Goal: Task Accomplishment & Management: Manage account settings

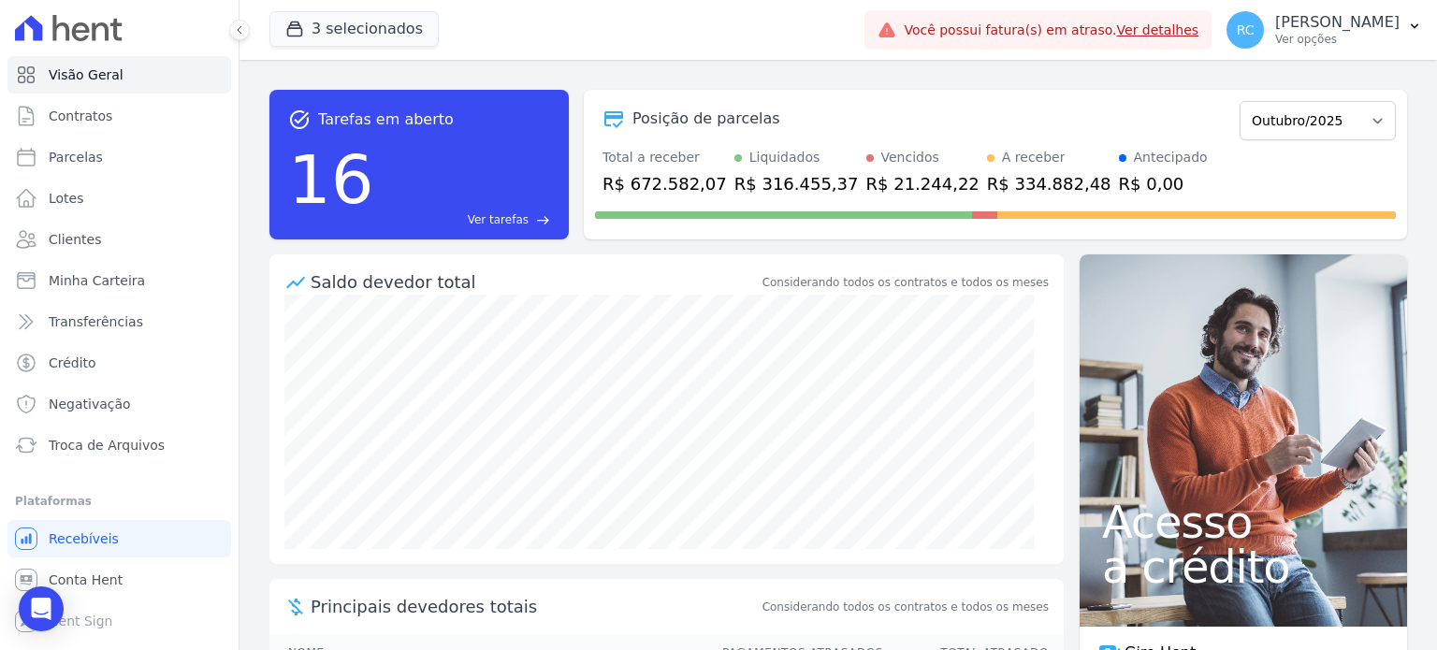
click at [486, 223] on span "Ver tarefas" at bounding box center [498, 219] width 61 height 17
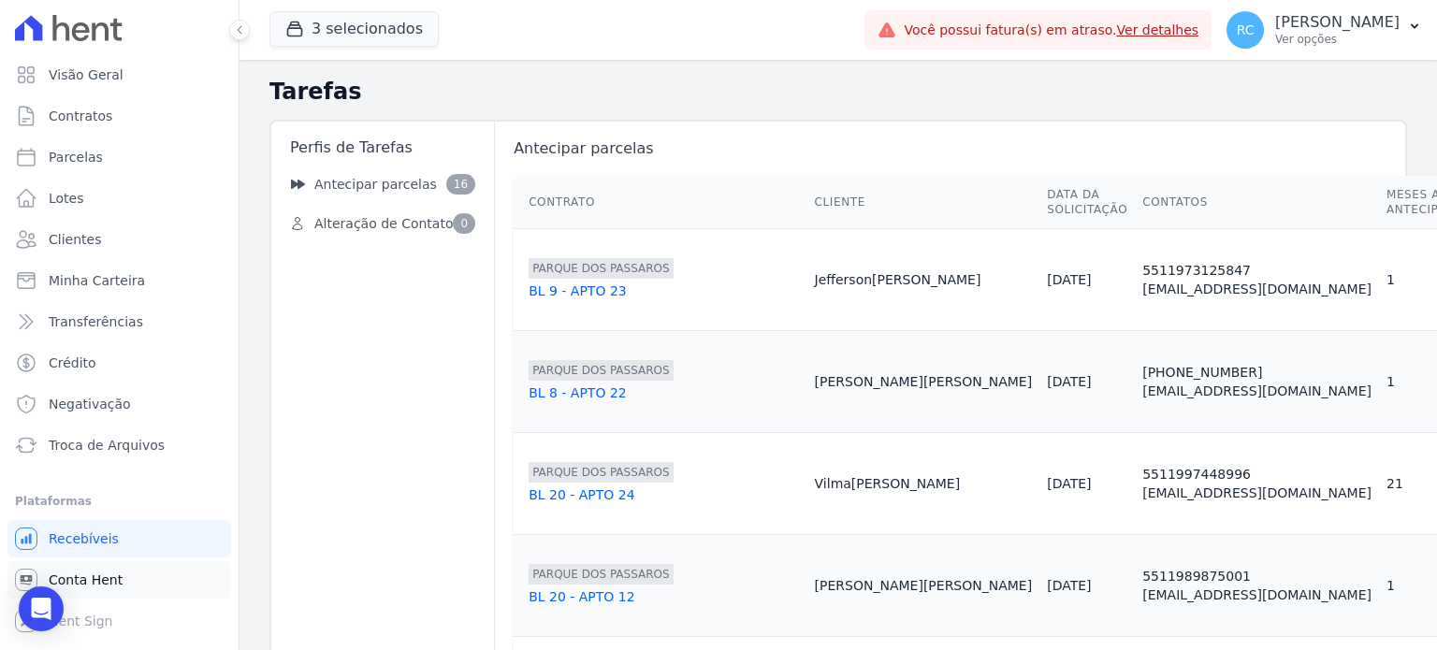
click at [140, 587] on link "Conta Hent" at bounding box center [119, 579] width 224 height 37
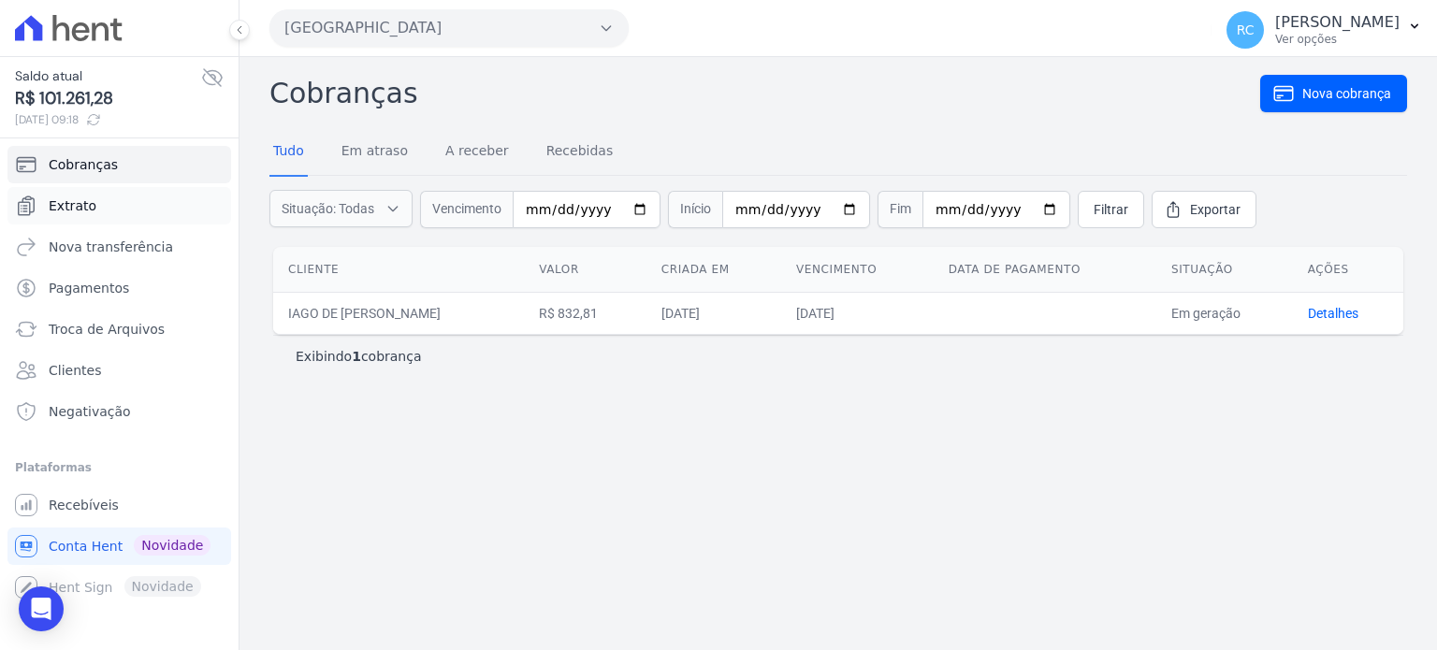
click at [102, 204] on link "Extrato" at bounding box center [119, 205] width 224 height 37
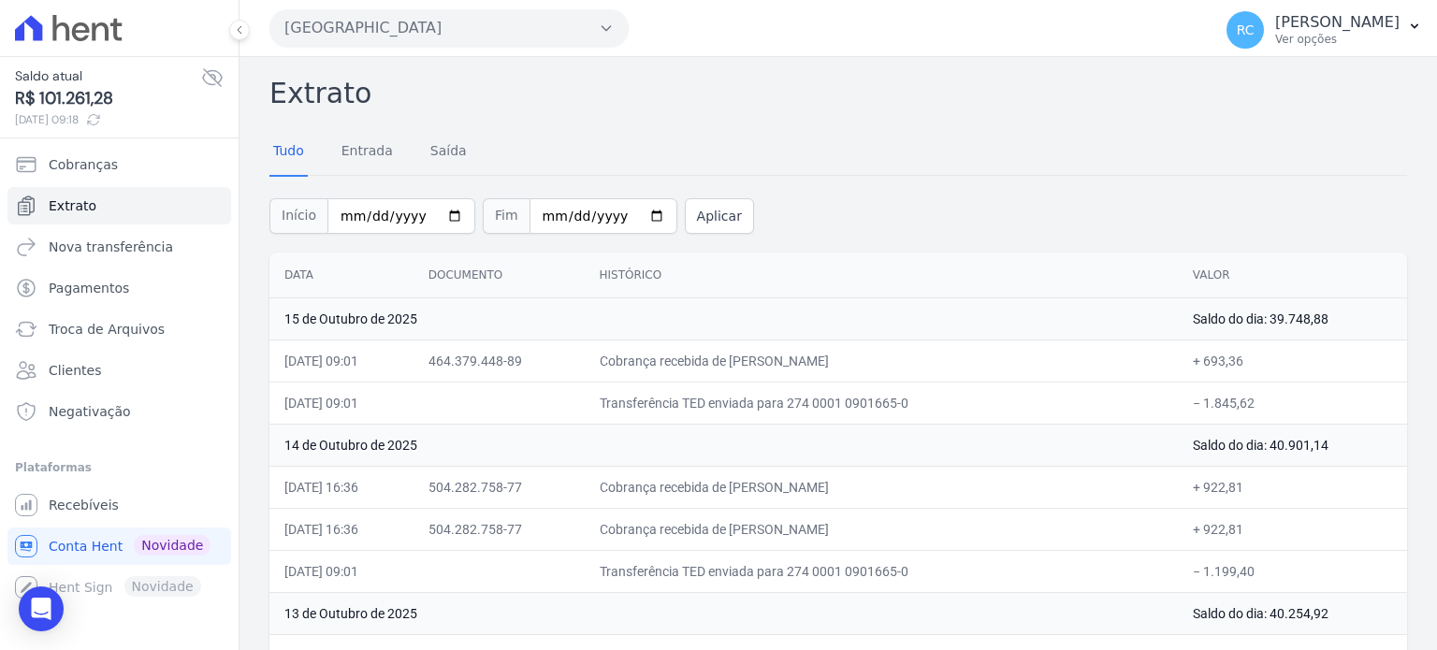
click at [461, 20] on button "[GEOGRAPHIC_DATA]" at bounding box center [448, 27] width 359 height 37
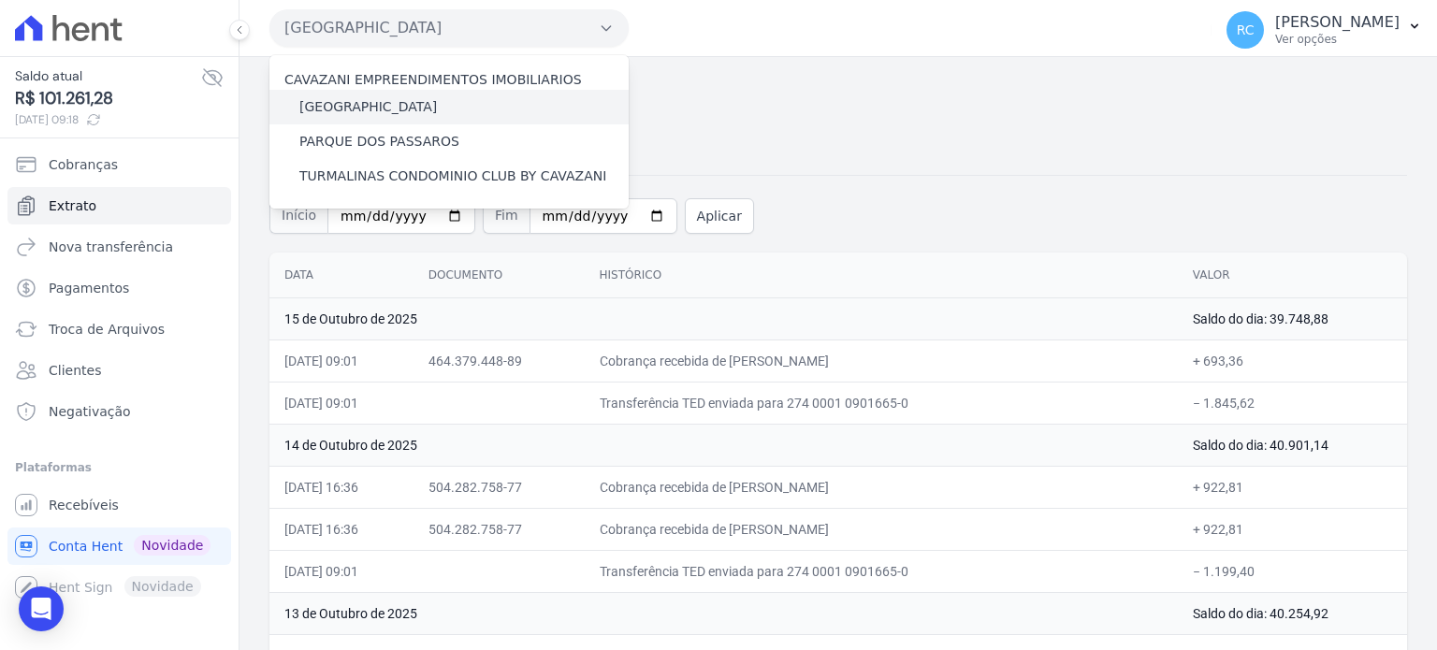
click at [400, 100] on label "[GEOGRAPHIC_DATA]" at bounding box center [367, 107] width 137 height 20
click at [0, 0] on input "[GEOGRAPHIC_DATA]" at bounding box center [0, 0] width 0 height 0
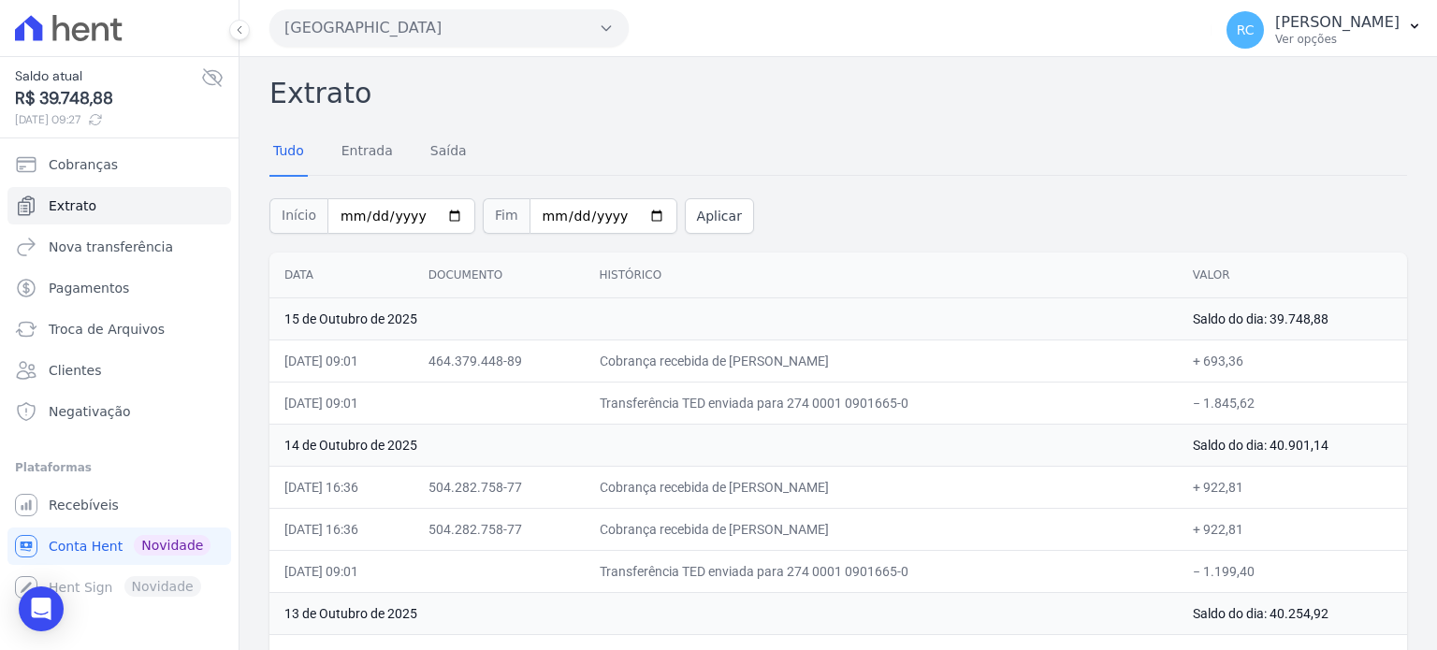
click at [478, 9] on div "Parque Dos Passaros CAVAZANI EMPREENDIMENTOS IMOBILIARIOS PARQUE DAS FLORES PAR…" at bounding box center [736, 28] width 934 height 58
click at [471, 25] on button "[GEOGRAPHIC_DATA]" at bounding box center [448, 27] width 359 height 37
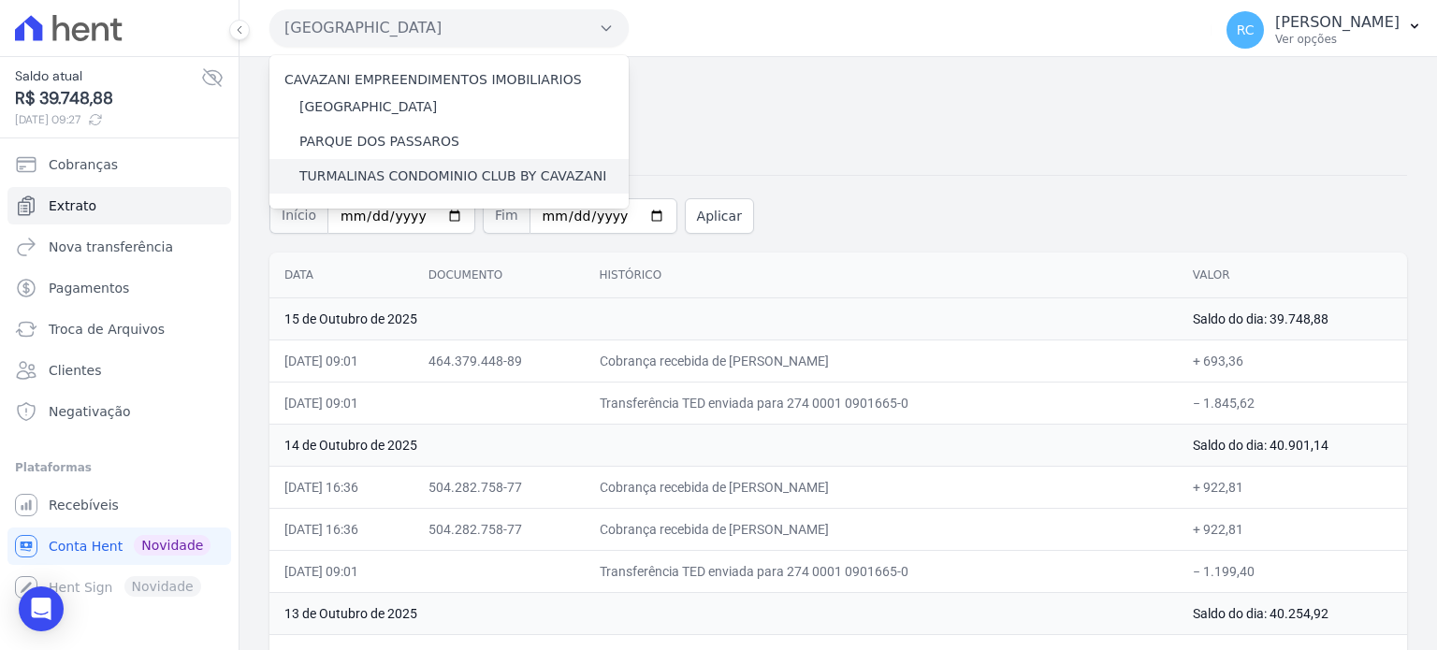
click at [423, 173] on label "TURMALINAS CONDOMINIO CLUB BY CAVAZANI" at bounding box center [452, 176] width 307 height 20
click at [0, 0] on input "TURMALINAS CONDOMINIO CLUB BY CAVAZANI" at bounding box center [0, 0] width 0 height 0
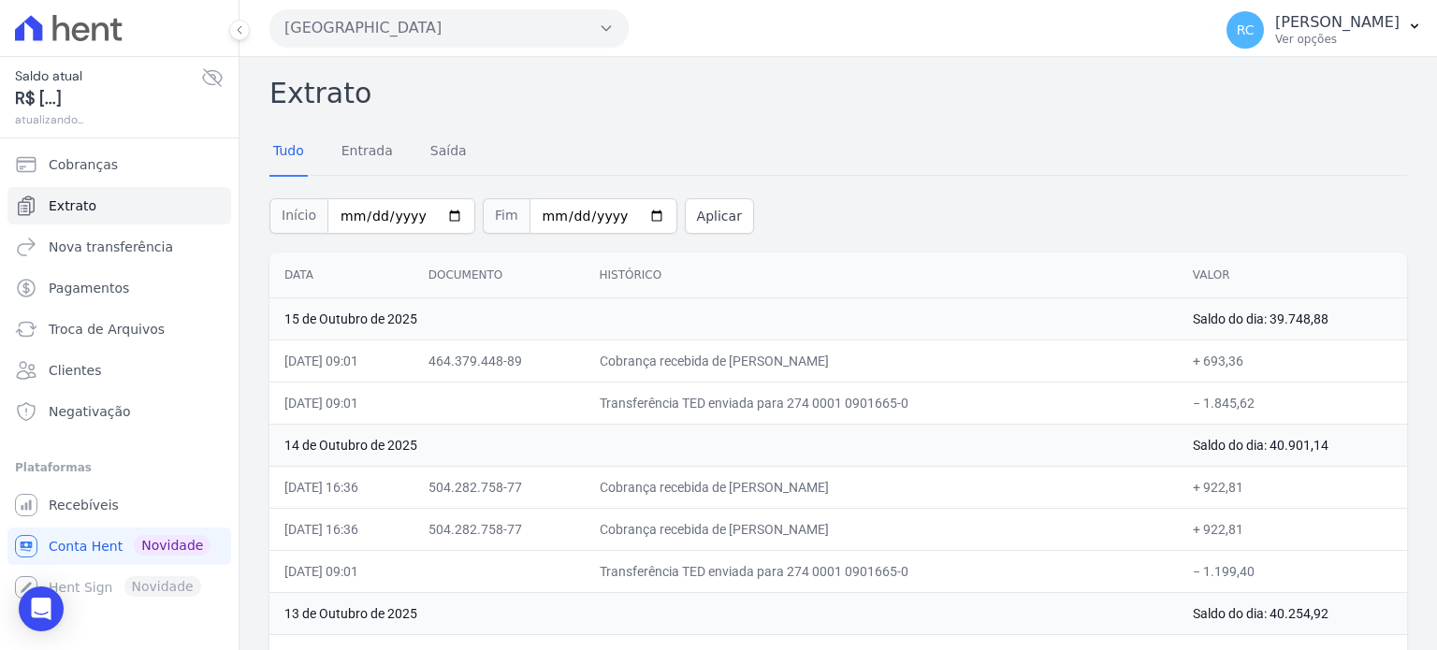
click at [571, 35] on button "Parque Dos Passaros" at bounding box center [448, 27] width 359 height 37
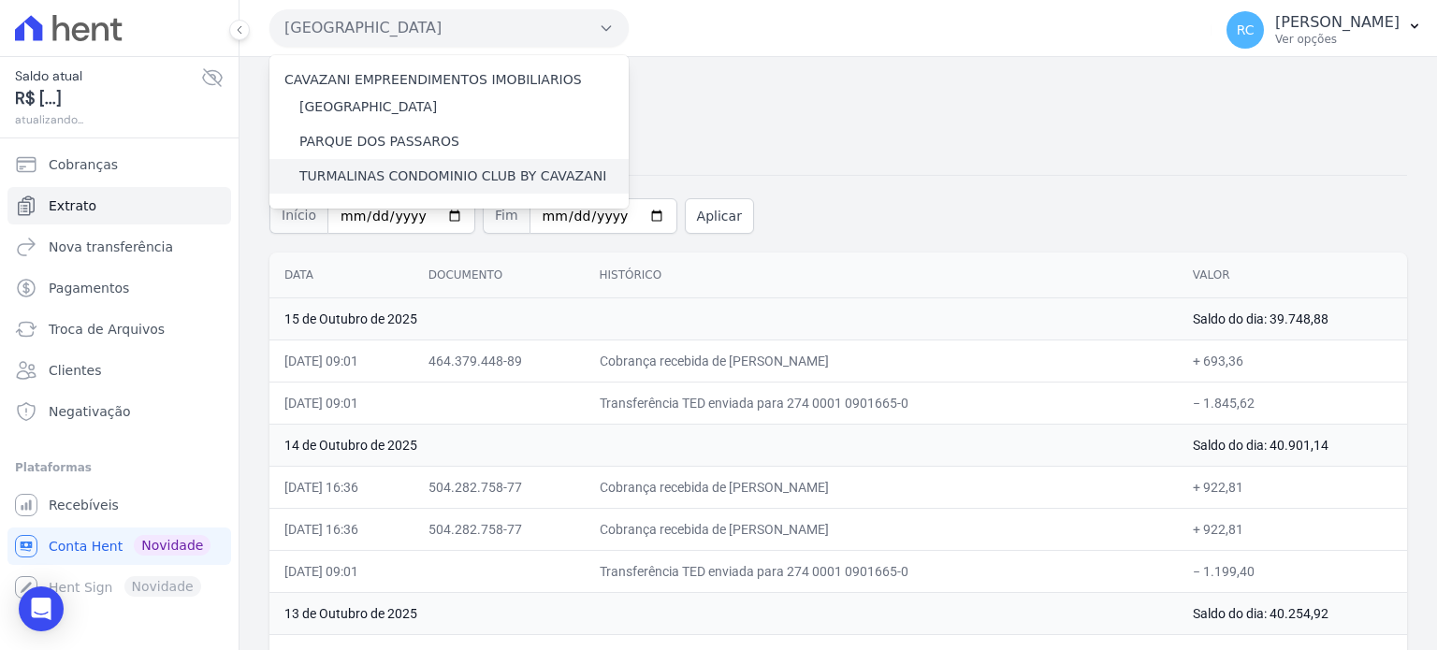
click at [422, 167] on label "TURMALINAS CONDOMINIO CLUB BY CAVAZANI" at bounding box center [452, 176] width 307 height 20
click at [0, 0] on input "TURMALINAS CONDOMINIO CLUB BY CAVAZANI" at bounding box center [0, 0] width 0 height 0
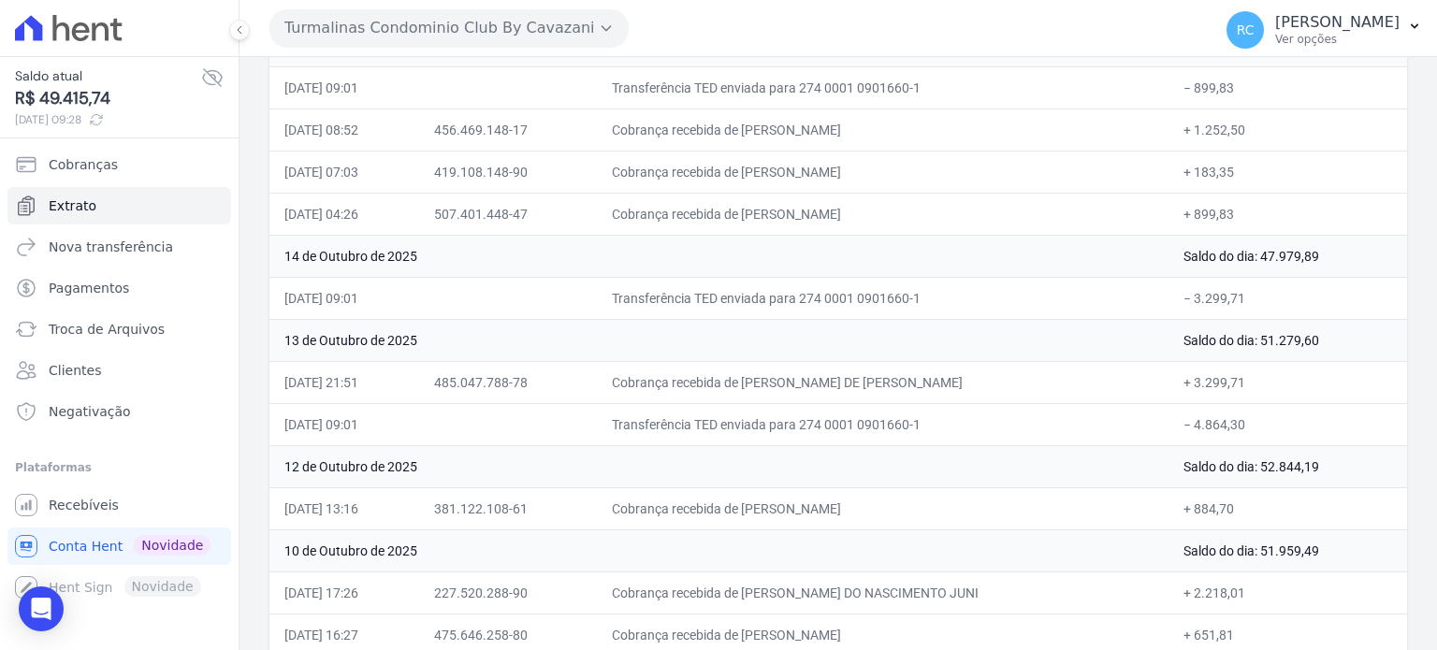
scroll to position [281, 0]
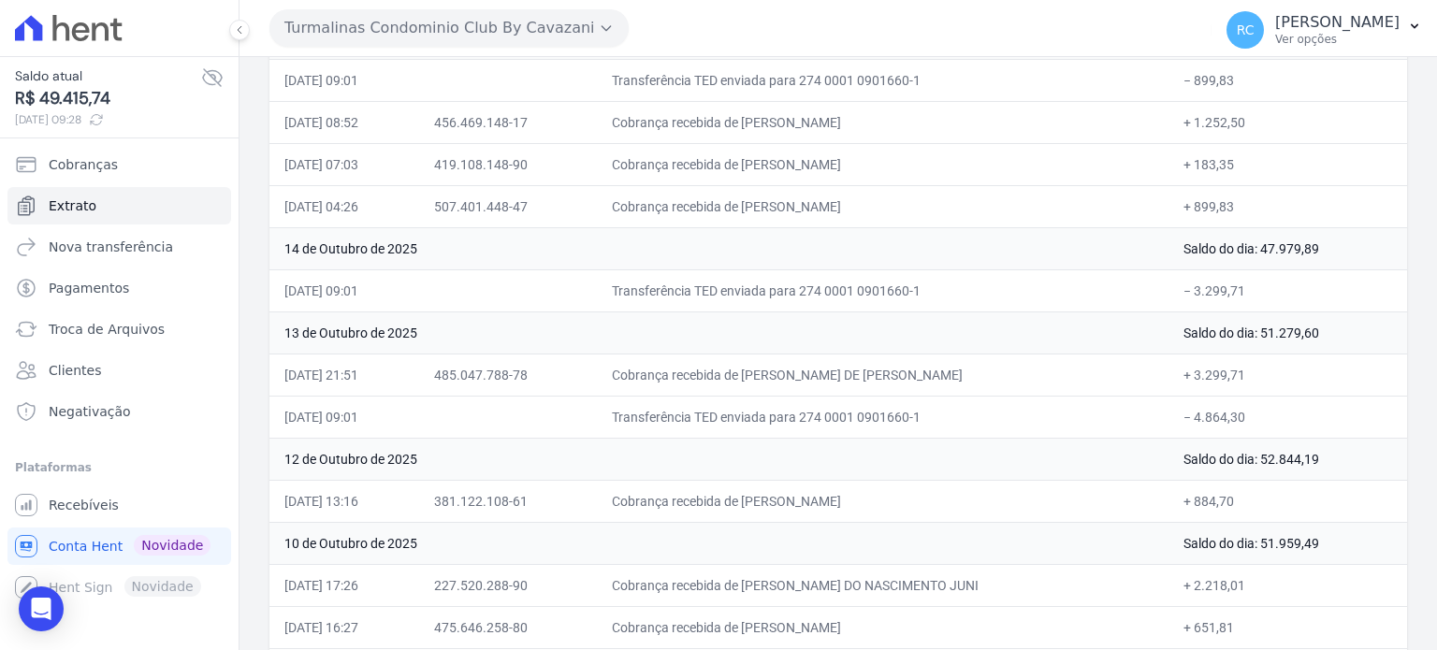
drag, startPoint x: 1272, startPoint y: 414, endPoint x: 1188, endPoint y: 411, distance: 84.3
click at [1188, 411] on td "− 4.864,30" at bounding box center [1287, 417] width 239 height 42
copy td "4.864,30"
drag, startPoint x: 1255, startPoint y: 287, endPoint x: 1190, endPoint y: 295, distance: 65.9
click at [1190, 295] on td "− 3.299,71" at bounding box center [1287, 290] width 239 height 42
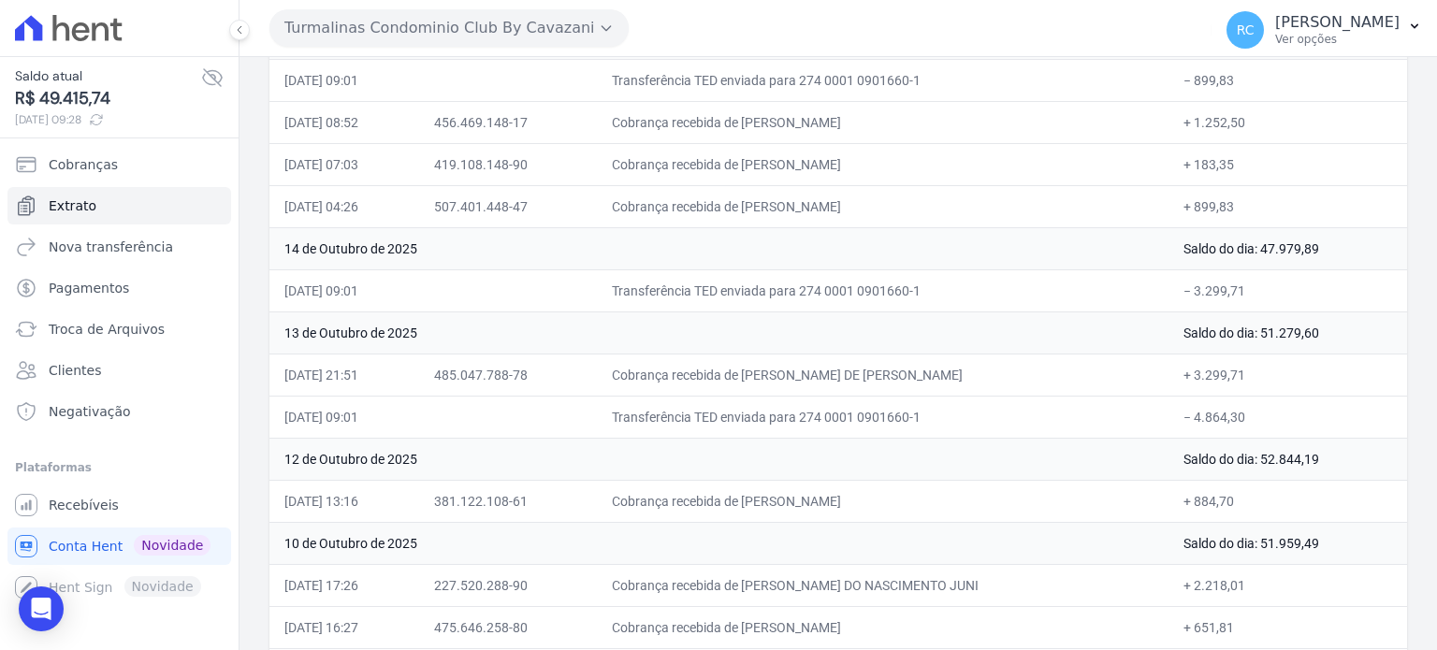
copy td "3.299,71"
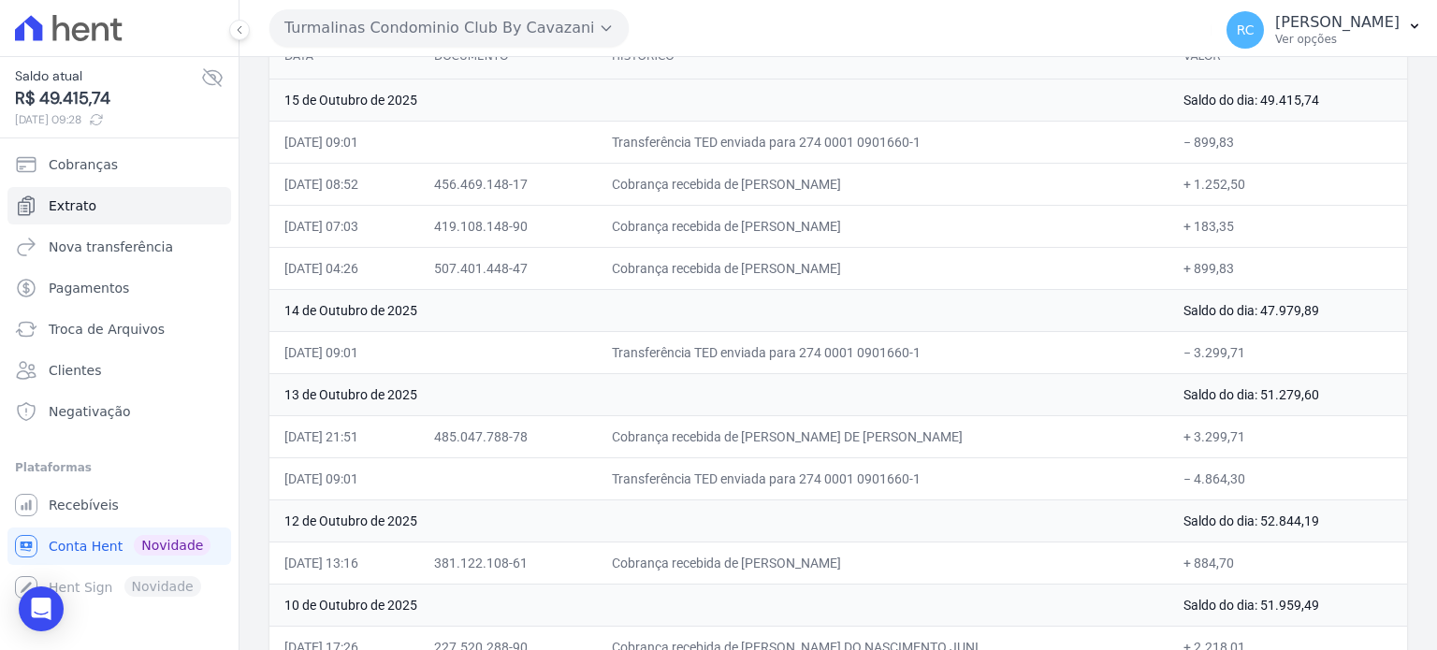
scroll to position [187, 0]
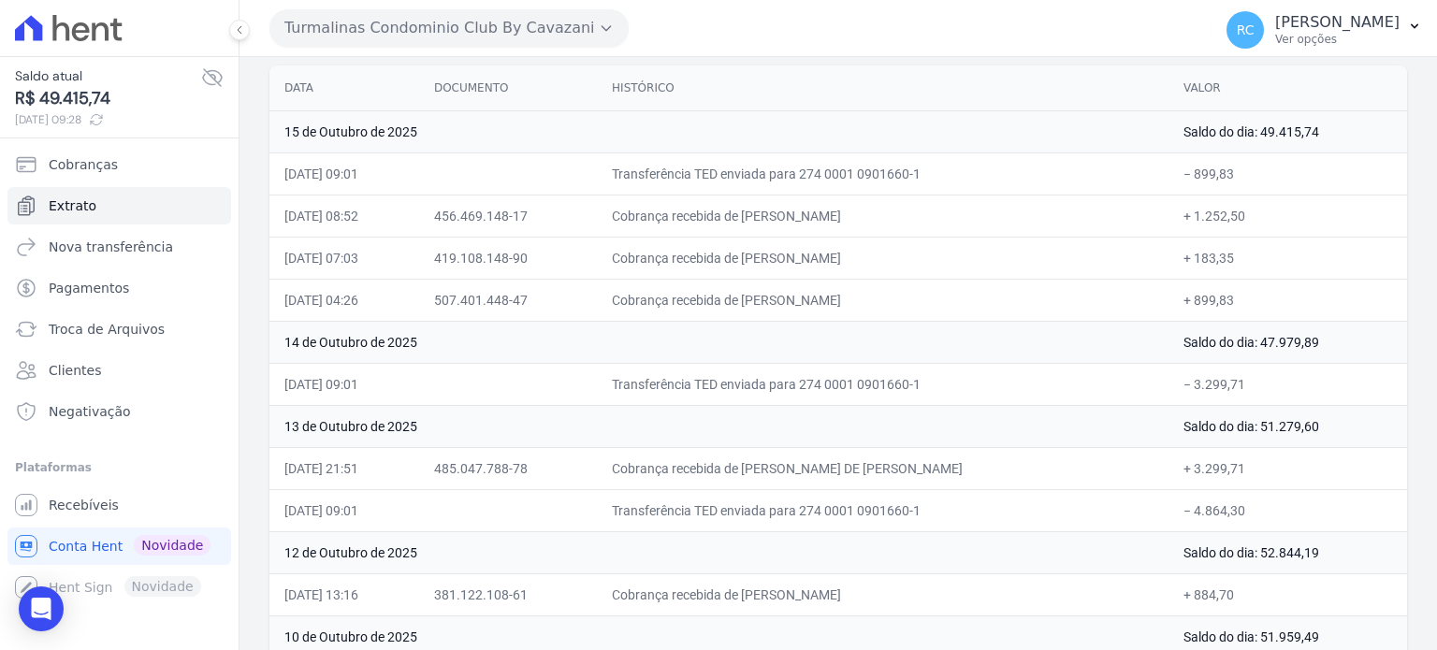
click at [554, 29] on button "Turmalinas Condominio Club By Cavazani" at bounding box center [448, 27] width 359 height 37
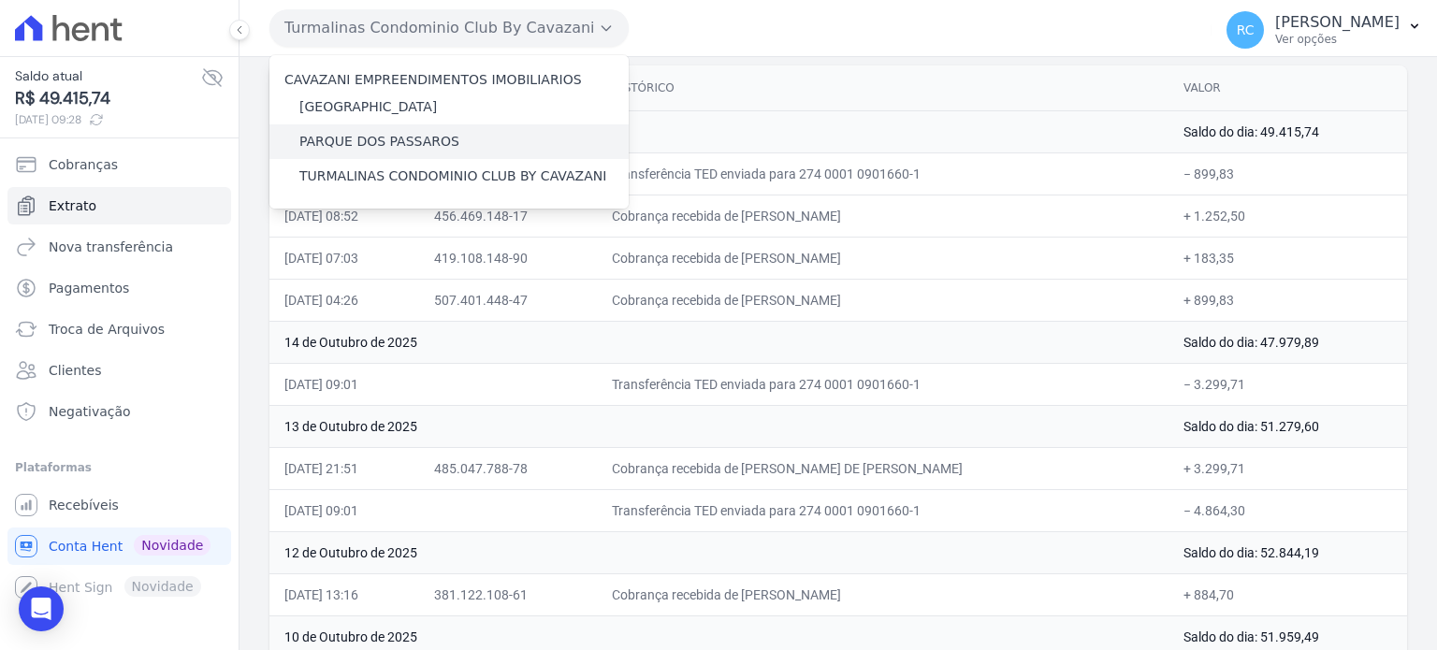
click at [408, 135] on label "PARQUE DOS PASSAROS" at bounding box center [379, 142] width 160 height 20
click at [0, 0] on input "PARQUE DOS PASSAROS" at bounding box center [0, 0] width 0 height 0
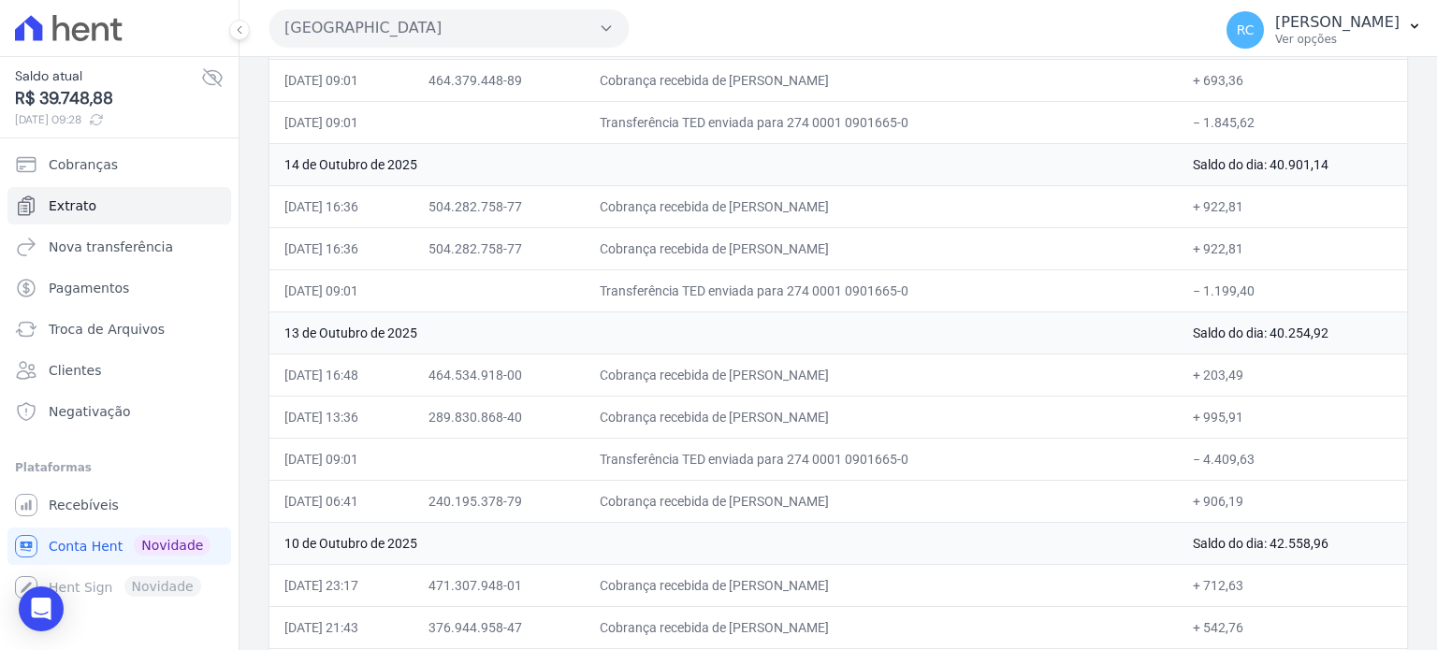
scroll to position [374, 0]
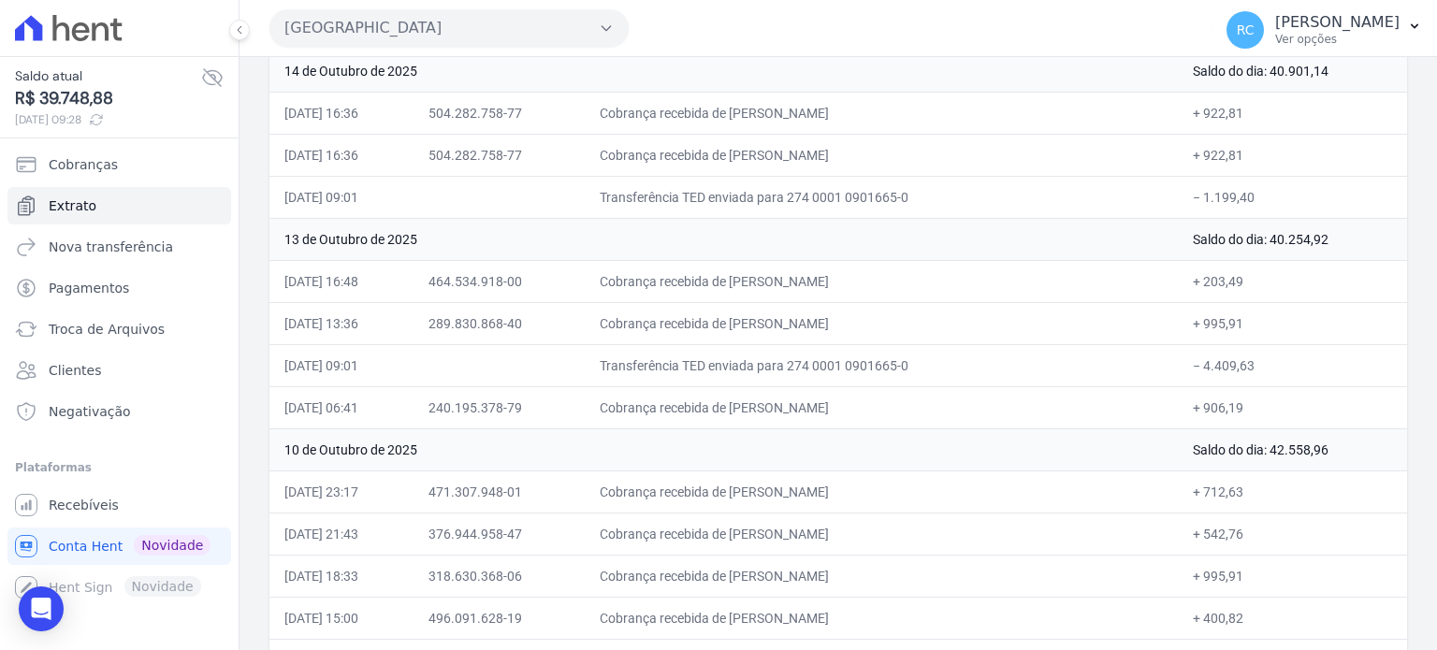
drag, startPoint x: 1247, startPoint y: 364, endPoint x: 1236, endPoint y: 364, distance: 10.3
click at [1236, 364] on td "− 4.409,63" at bounding box center [1292, 365] width 229 height 42
drag, startPoint x: 1240, startPoint y: 186, endPoint x: 1193, endPoint y: 195, distance: 48.4
click at [1193, 195] on td "− 1.199,40" at bounding box center [1292, 197] width 229 height 42
copy td "1.199,40"
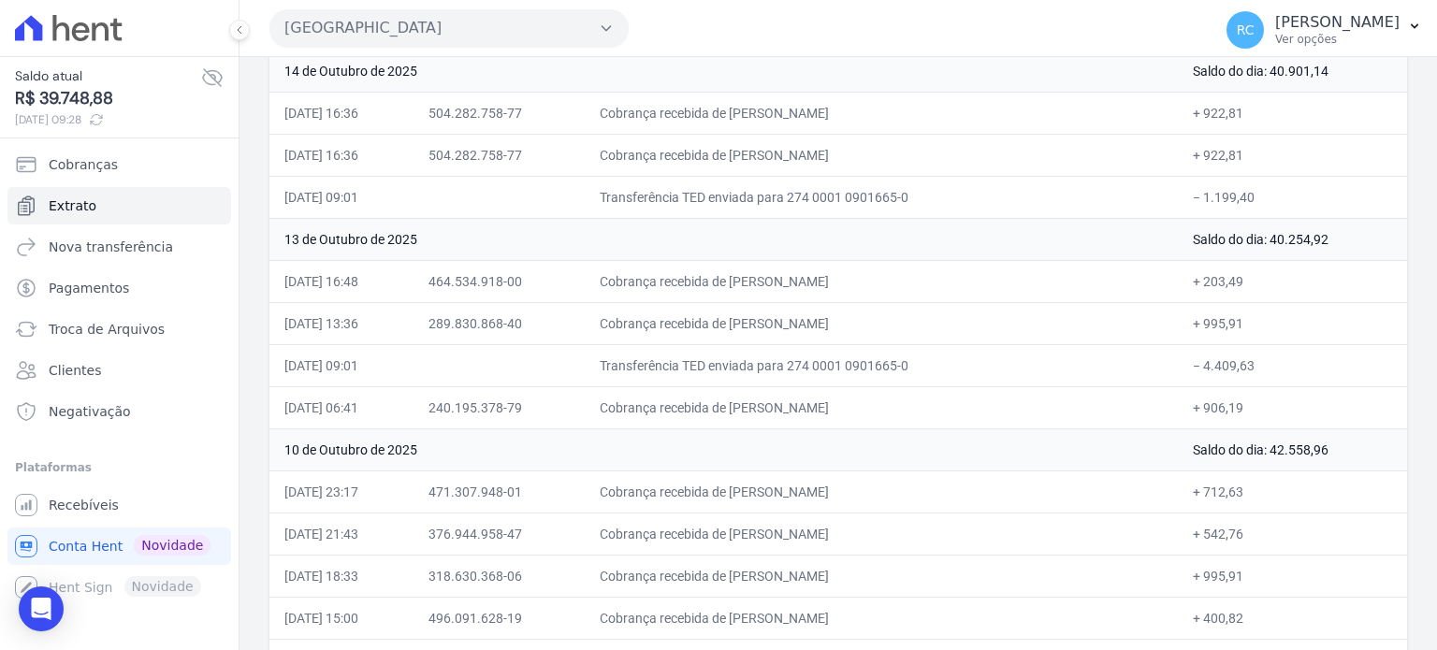
drag, startPoint x: 1265, startPoint y: 362, endPoint x: 1189, endPoint y: 368, distance: 76.9
click at [1189, 368] on td "− 4.409,63" at bounding box center [1292, 365] width 229 height 42
copy td "4.409,63"
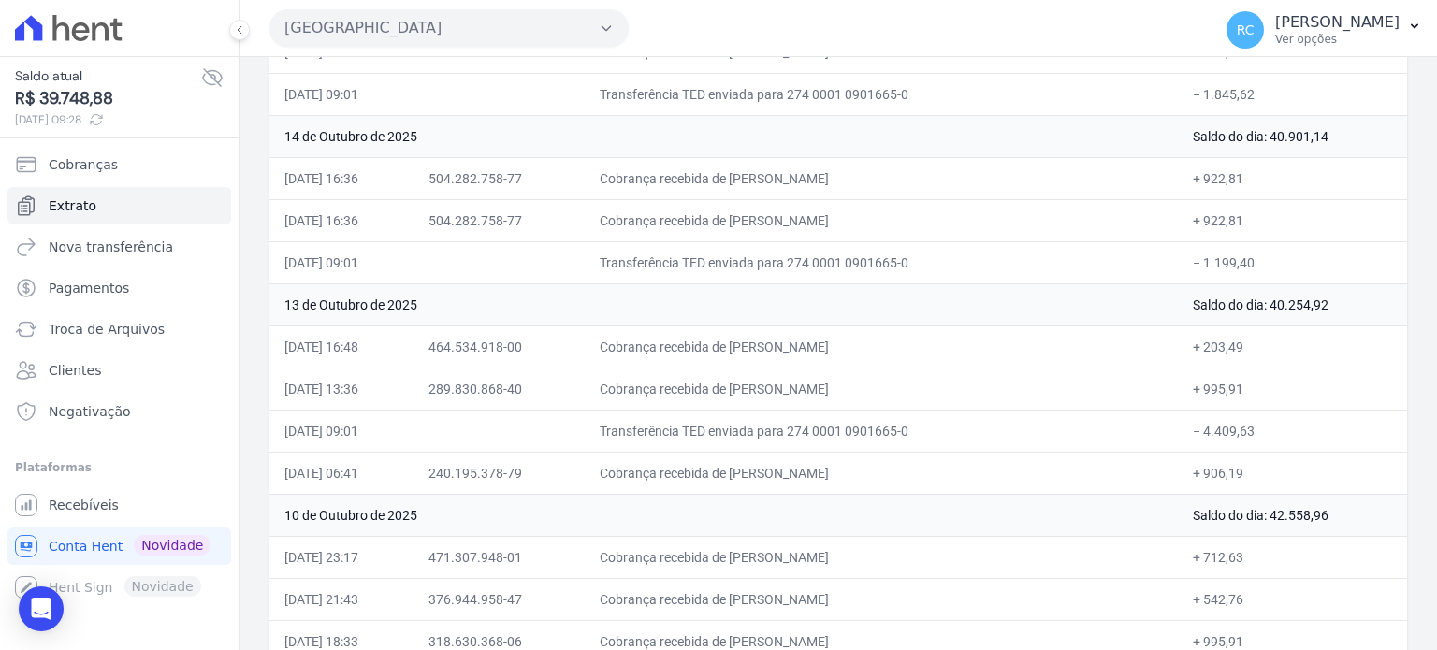
scroll to position [187, 0]
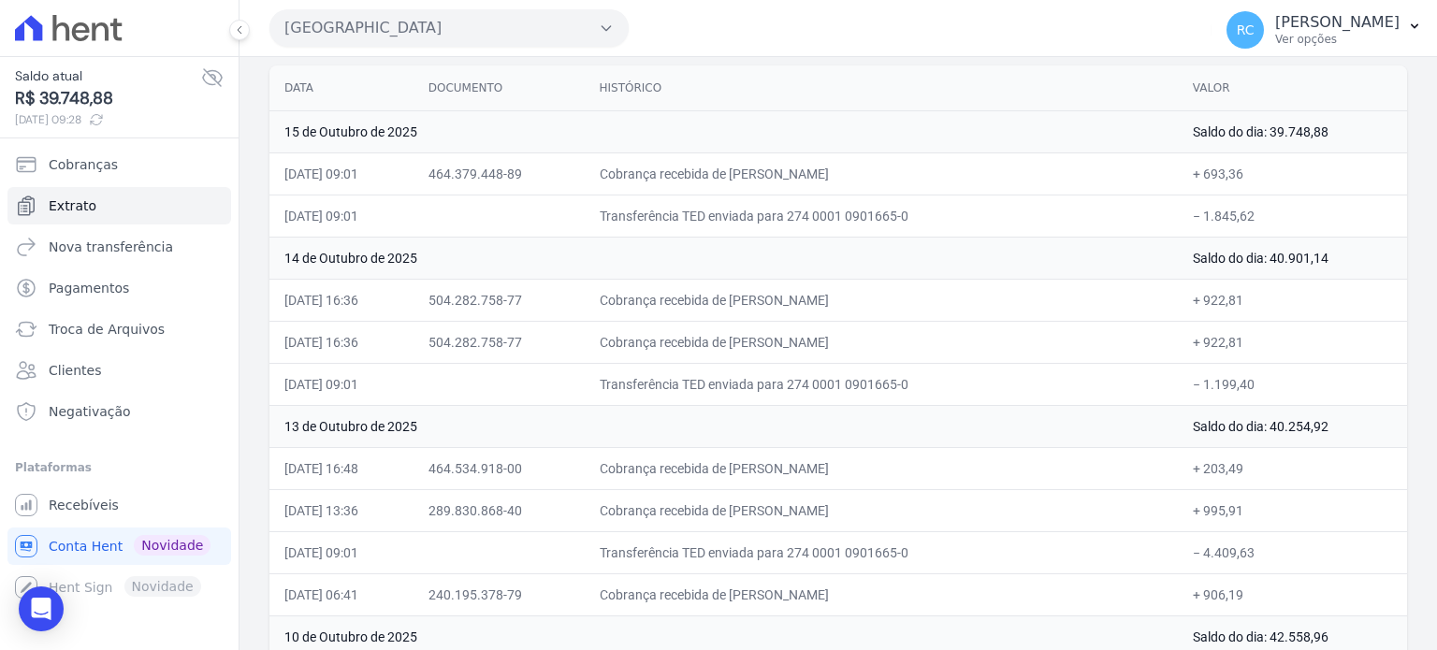
drag, startPoint x: 1212, startPoint y: 383, endPoint x: 1190, endPoint y: 385, distance: 22.6
click at [1190, 385] on td "− 1.199,40" at bounding box center [1292, 384] width 229 height 42
copy td "1.199,40"
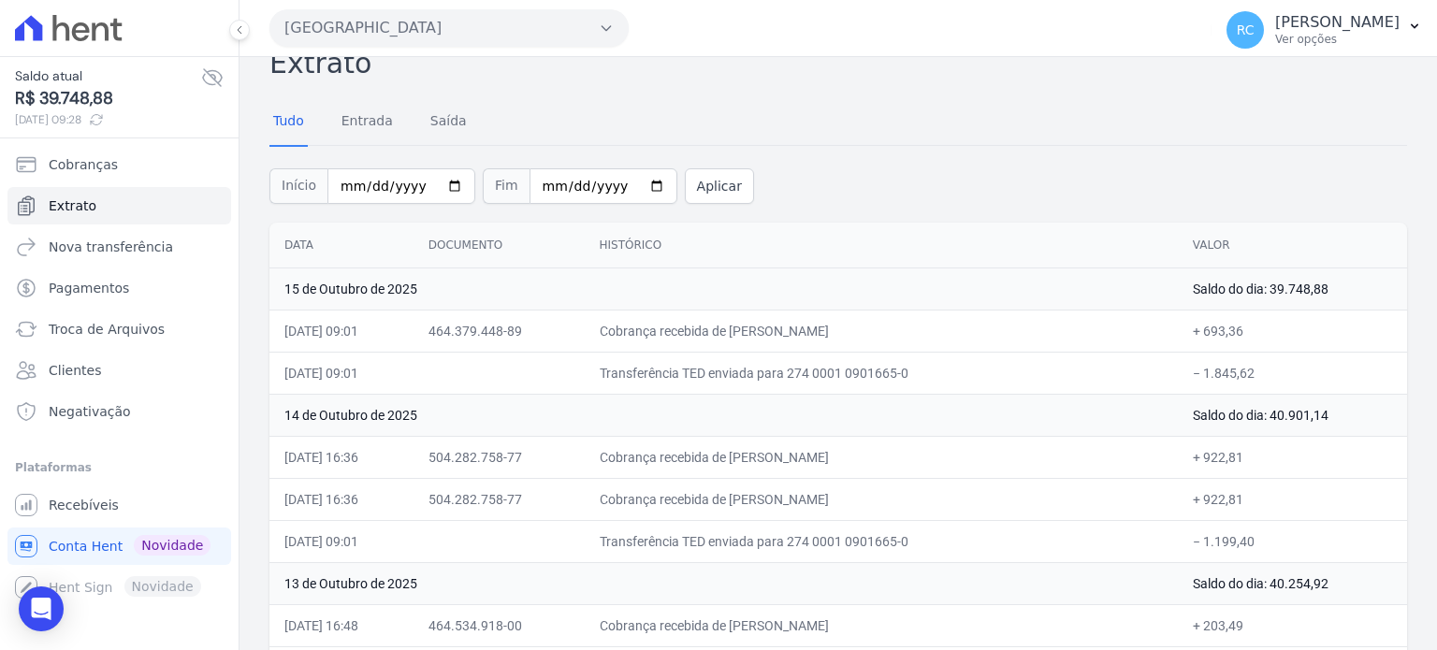
scroll to position [0, 0]
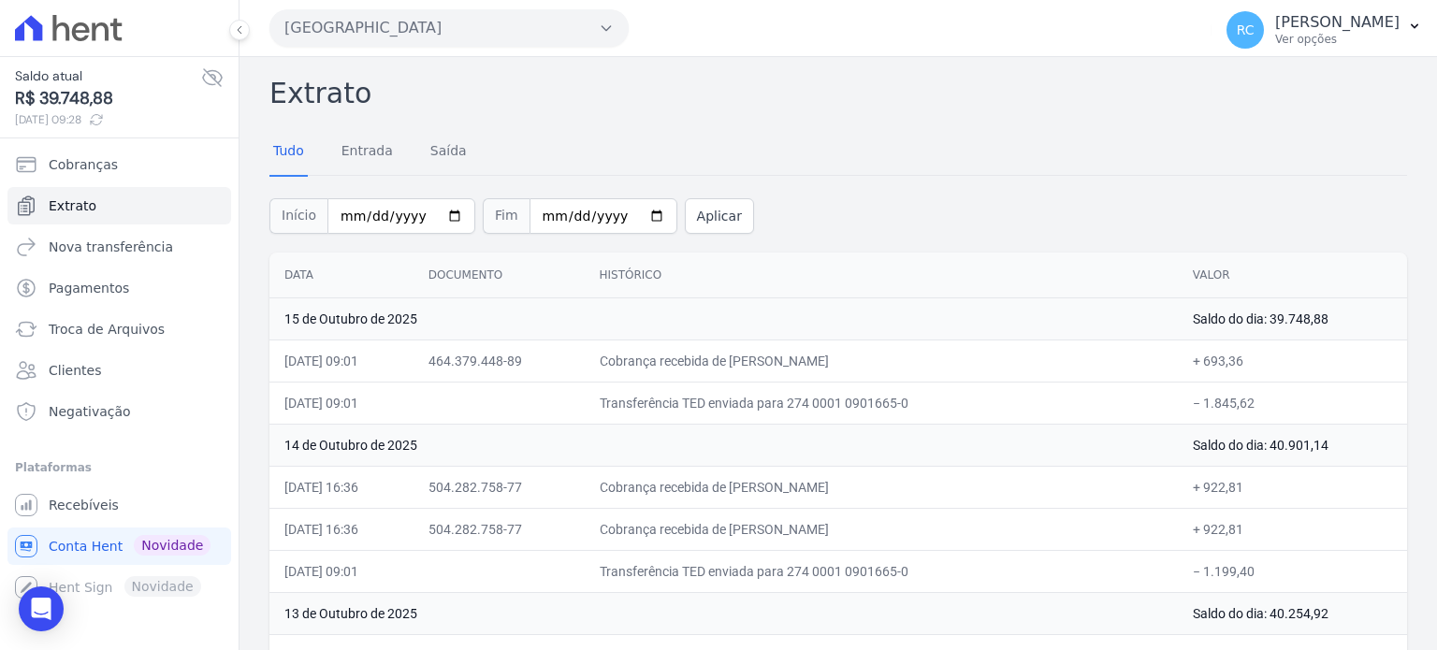
drag, startPoint x: 475, startPoint y: 30, endPoint x: 473, endPoint y: 43, distance: 13.2
click at [477, 33] on button "Parque Dos Passaros" at bounding box center [448, 27] width 359 height 37
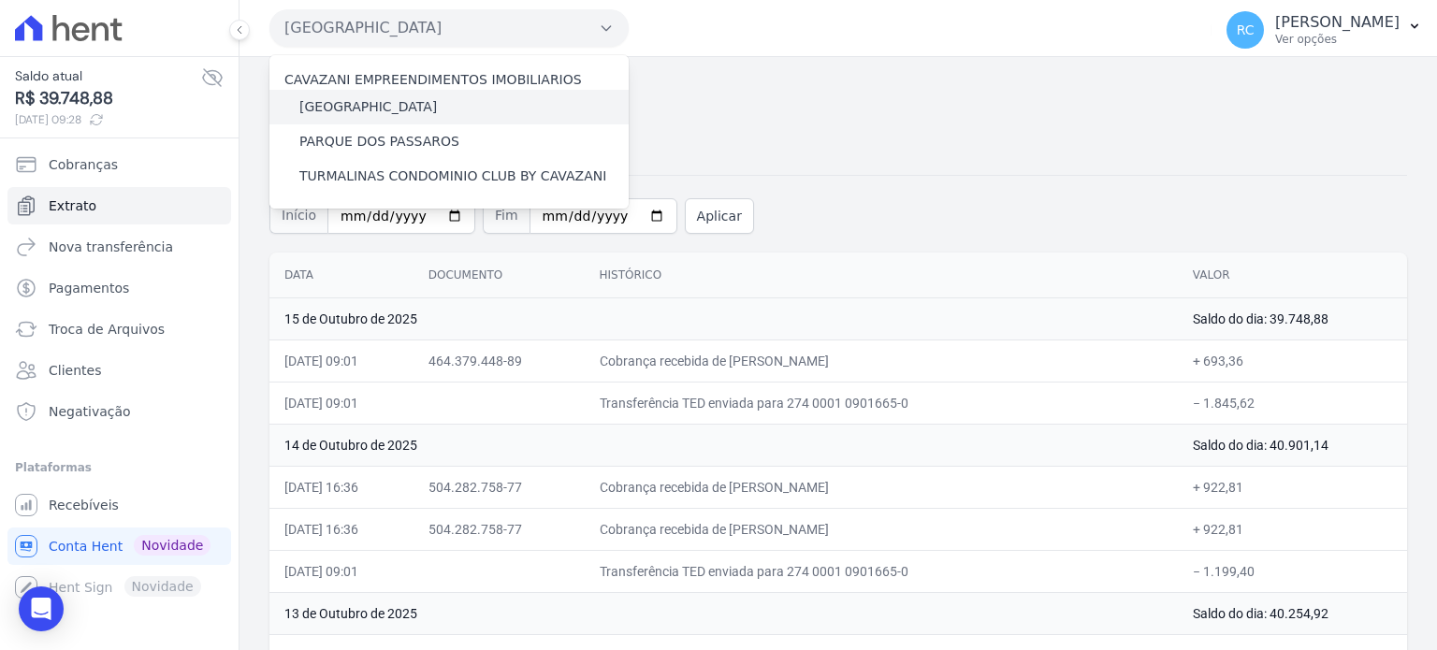
click at [406, 99] on label "[GEOGRAPHIC_DATA]" at bounding box center [367, 107] width 137 height 20
click at [0, 0] on input "[GEOGRAPHIC_DATA]" at bounding box center [0, 0] width 0 height 0
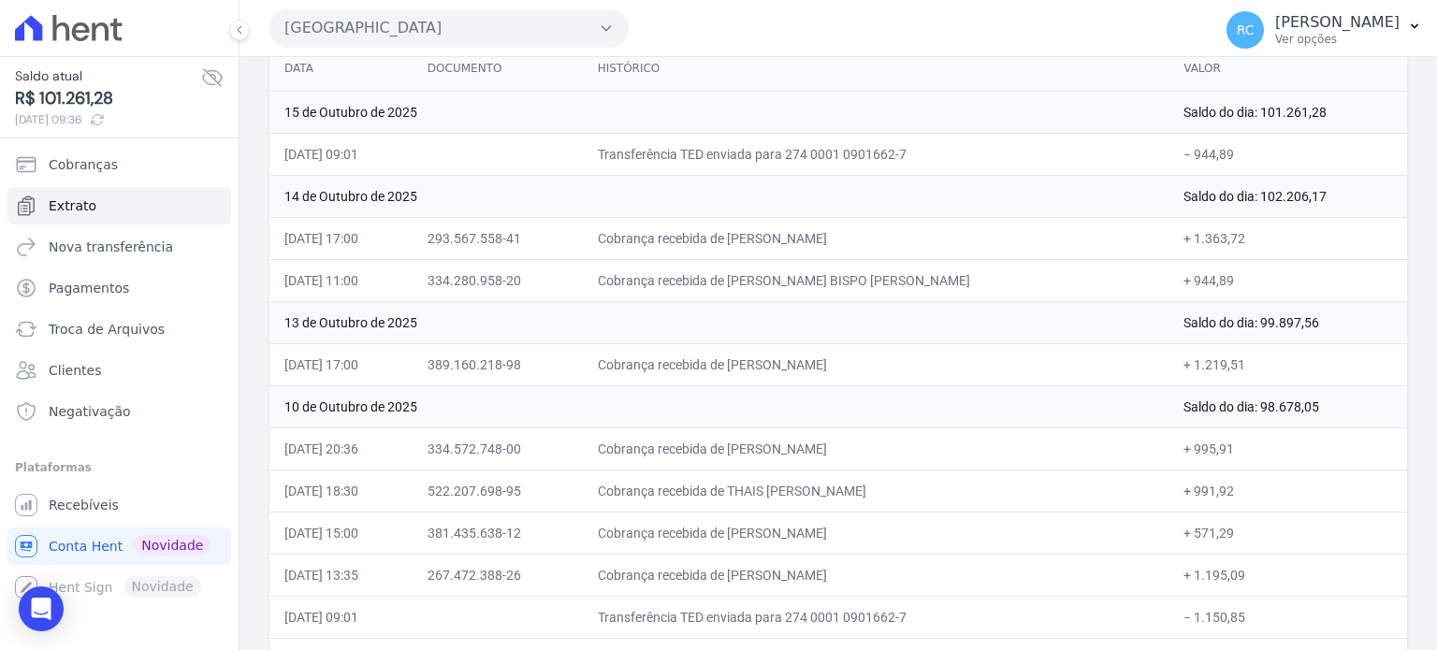
scroll to position [187, 0]
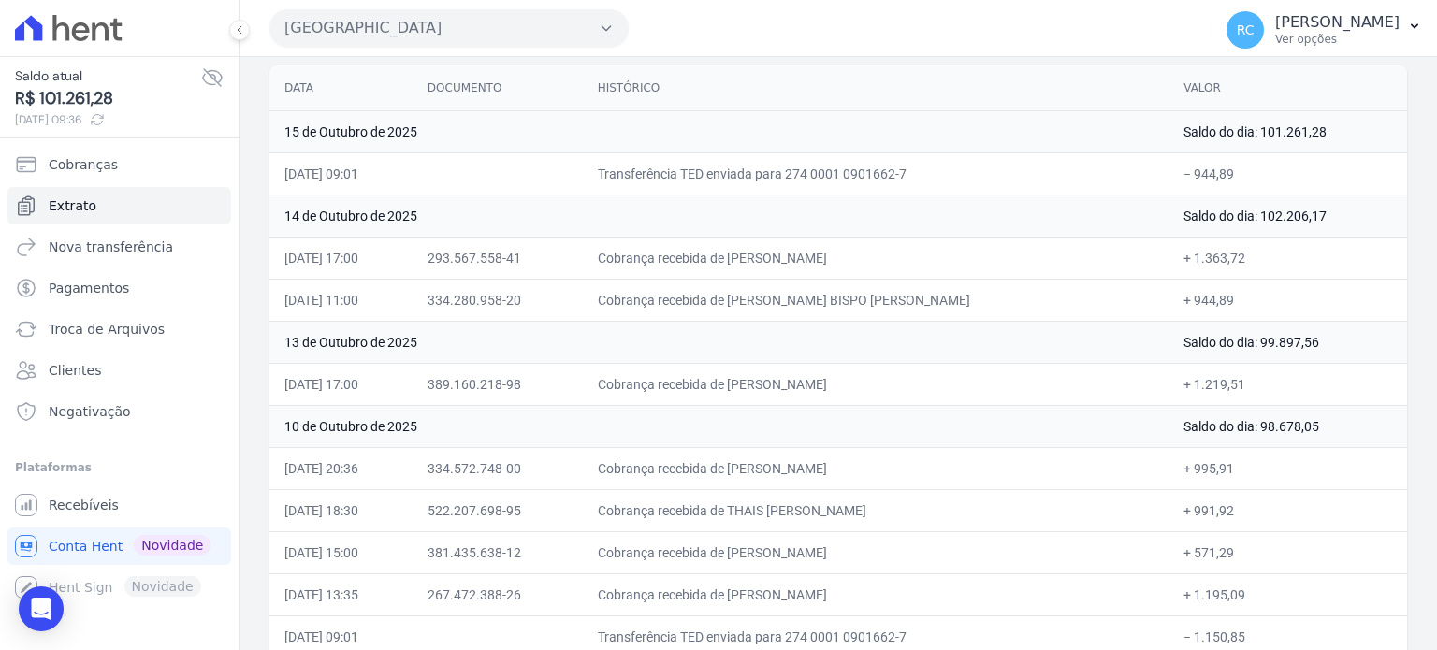
click at [505, 34] on button "Parque Das Flores" at bounding box center [448, 27] width 359 height 37
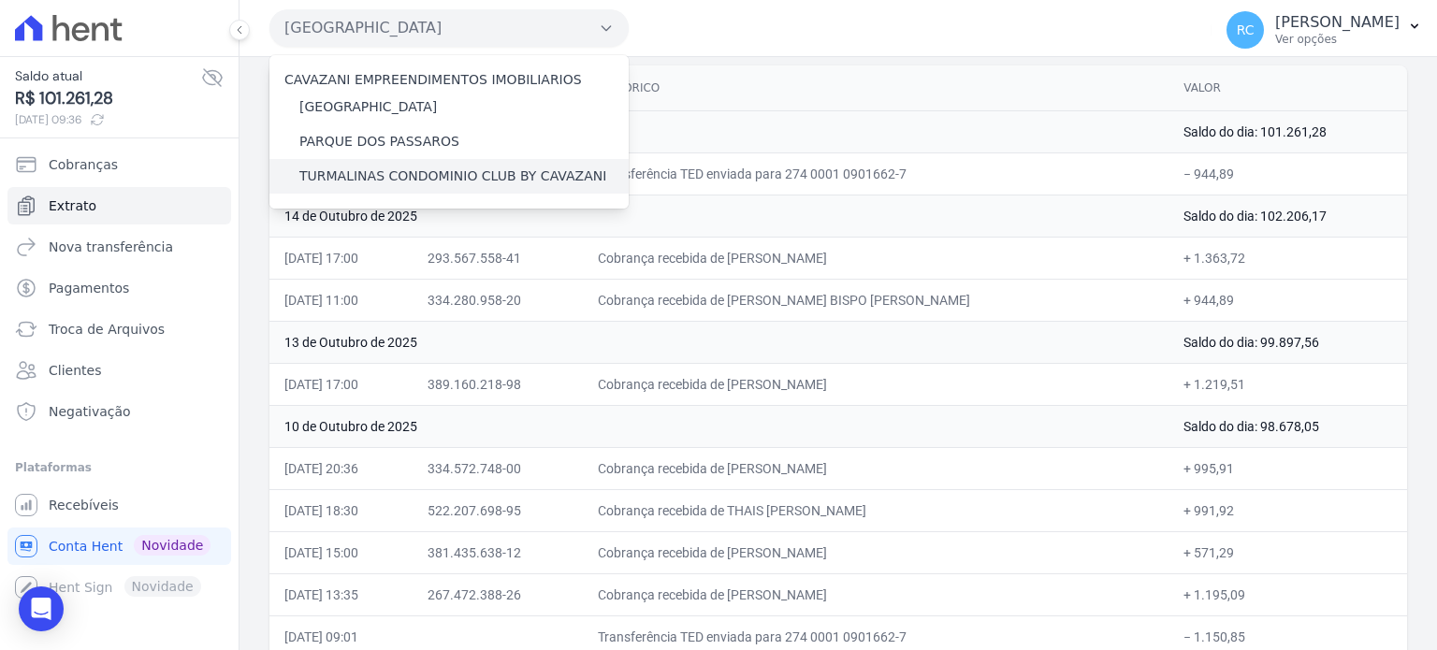
click at [402, 169] on label "TURMALINAS CONDOMINIO CLUB BY CAVAZANI" at bounding box center [452, 176] width 307 height 20
click at [0, 0] on input "TURMALINAS CONDOMINIO CLUB BY CAVAZANI" at bounding box center [0, 0] width 0 height 0
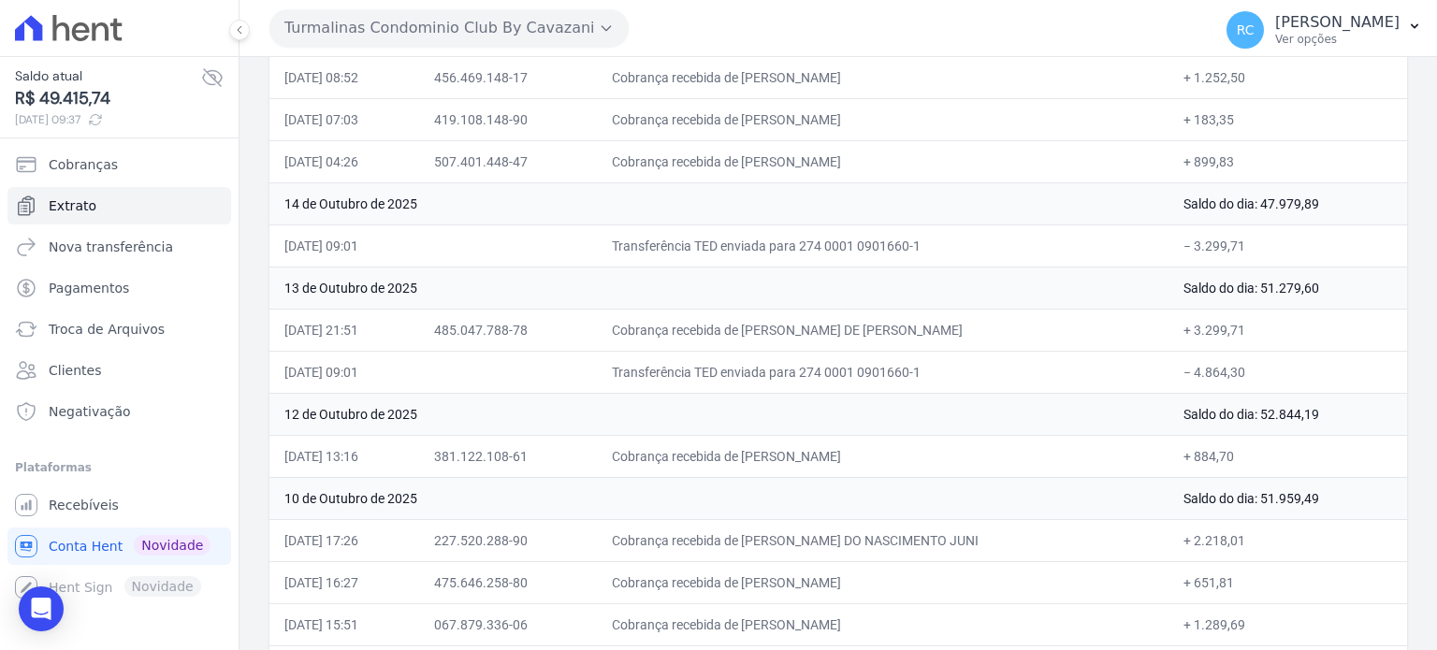
scroll to position [281, 0]
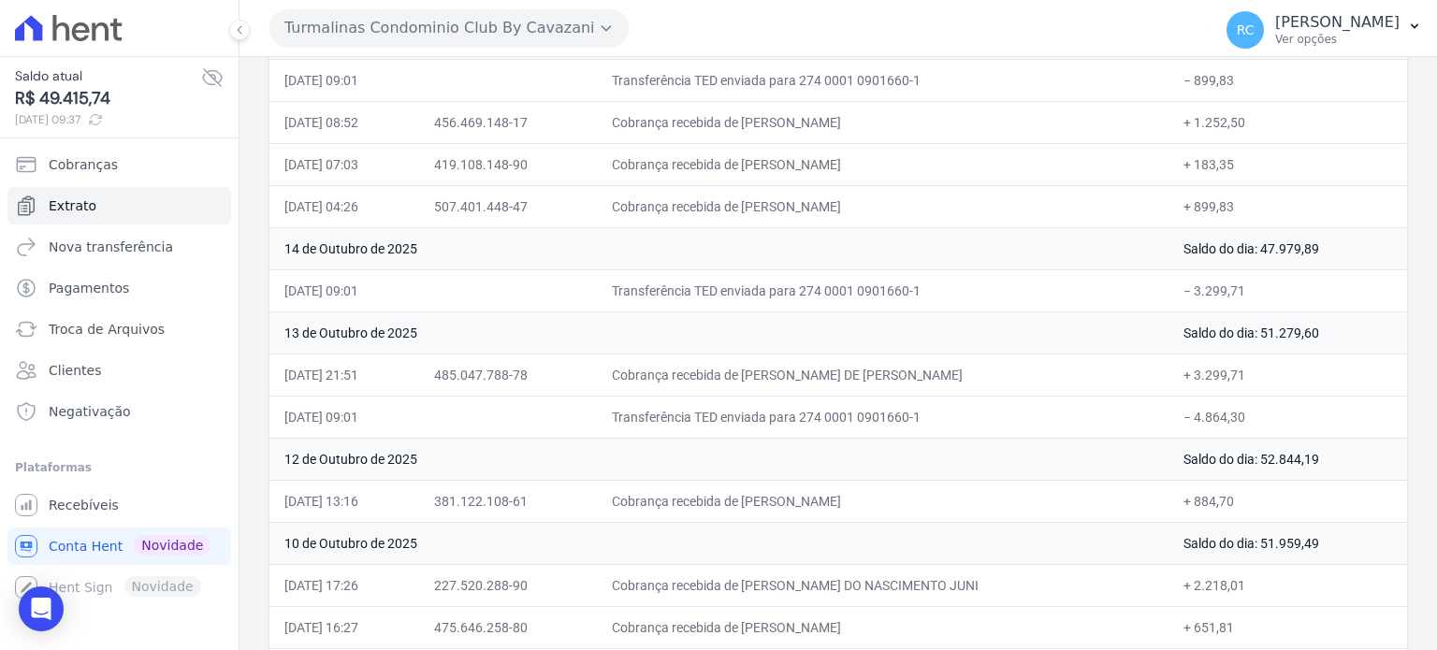
drag, startPoint x: 1244, startPoint y: 289, endPoint x: 1189, endPoint y: 292, distance: 55.3
click at [1189, 292] on td "− 3.299,71" at bounding box center [1287, 290] width 239 height 42
copy td "3.299,71"
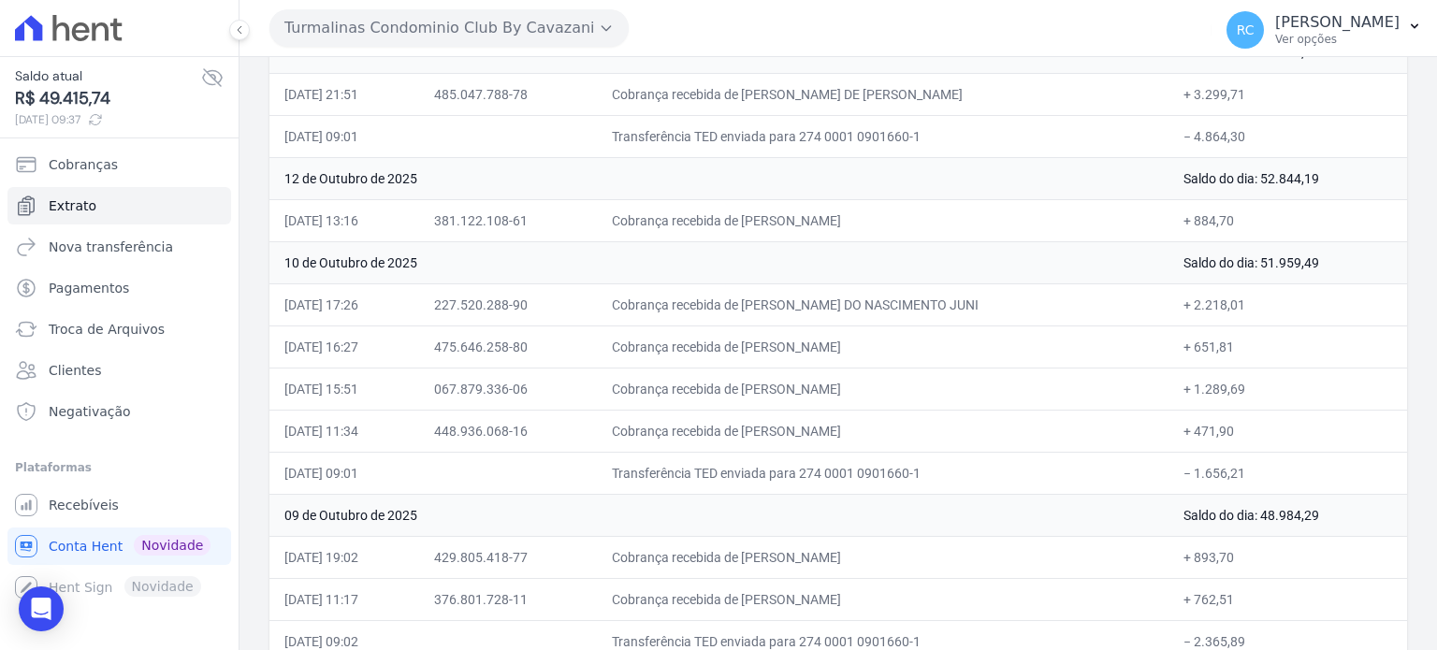
scroll to position [468, 0]
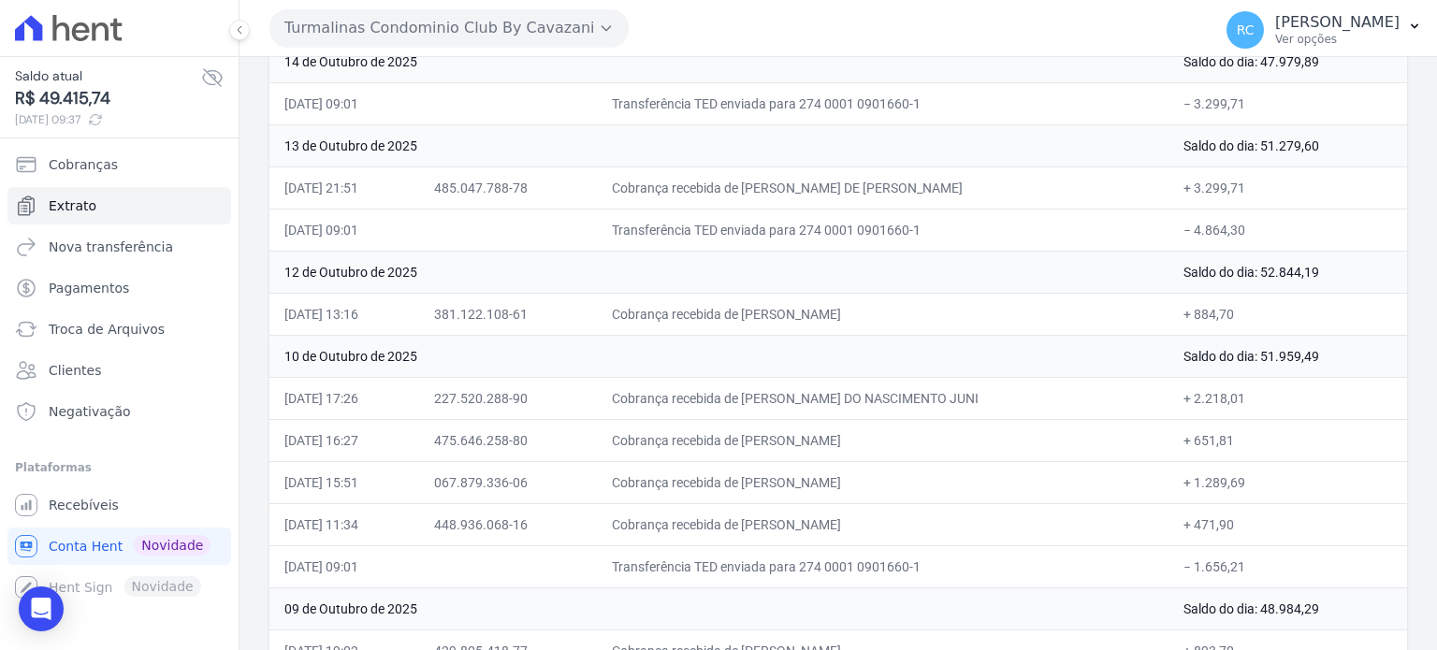
copy td "TATIANE SEABRA OLIVEIRA LIM"
drag, startPoint x: 950, startPoint y: 302, endPoint x: 773, endPoint y: 309, distance: 177.8
click at [774, 300] on td "Cobrança recebida de TATIANE SEABRA OLIVEIRA LIMA" at bounding box center [882, 314] width 571 height 42
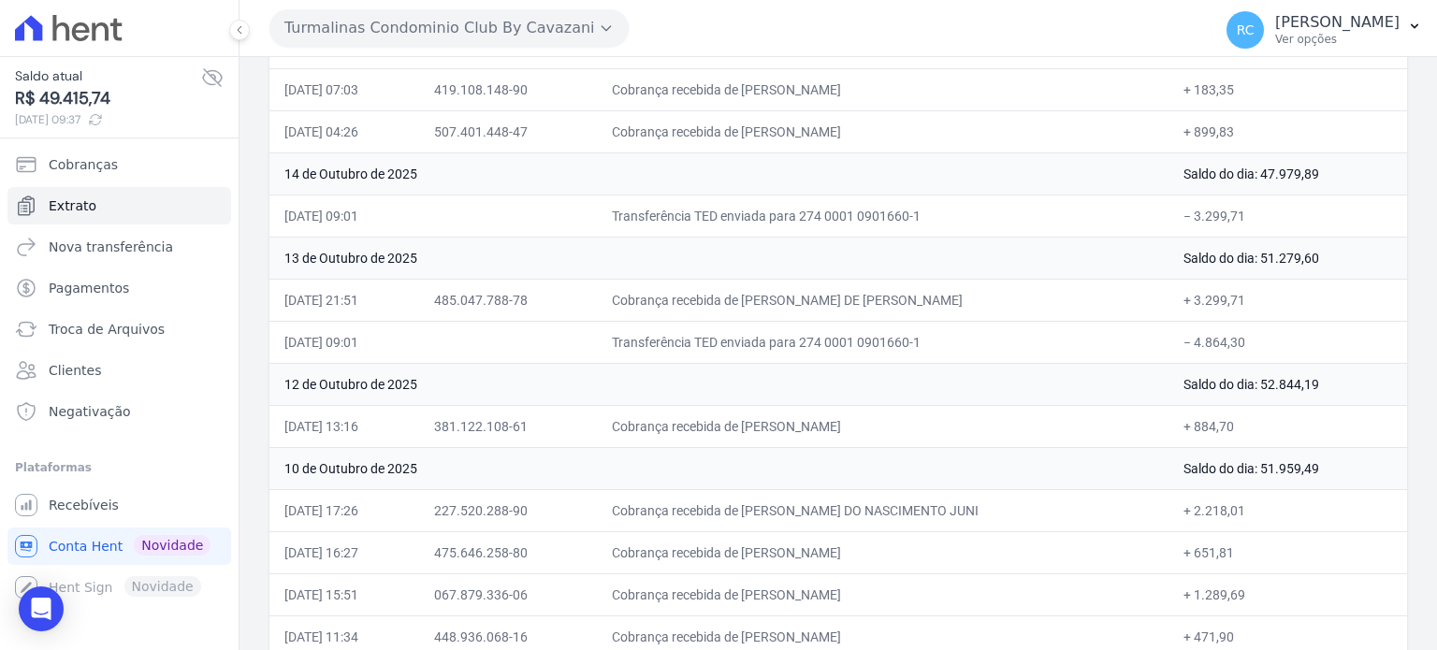
scroll to position [374, 0]
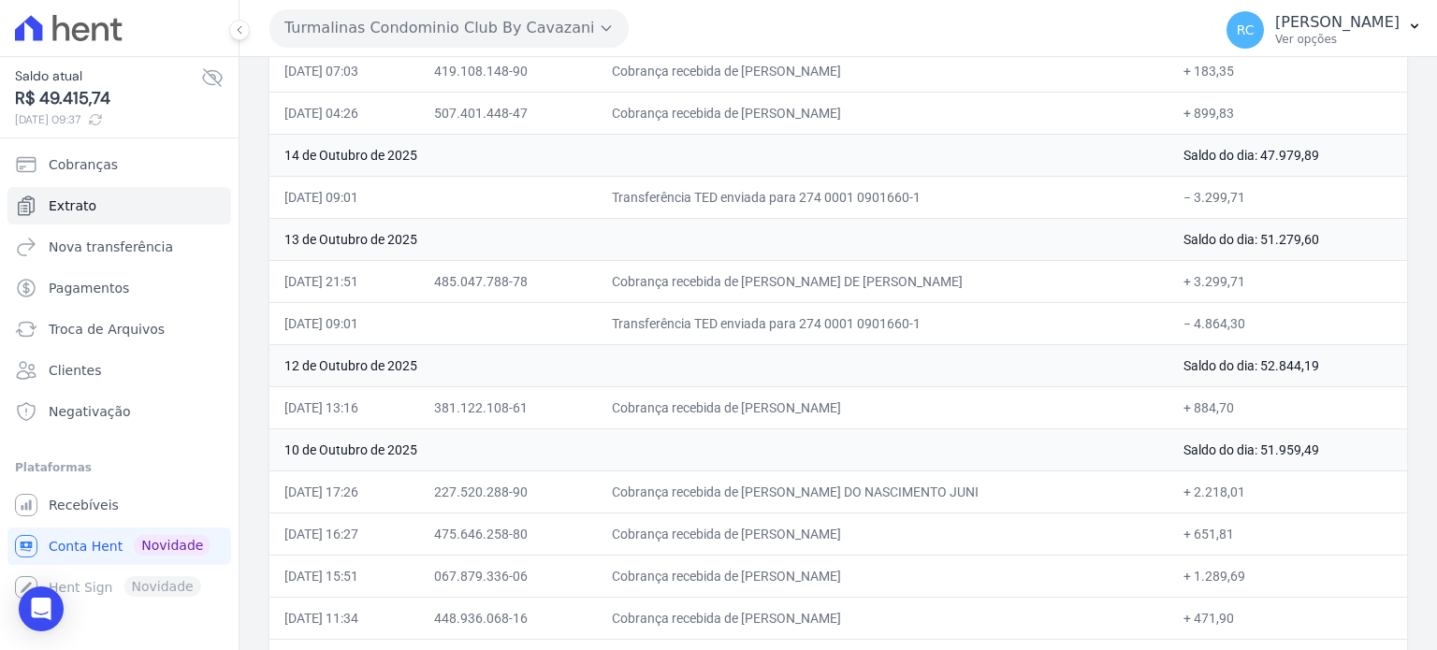
copy td "TATIANE SEABRA OLIVEIRA LIM"
drag, startPoint x: 938, startPoint y: 276, endPoint x: 774, endPoint y: 276, distance: 163.7
click at [774, 276] on td "Cobrança recebida de KALIL OLIVEIRA DE SANTANA" at bounding box center [882, 281] width 571 height 42
copy td "KALIL OLIVEIRA DE SANTAN"
drag, startPoint x: 1237, startPoint y: 272, endPoint x: 1189, endPoint y: 280, distance: 49.2
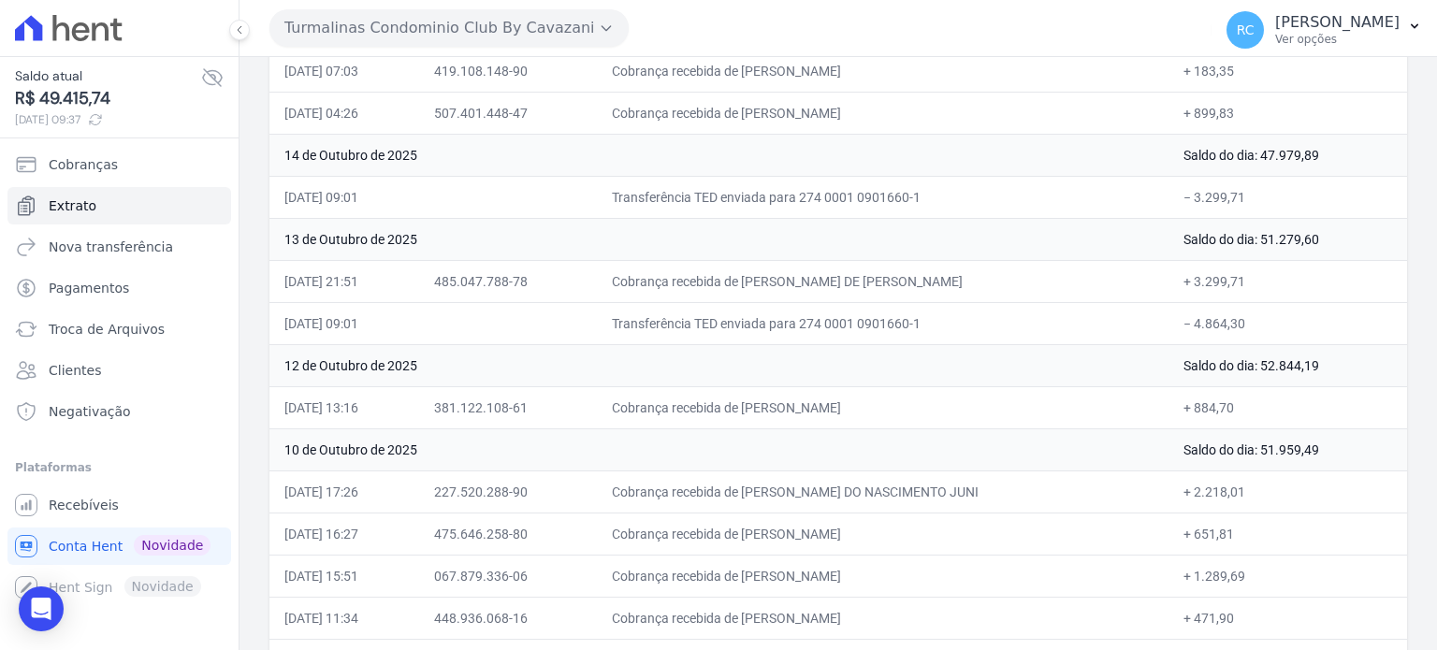
click at [1189, 280] on td "+ 3.299,71" at bounding box center [1287, 281] width 239 height 42
drag, startPoint x: 1265, startPoint y: 325, endPoint x: 1189, endPoint y: 336, distance: 76.6
click at [1189, 336] on td "− 4.864,30" at bounding box center [1287, 323] width 239 height 42
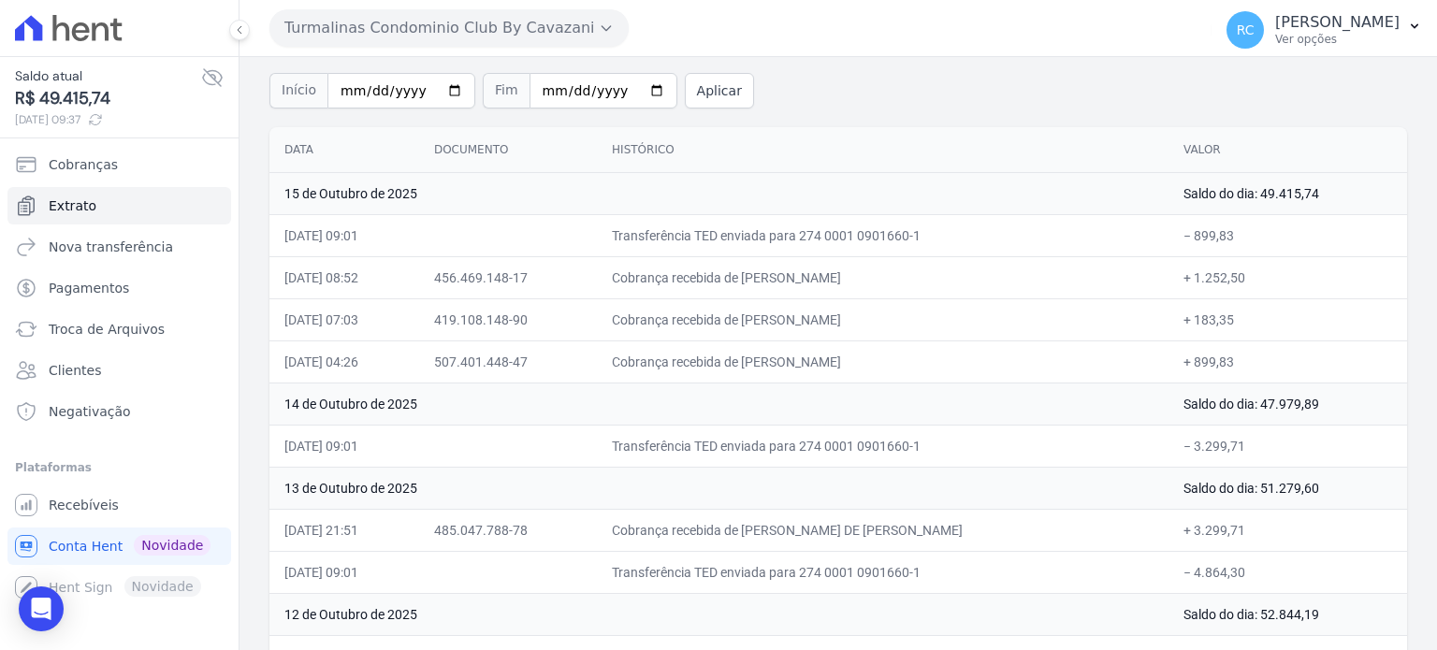
scroll to position [94, 0]
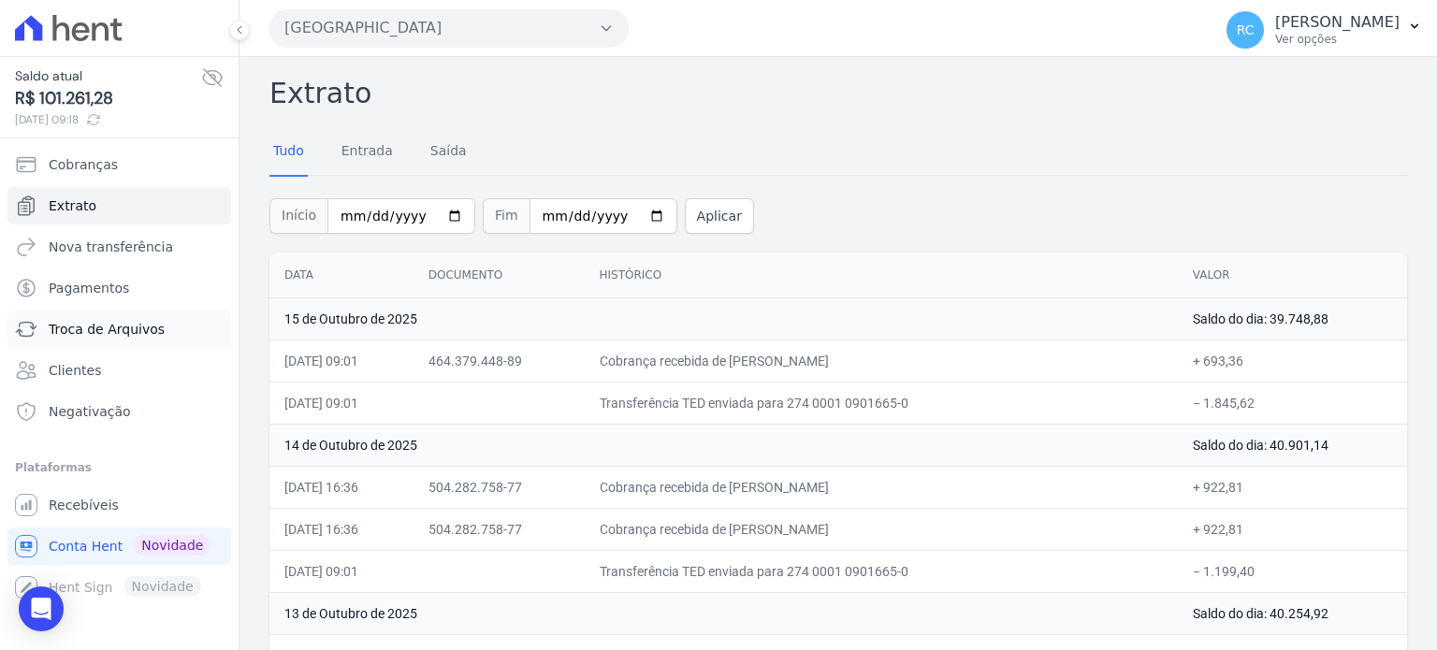
click at [115, 334] on span "Troca de Arquivos" at bounding box center [107, 329] width 116 height 19
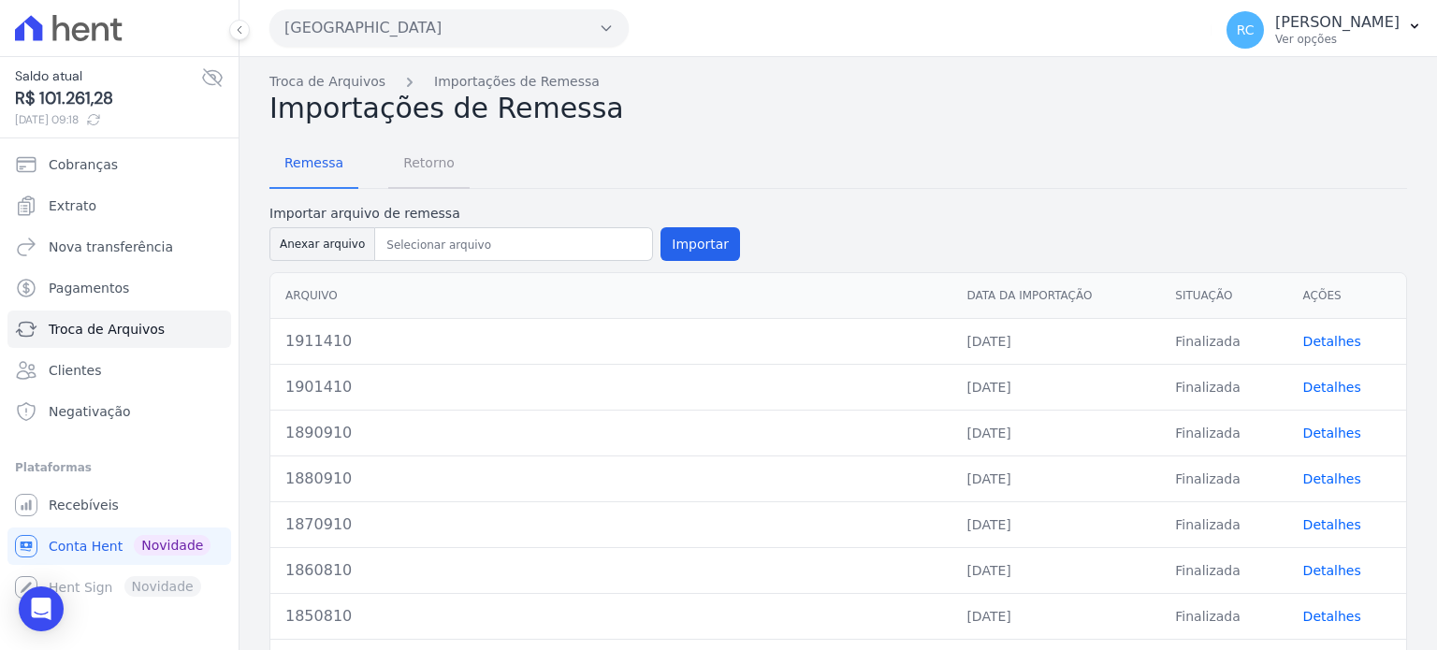
click at [424, 172] on span "Retorno" at bounding box center [429, 162] width 74 height 37
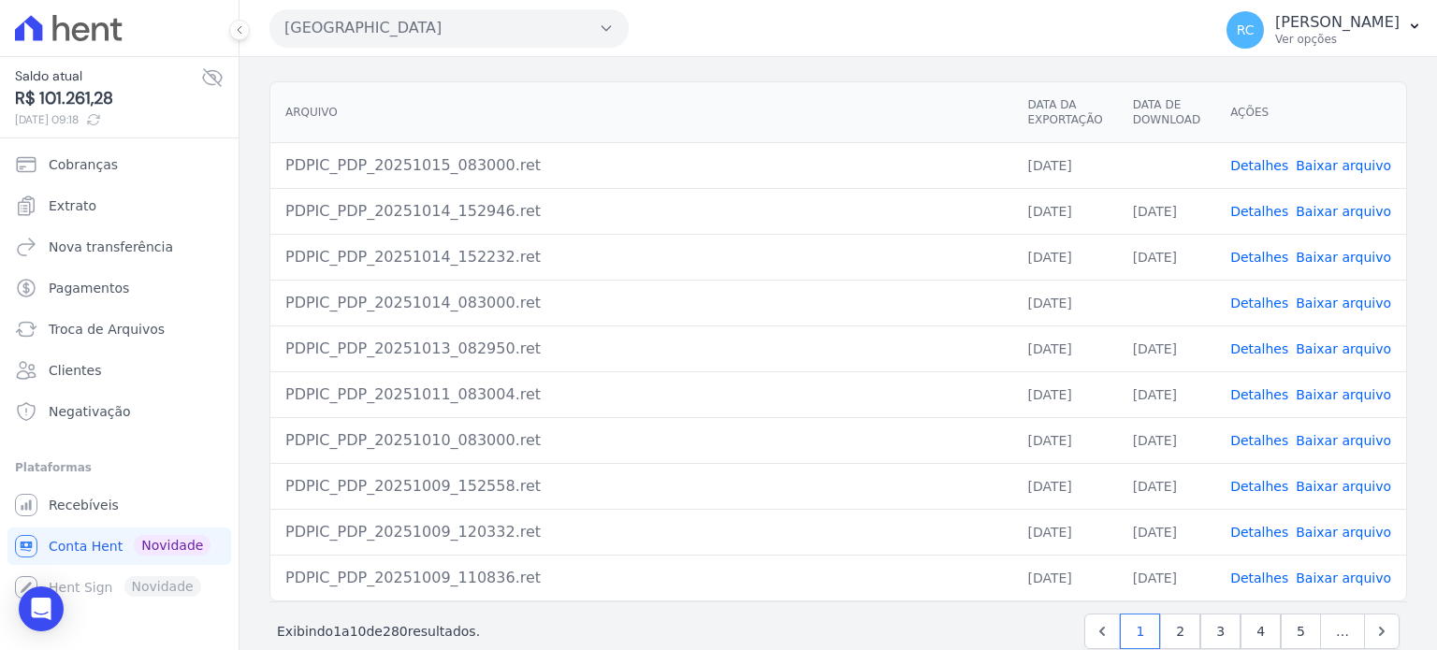
scroll to position [171, 0]
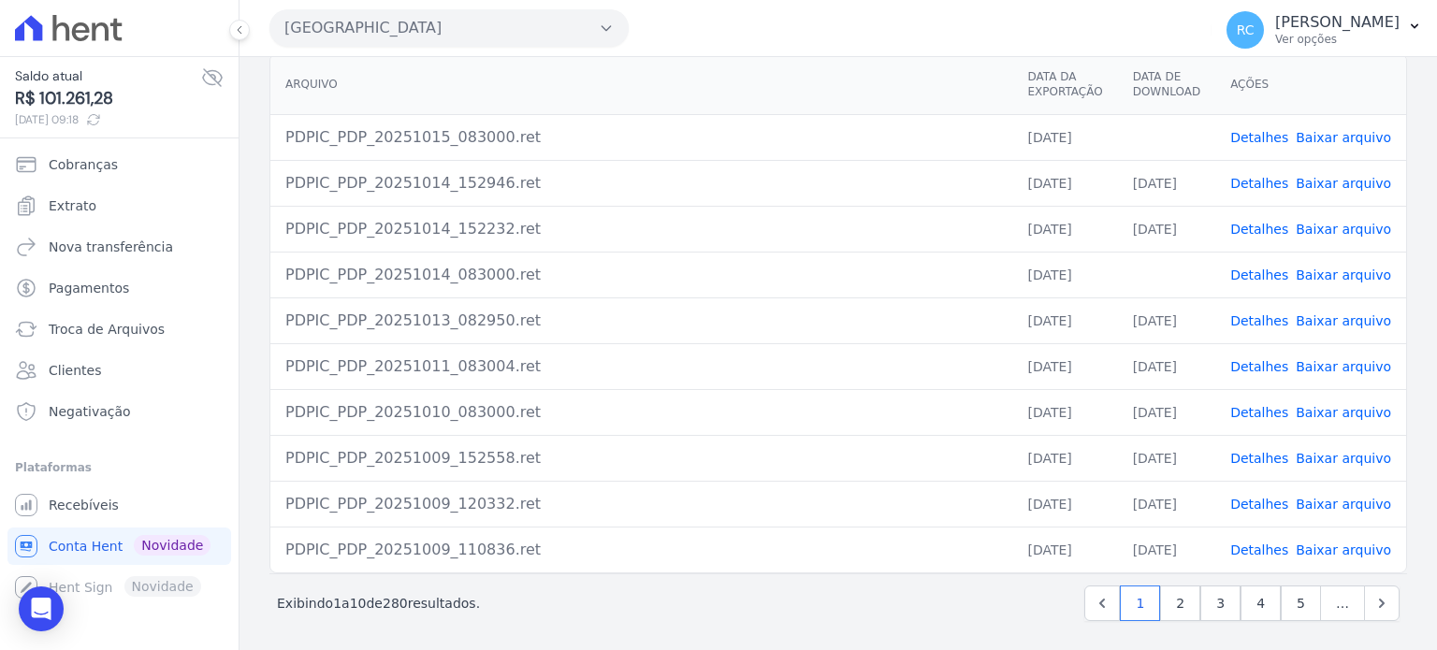
click at [1347, 277] on link "Baixar arquivo" at bounding box center [1342, 274] width 95 height 15
click at [1339, 229] on link "Baixar arquivo" at bounding box center [1342, 229] width 95 height 15
click at [1341, 176] on link "Baixar arquivo" at bounding box center [1342, 183] width 95 height 15
click at [1364, 137] on link "Baixar arquivo" at bounding box center [1342, 137] width 95 height 15
click at [460, 44] on div "Parque Dos Passaros CAVAZANI EMPREENDIMENTOS IMOBILIARIOS PARQUE DAS FLORES PAR…" at bounding box center [736, 28] width 934 height 58
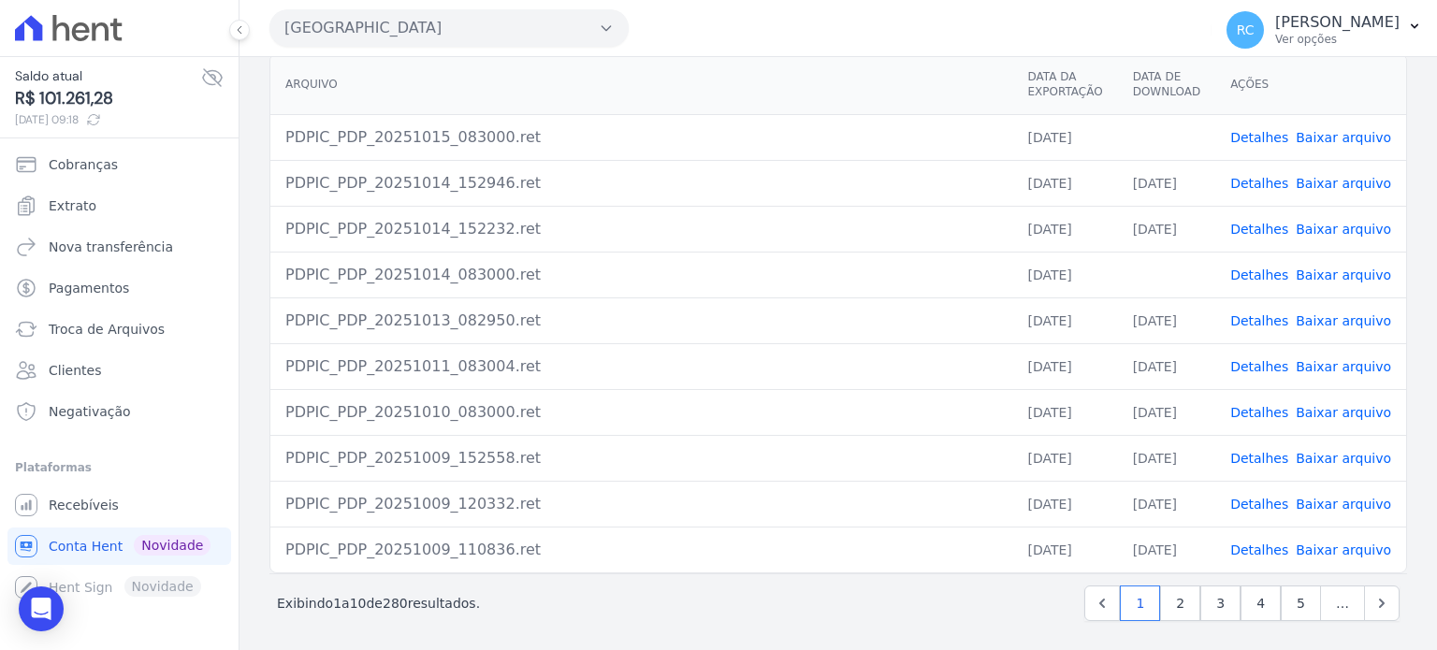
click at [467, 28] on button "[GEOGRAPHIC_DATA]" at bounding box center [448, 27] width 359 height 37
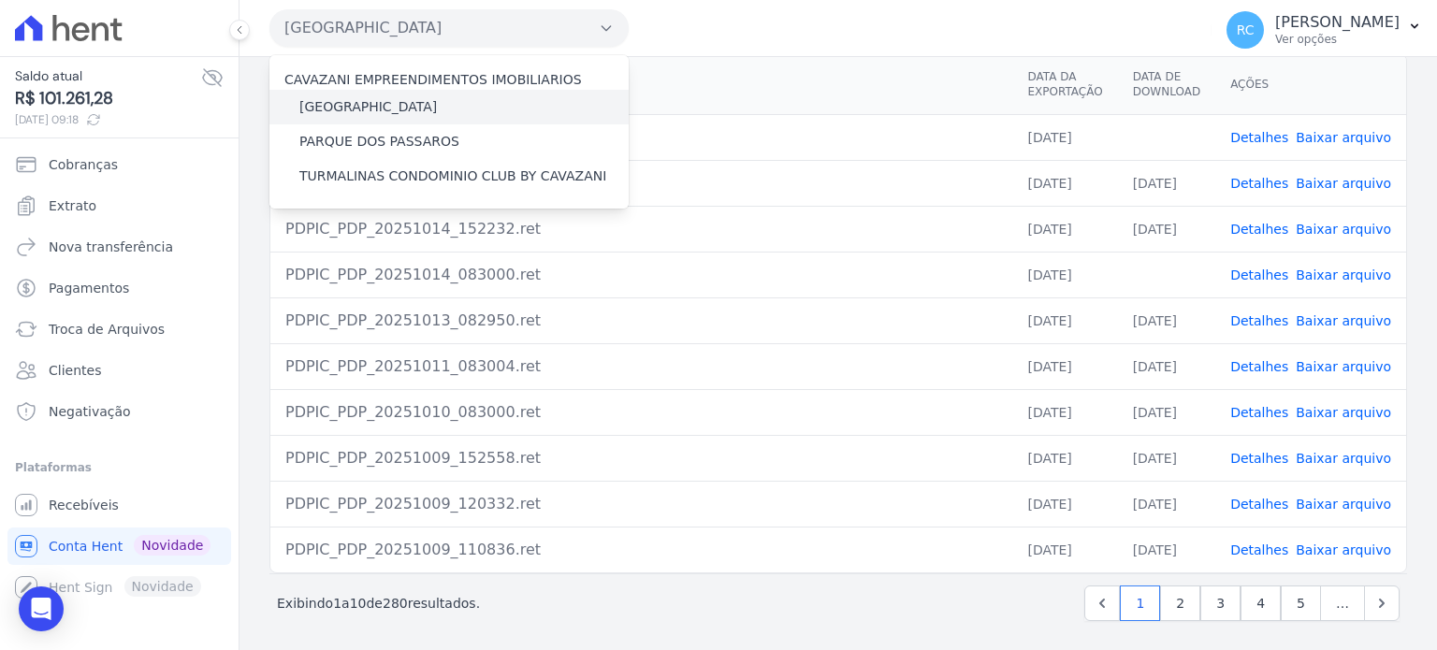
click at [410, 102] on label "[GEOGRAPHIC_DATA]" at bounding box center [367, 107] width 137 height 20
click at [0, 0] on input "[GEOGRAPHIC_DATA]" at bounding box center [0, 0] width 0 height 0
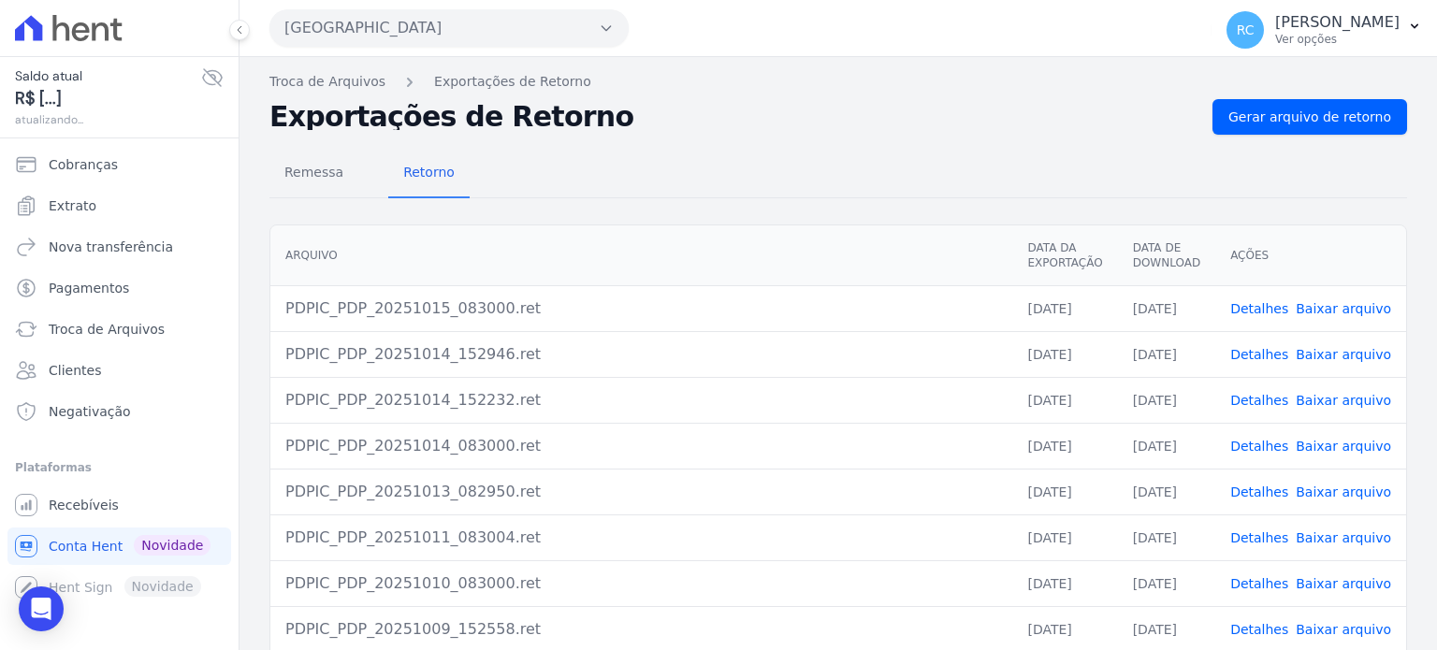
click at [504, 25] on button "[GEOGRAPHIC_DATA]" at bounding box center [448, 27] width 359 height 37
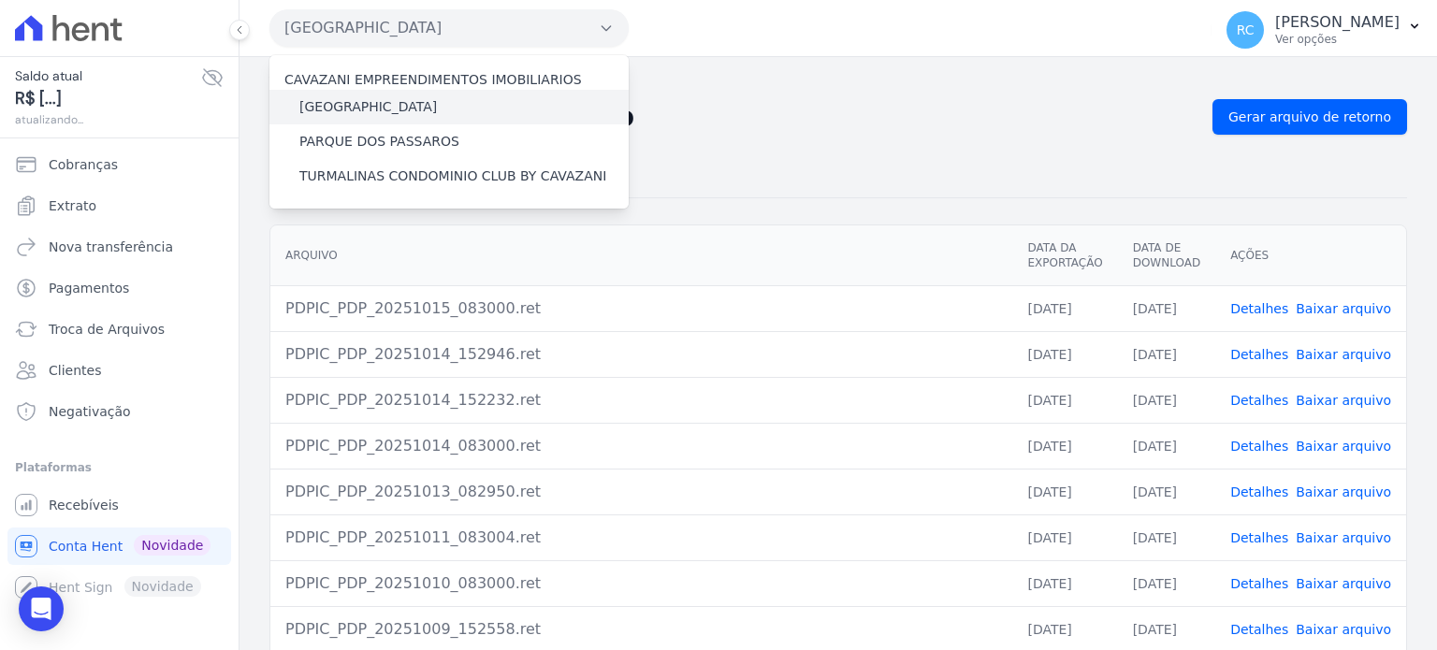
click at [405, 97] on label "[GEOGRAPHIC_DATA]" at bounding box center [367, 107] width 137 height 20
click at [0, 0] on input "[GEOGRAPHIC_DATA]" at bounding box center [0, 0] width 0 height 0
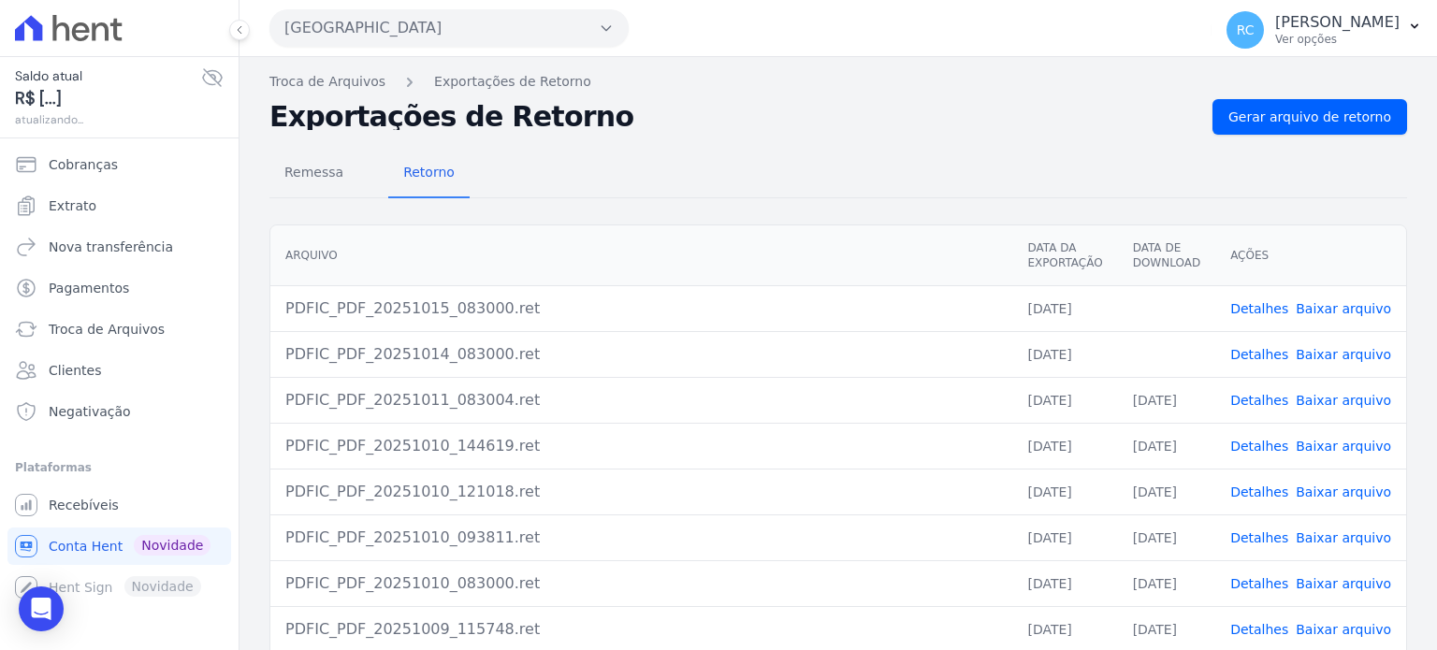
click at [1321, 354] on link "Baixar arquivo" at bounding box center [1342, 354] width 95 height 15
click at [1322, 310] on link "Baixar arquivo" at bounding box center [1342, 308] width 95 height 15
click at [389, 19] on button "Parque Das Flores" at bounding box center [448, 27] width 359 height 37
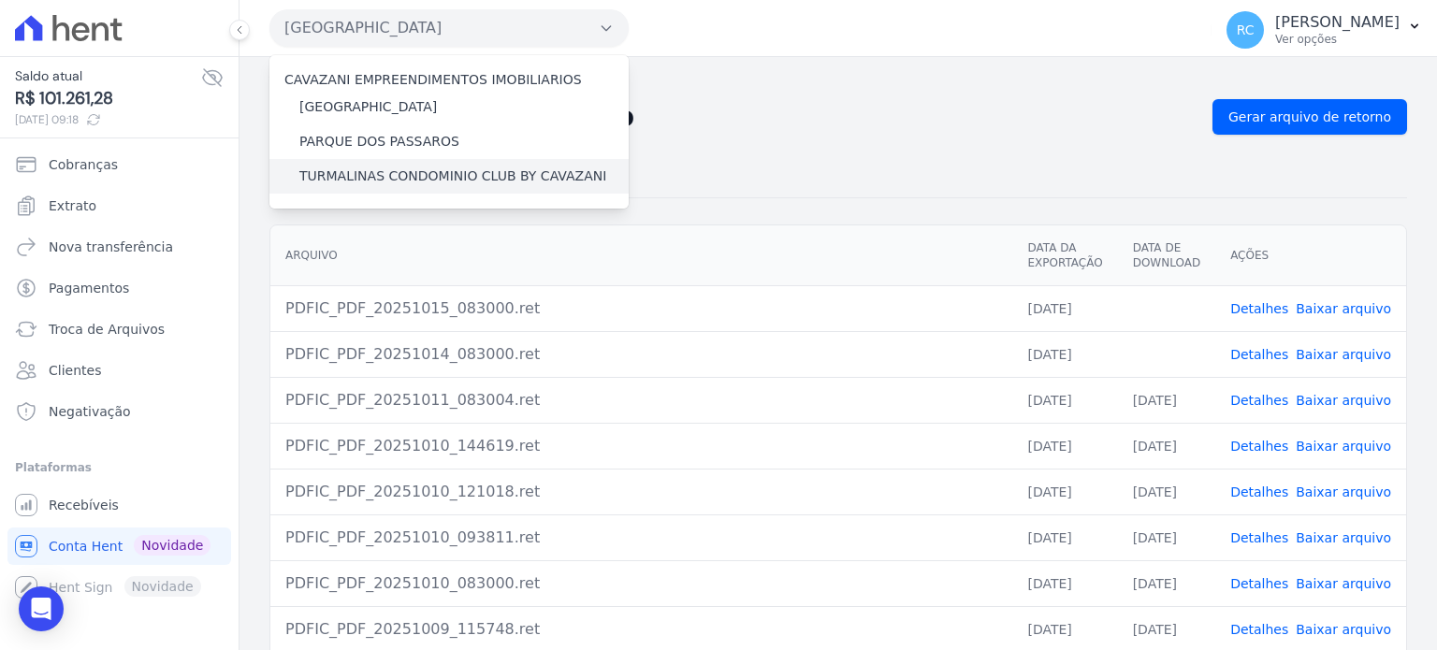
click at [416, 181] on label "TURMALINAS CONDOMINIO CLUB BY CAVAZANI" at bounding box center [452, 176] width 307 height 20
click at [0, 0] on input "TURMALINAS CONDOMINIO CLUB BY CAVAZANI" at bounding box center [0, 0] width 0 height 0
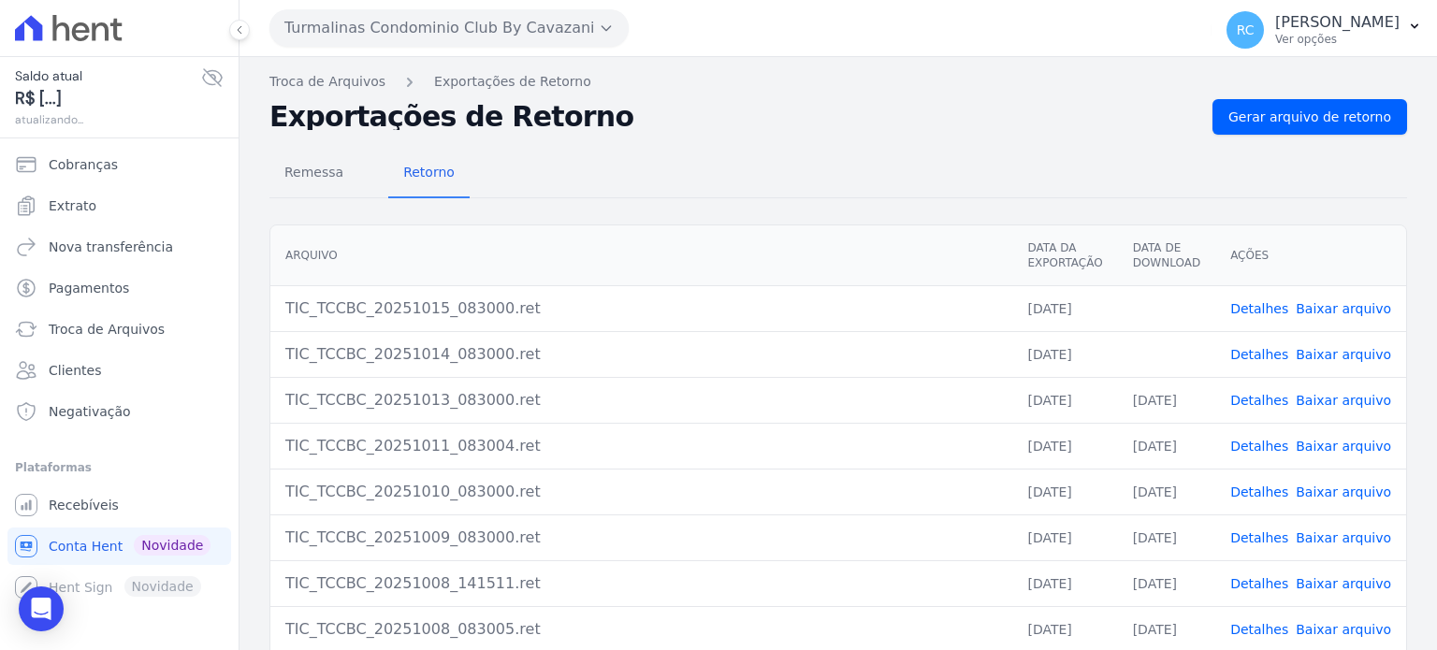
click at [1316, 363] on td "Detalhes Baixar arquivo" at bounding box center [1310, 354] width 191 height 46
click at [1318, 357] on link "Baixar arquivo" at bounding box center [1342, 354] width 95 height 15
click at [1308, 307] on link "Baixar arquivo" at bounding box center [1342, 308] width 95 height 15
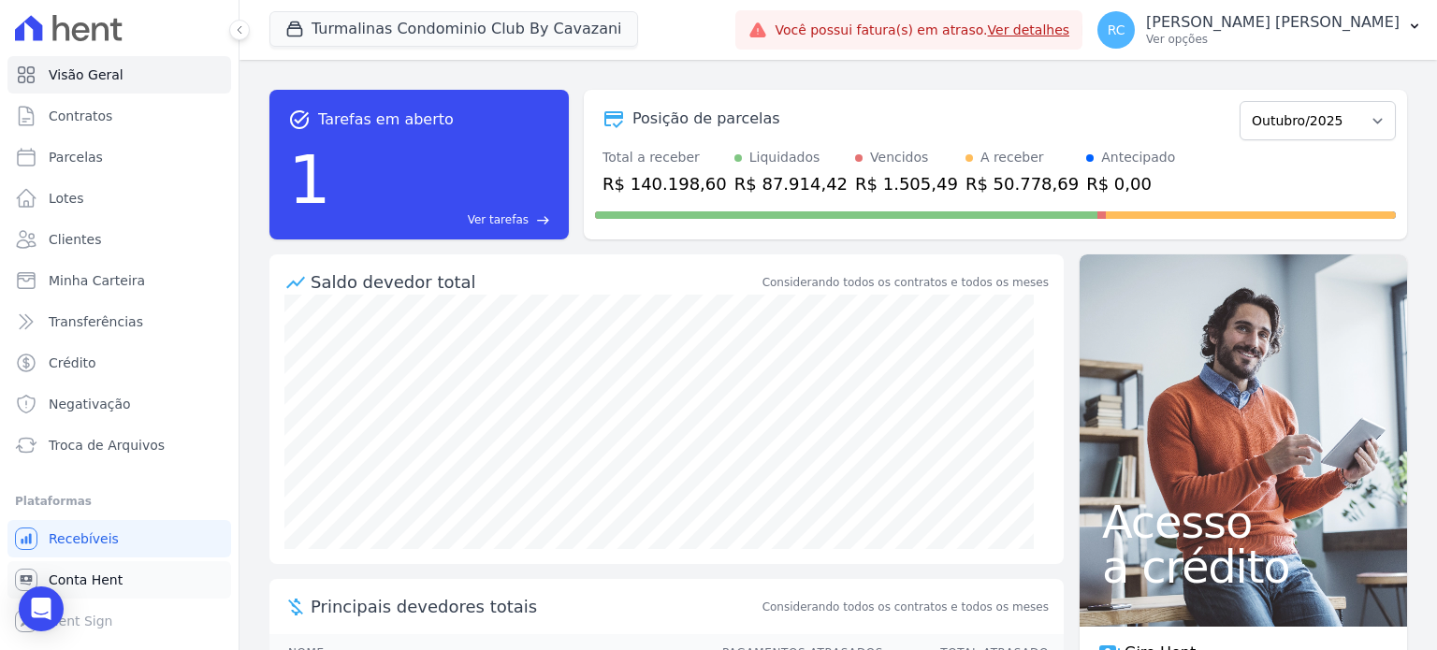
click at [109, 578] on span "Conta Hent" at bounding box center [86, 580] width 74 height 19
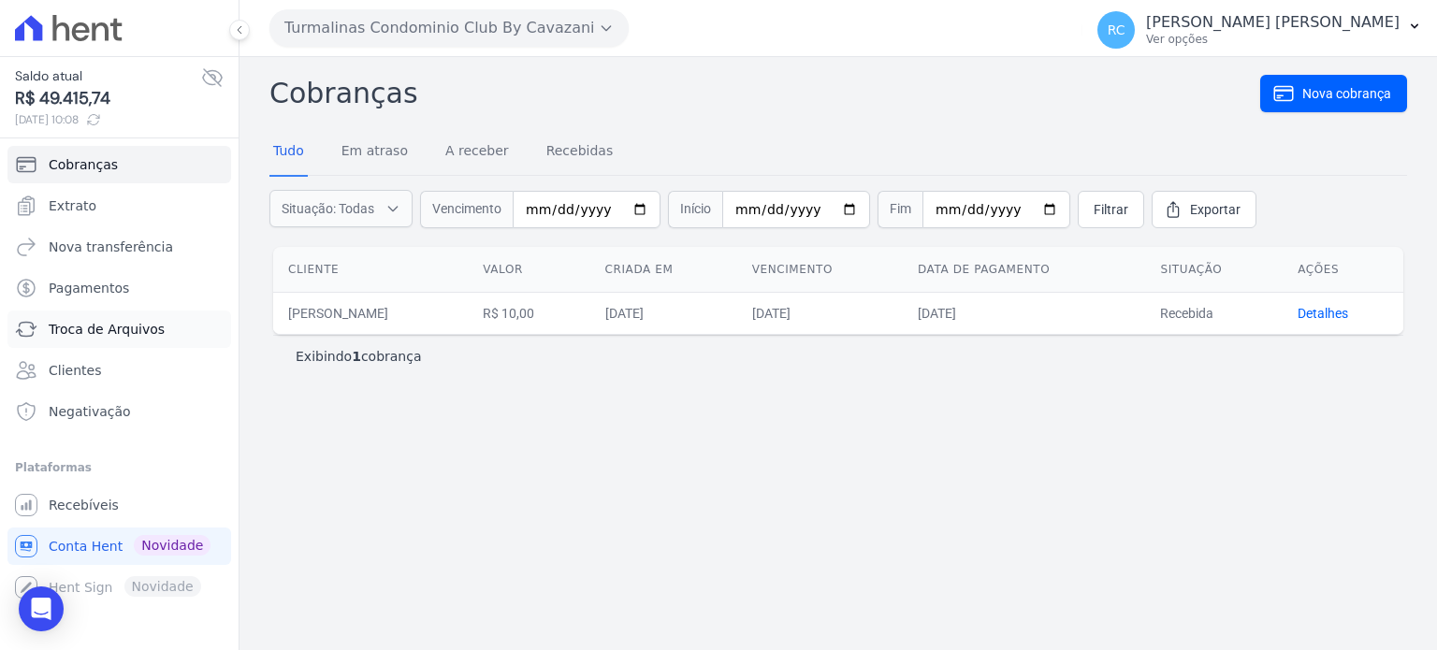
click at [128, 317] on link "Troca de Arquivos" at bounding box center [119, 329] width 224 height 37
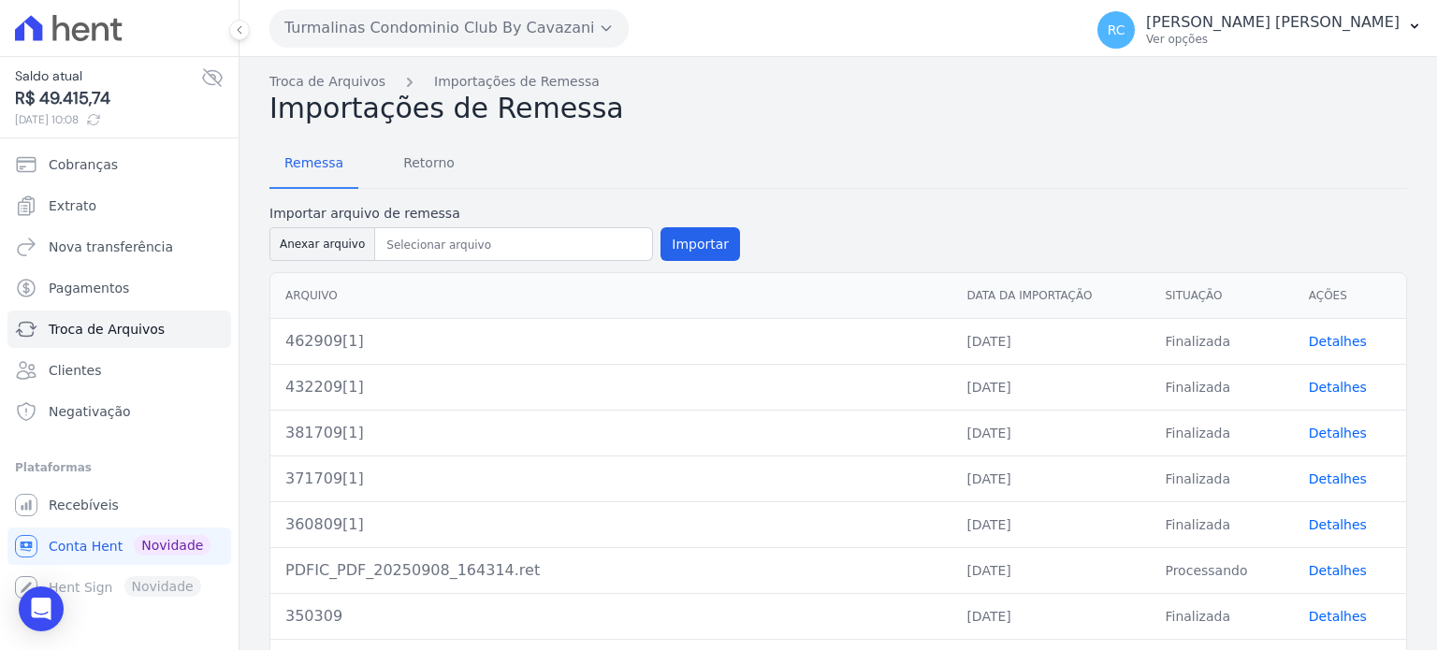
click at [425, 33] on button "Turmalinas Condominio Club By Cavazani" at bounding box center [448, 27] width 359 height 37
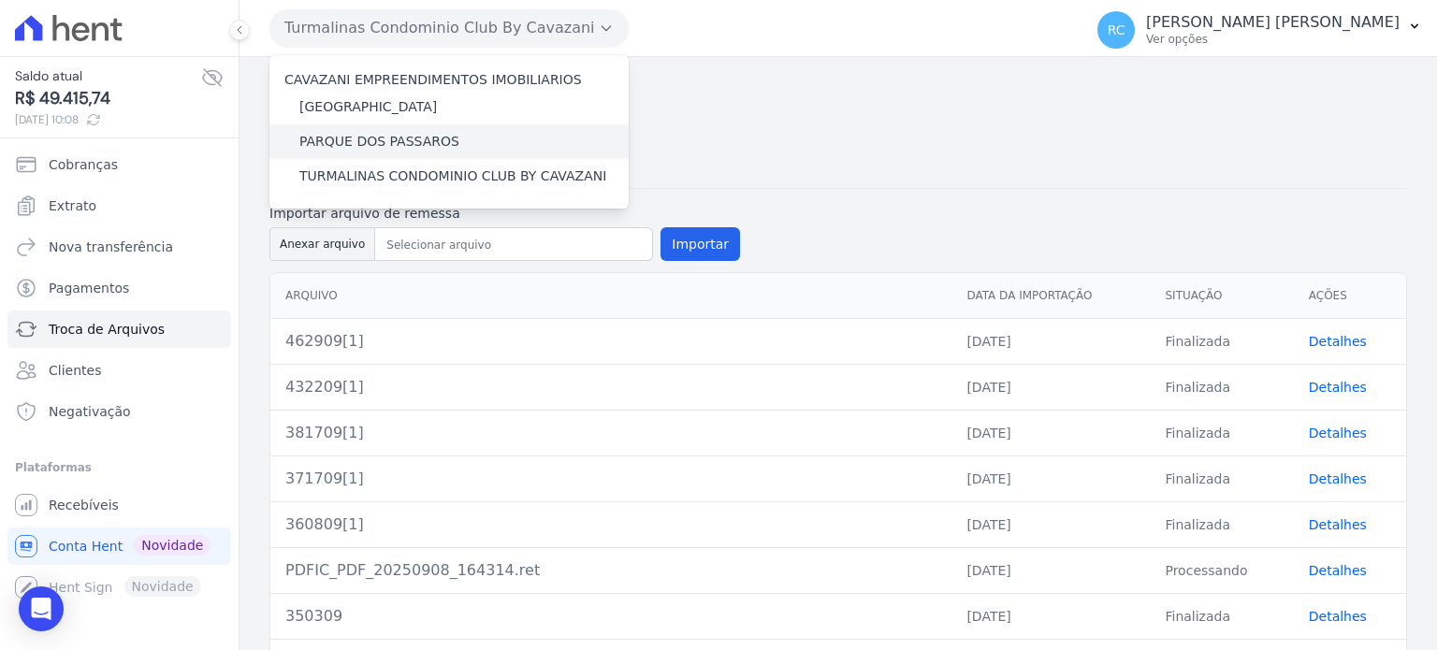
click at [367, 144] on label "PARQUE DOS PASSAROS" at bounding box center [379, 142] width 160 height 20
click at [0, 0] on input "PARQUE DOS PASSAROS" at bounding box center [0, 0] width 0 height 0
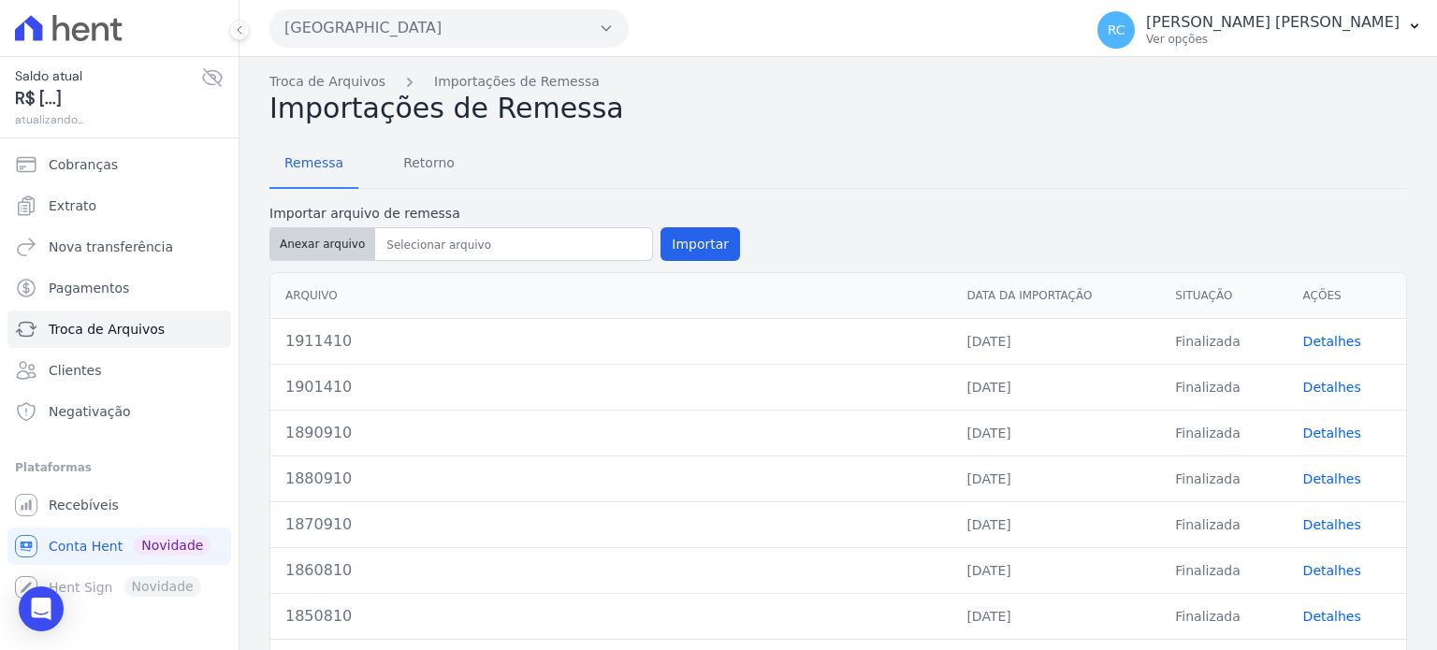
click at [325, 248] on button "Anexar arquivo" at bounding box center [322, 244] width 106 height 34
type input "1921510"
click at [681, 224] on div "Importar arquivo de remessa Anexar arquivo Importar" at bounding box center [504, 234] width 470 height 61
click at [672, 242] on button "Importar" at bounding box center [700, 244] width 80 height 34
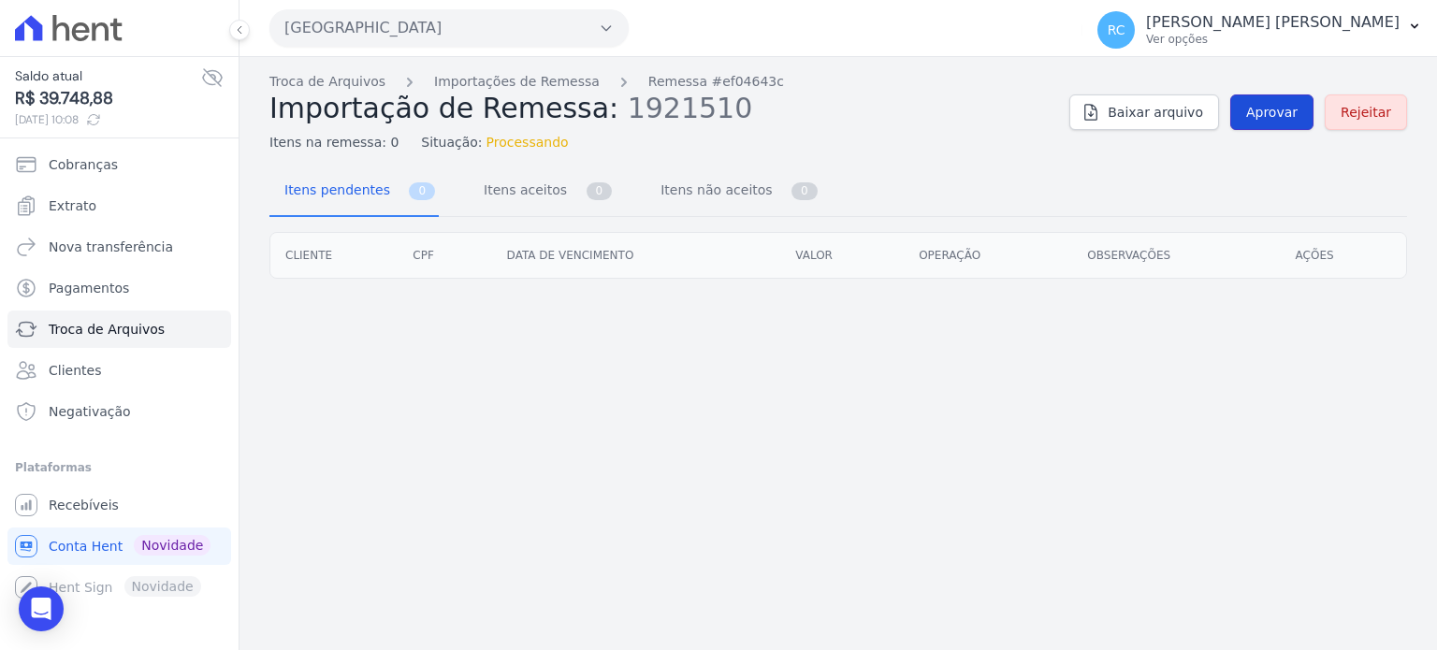
click at [1265, 107] on span "Aprovar" at bounding box center [1271, 112] width 51 height 19
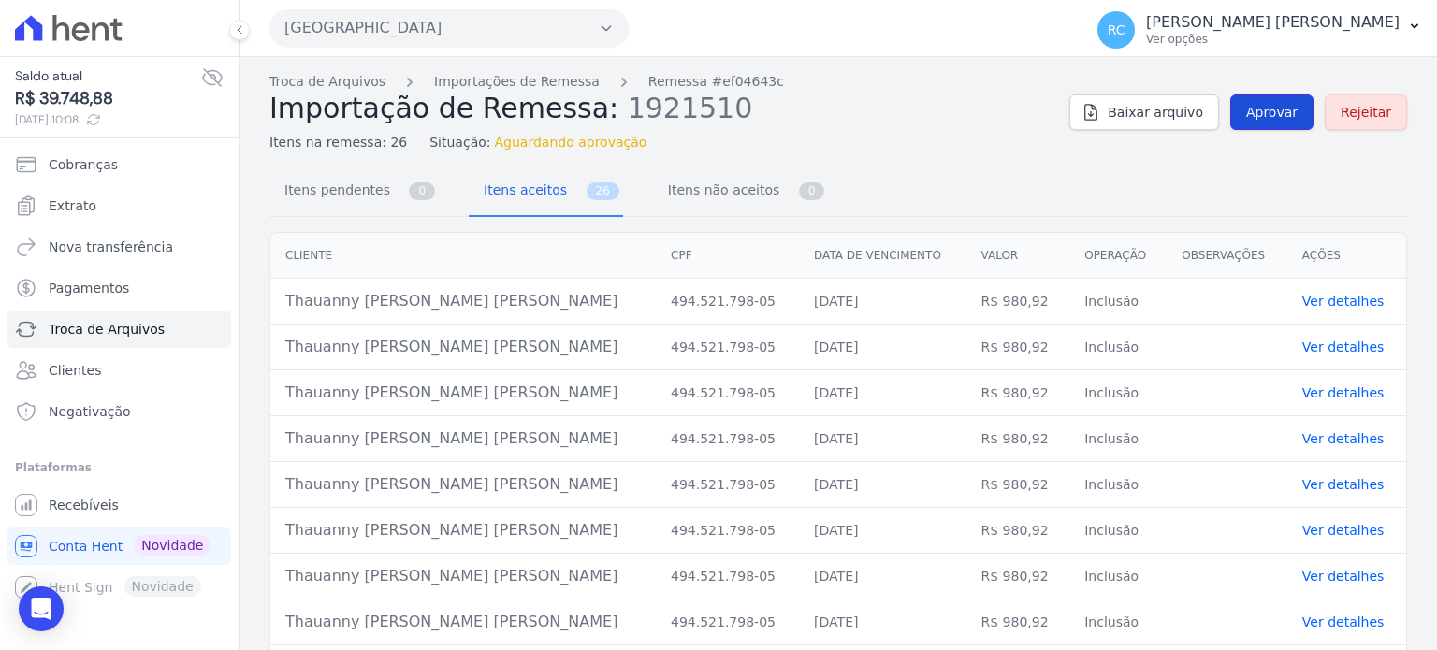
click at [1273, 111] on span "Aprovar" at bounding box center [1271, 112] width 51 height 19
click at [1276, 104] on span "Aprovar" at bounding box center [1271, 112] width 51 height 19
click at [106, 503] on span "Recebíveis" at bounding box center [84, 505] width 70 height 19
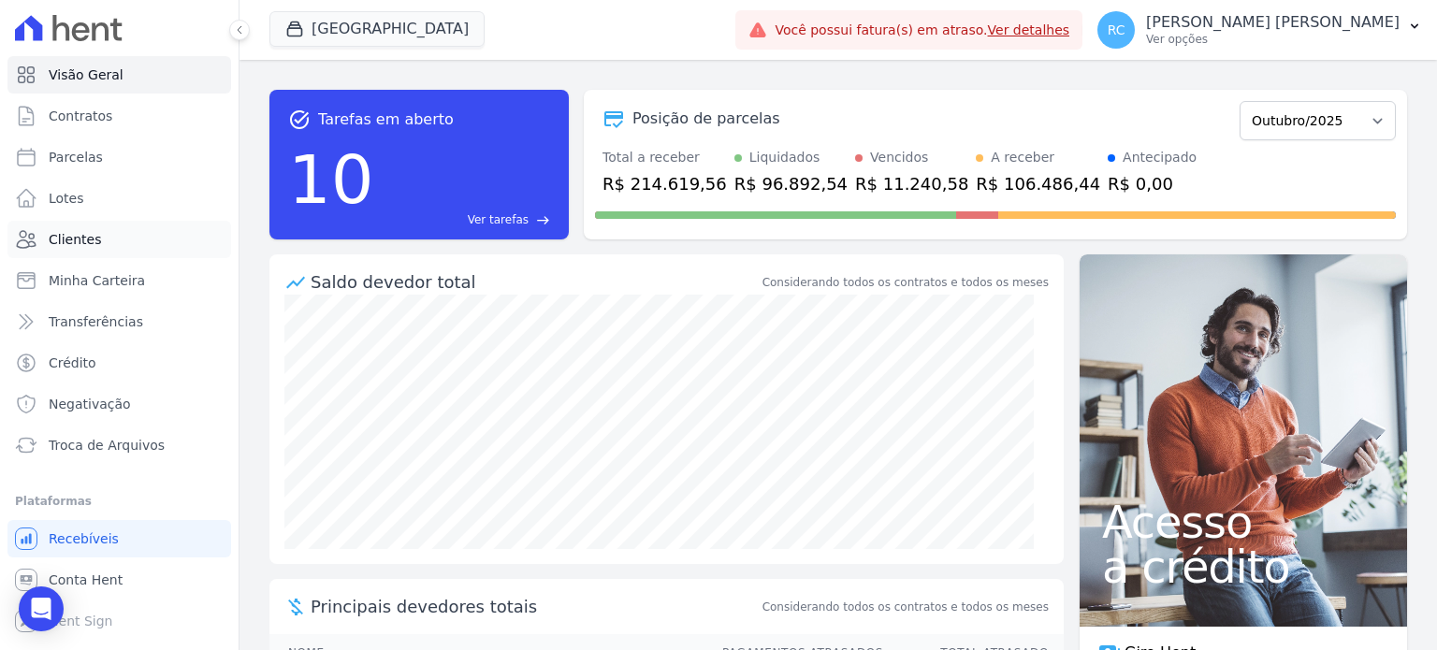
click at [101, 239] on link "Clientes" at bounding box center [119, 239] width 224 height 37
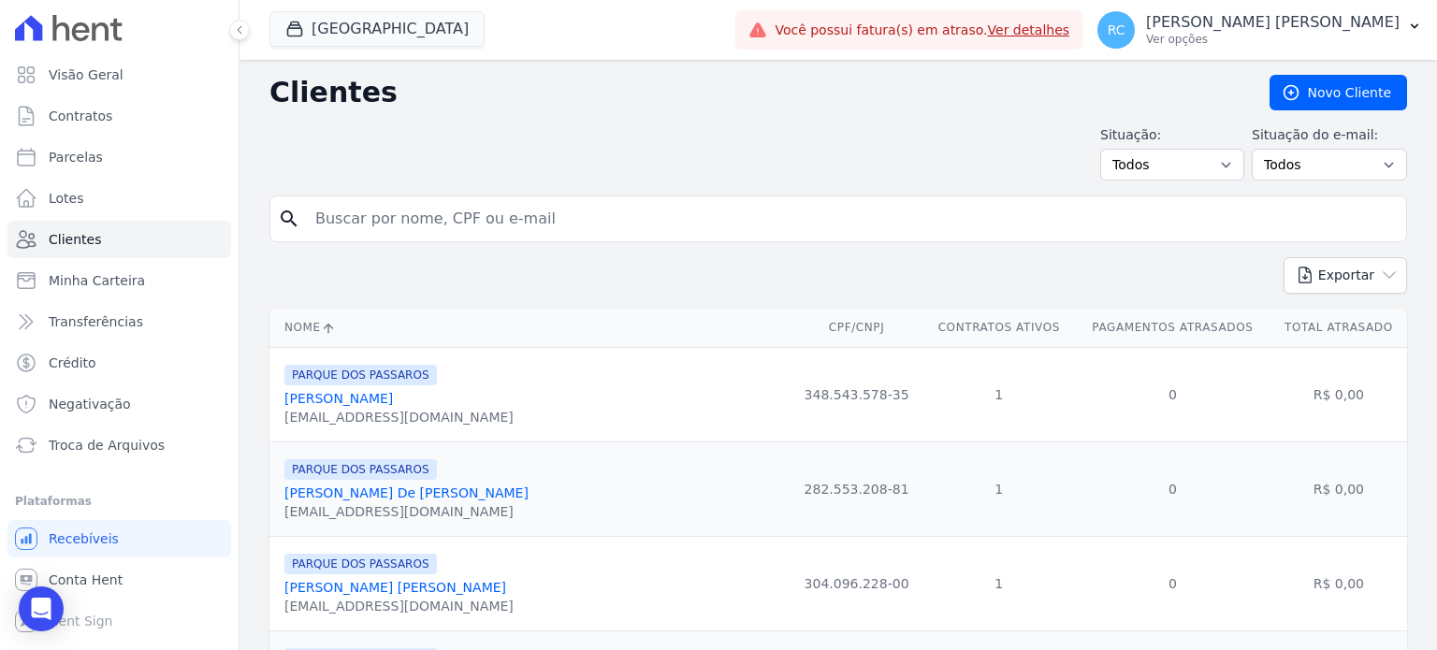
click at [496, 216] on input "search" at bounding box center [851, 218] width 1094 height 37
type input "[PERSON_NAME]"
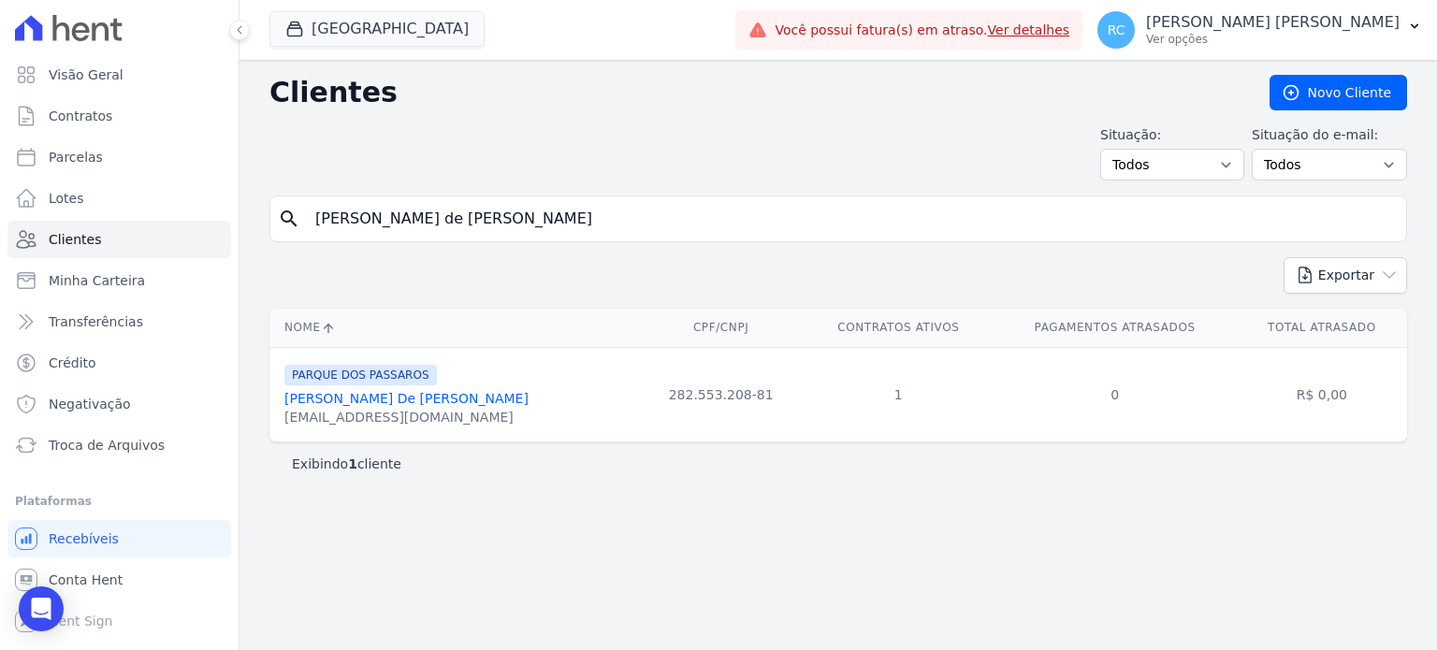
click at [344, 399] on link "Adriano Lima De Paula" at bounding box center [406, 398] width 244 height 15
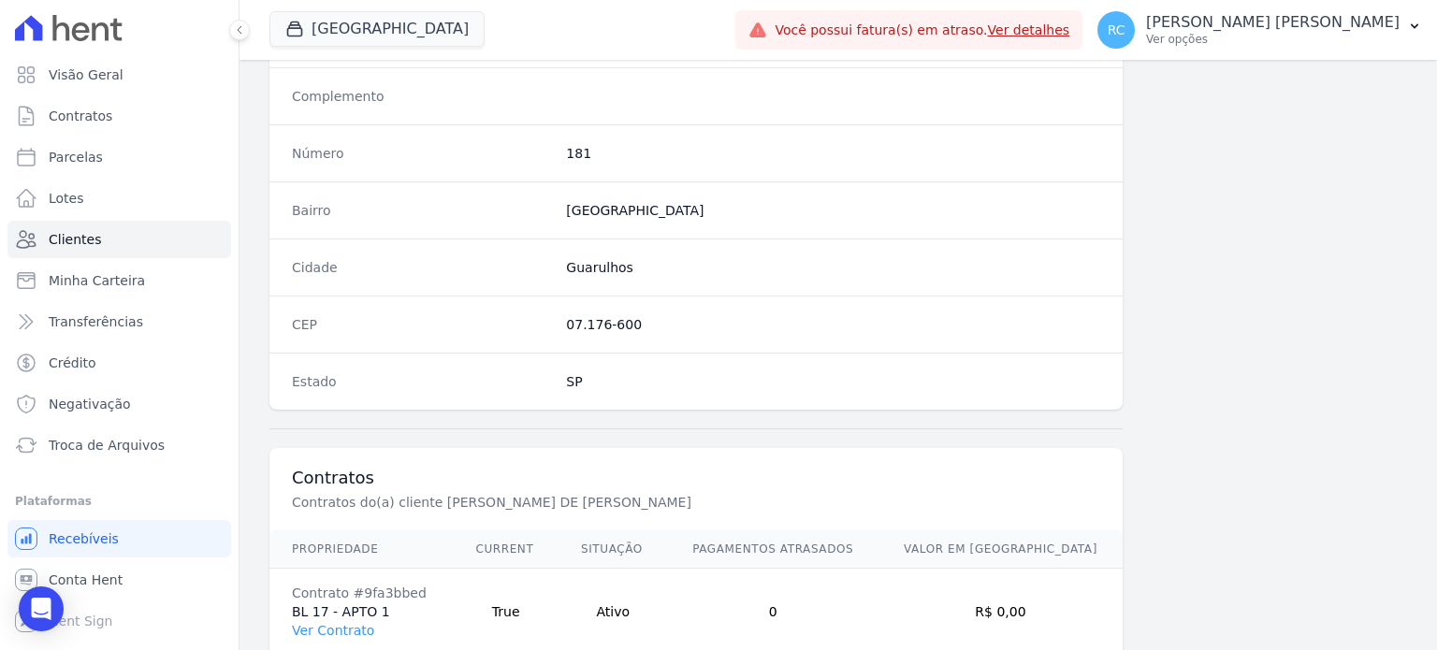
scroll to position [1093, 0]
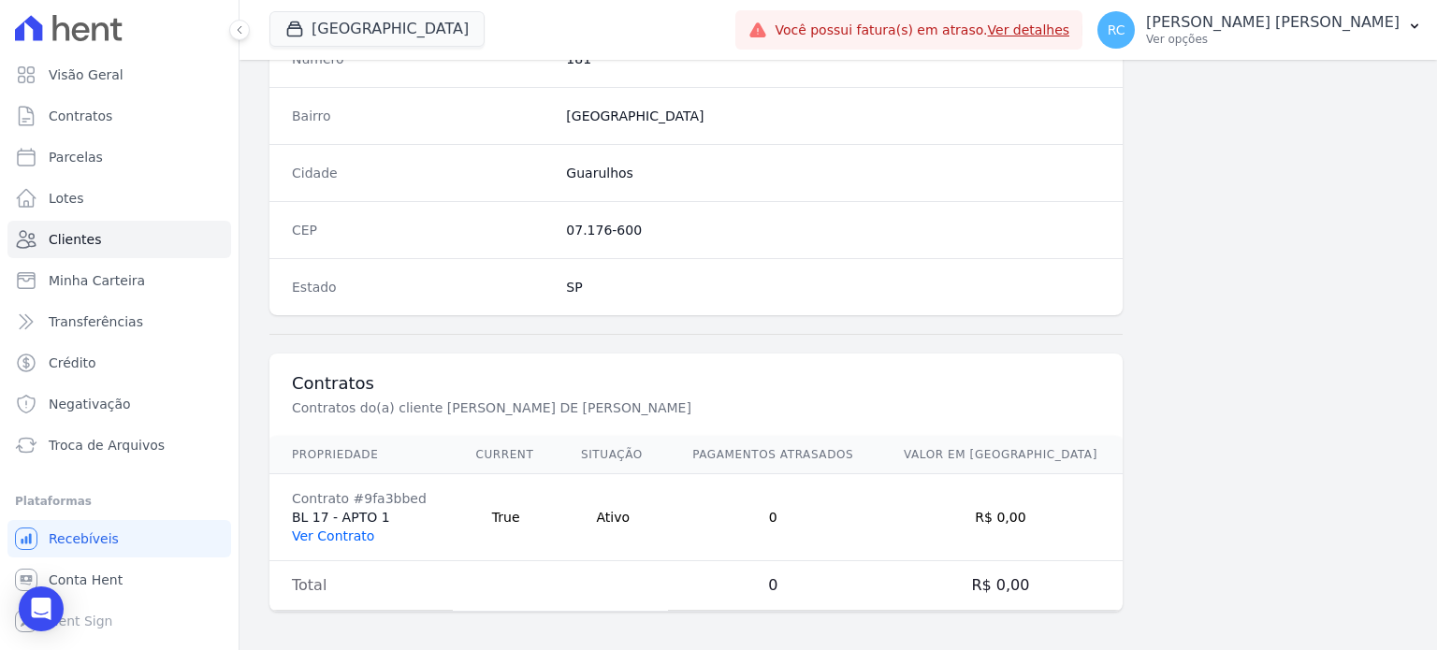
click at [318, 531] on link "Ver Contrato" at bounding box center [333, 535] width 82 height 15
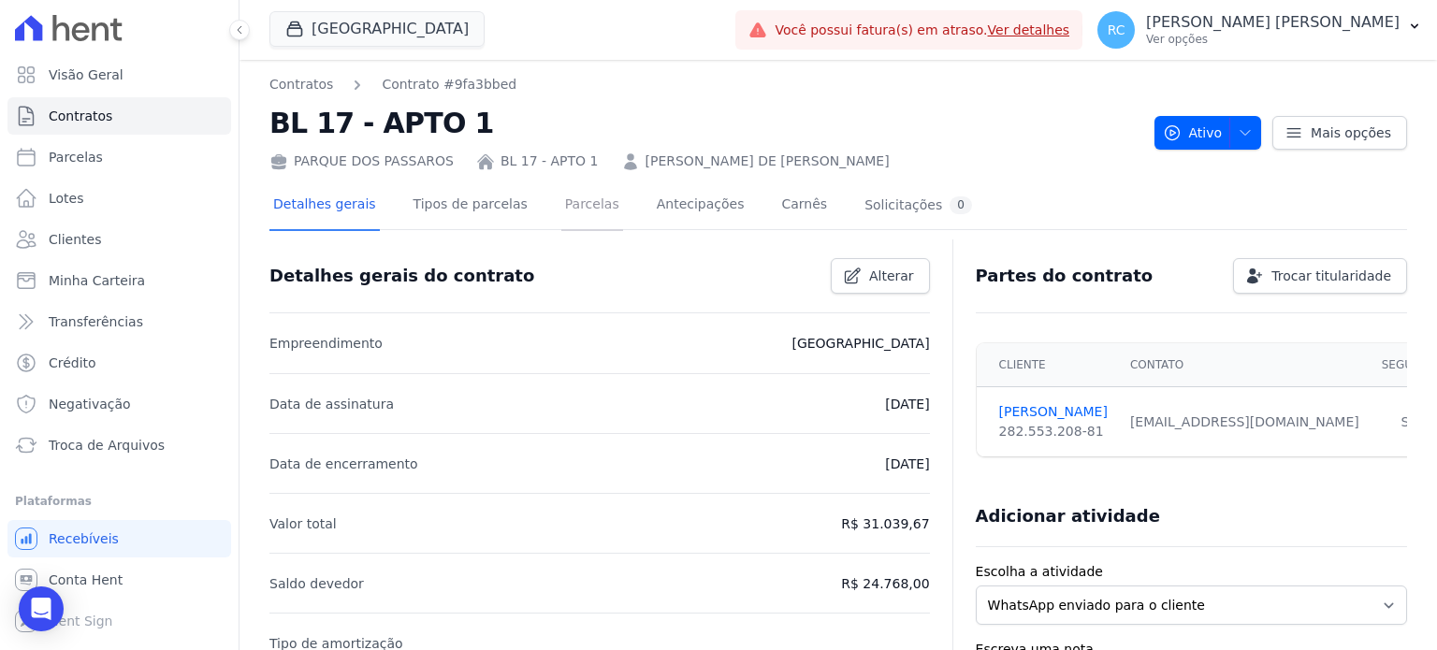
click at [561, 207] on link "Parcelas" at bounding box center [592, 206] width 62 height 50
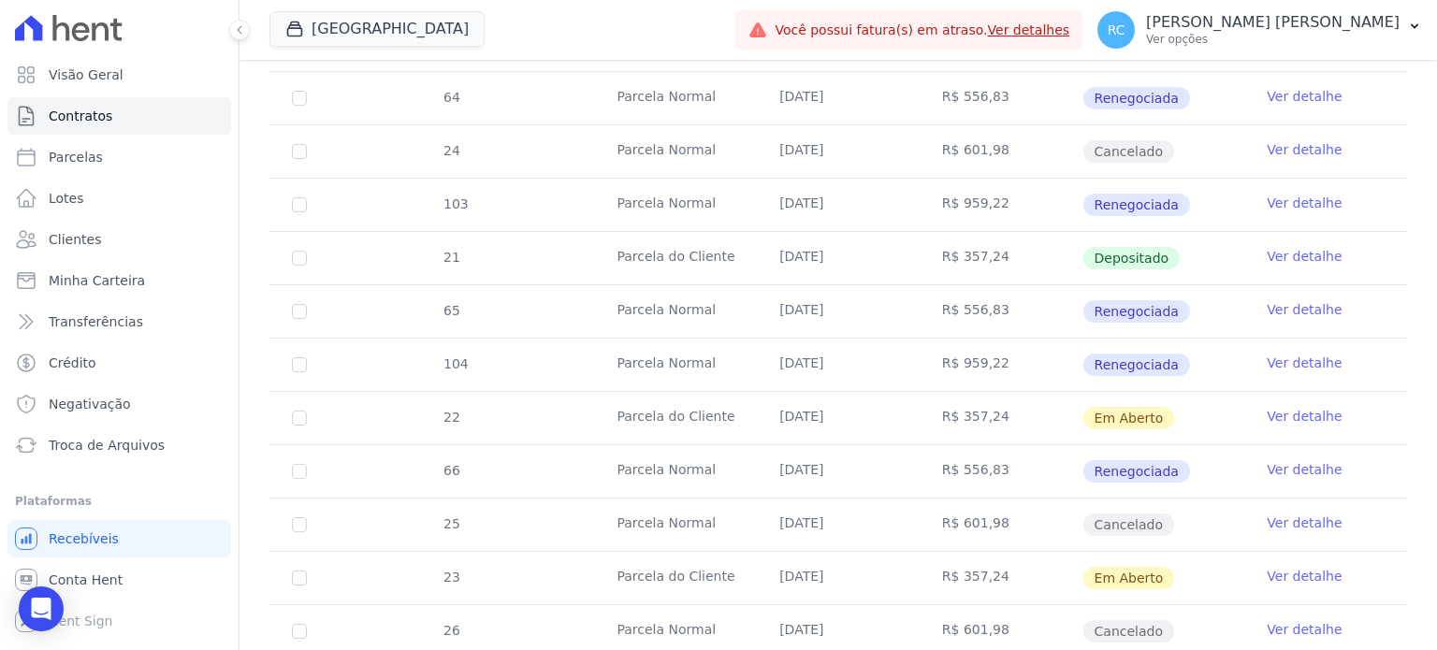
scroll to position [2432, 0]
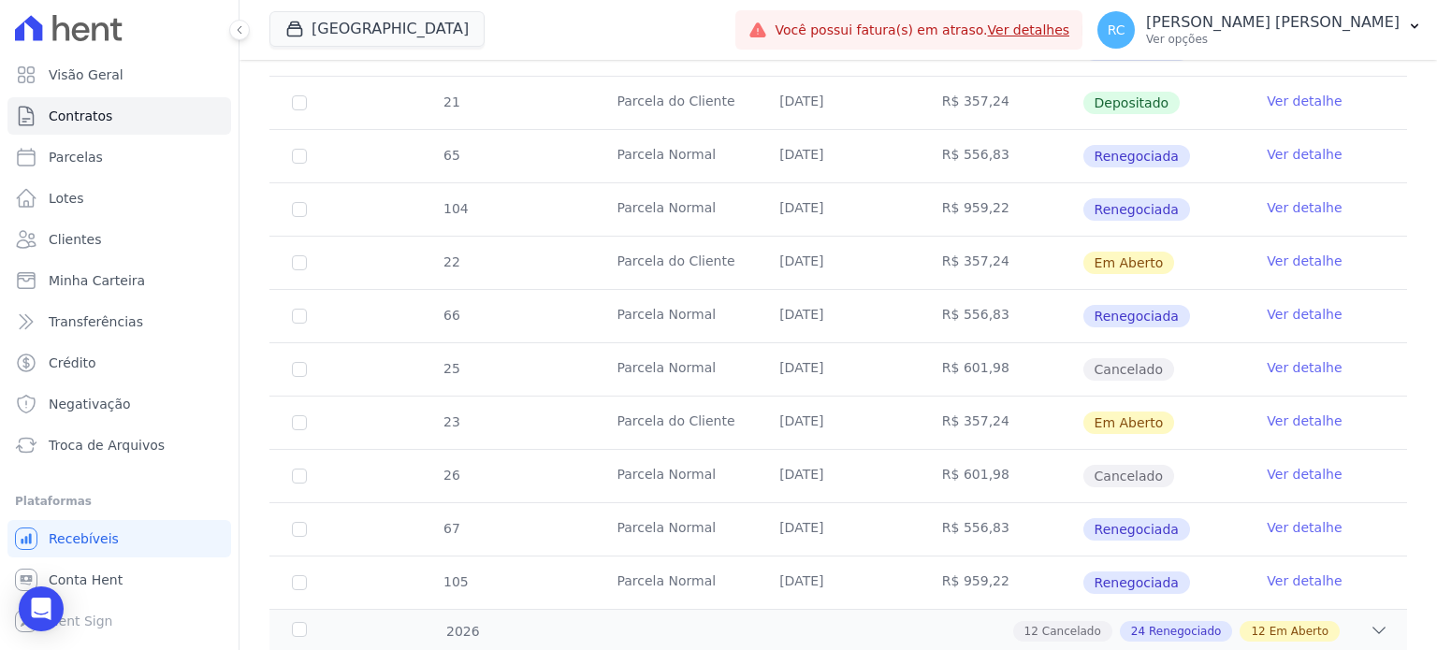
drag, startPoint x: 983, startPoint y: 364, endPoint x: 941, endPoint y: 325, distance: 57.6
click at [872, 342] on tr "25 Parcela Normal 21/11/2025 R$ 601,98 Cancelado Ver detalhe" at bounding box center [837, 368] width 1137 height 53
click at [1002, 257] on td "R$ 357,24" at bounding box center [1000, 263] width 163 height 52
click at [1282, 253] on link "Ver detalhe" at bounding box center [1303, 261] width 75 height 19
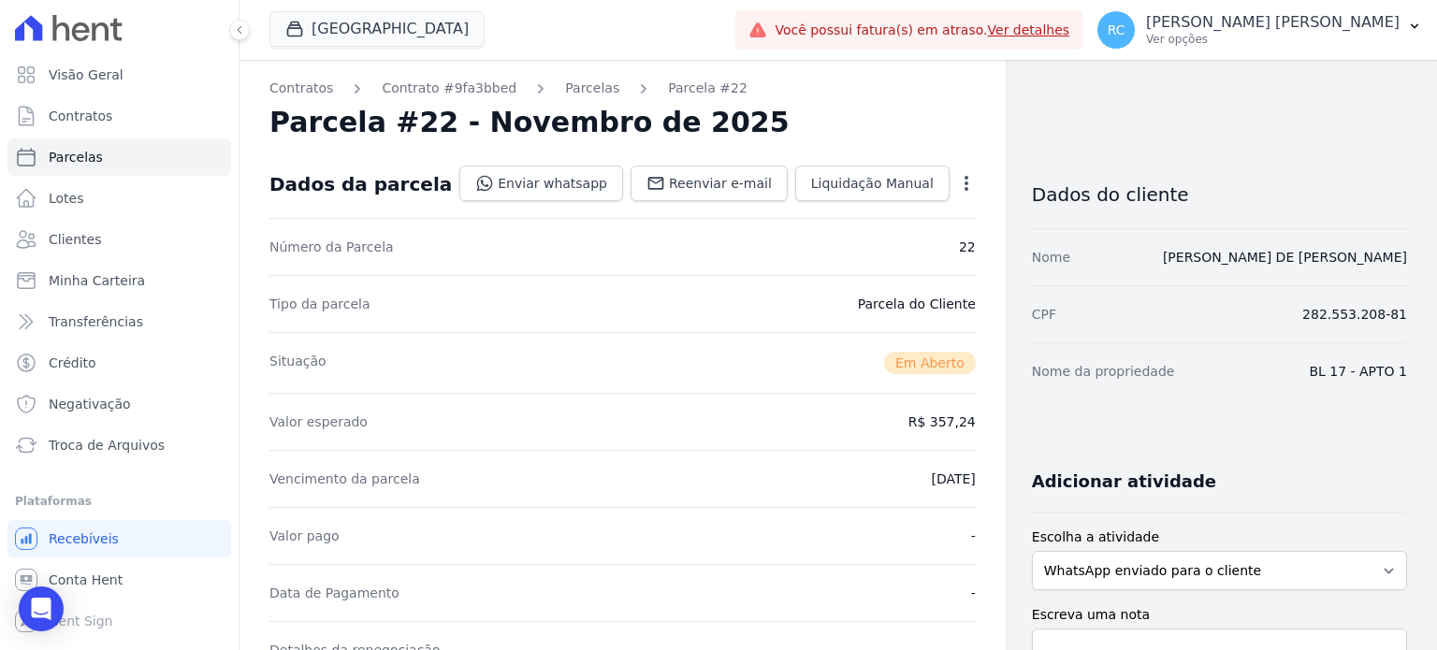
click at [958, 177] on icon "button" at bounding box center [966, 183] width 19 height 19
click at [846, 217] on link "Alterar" at bounding box center [885, 209] width 165 height 34
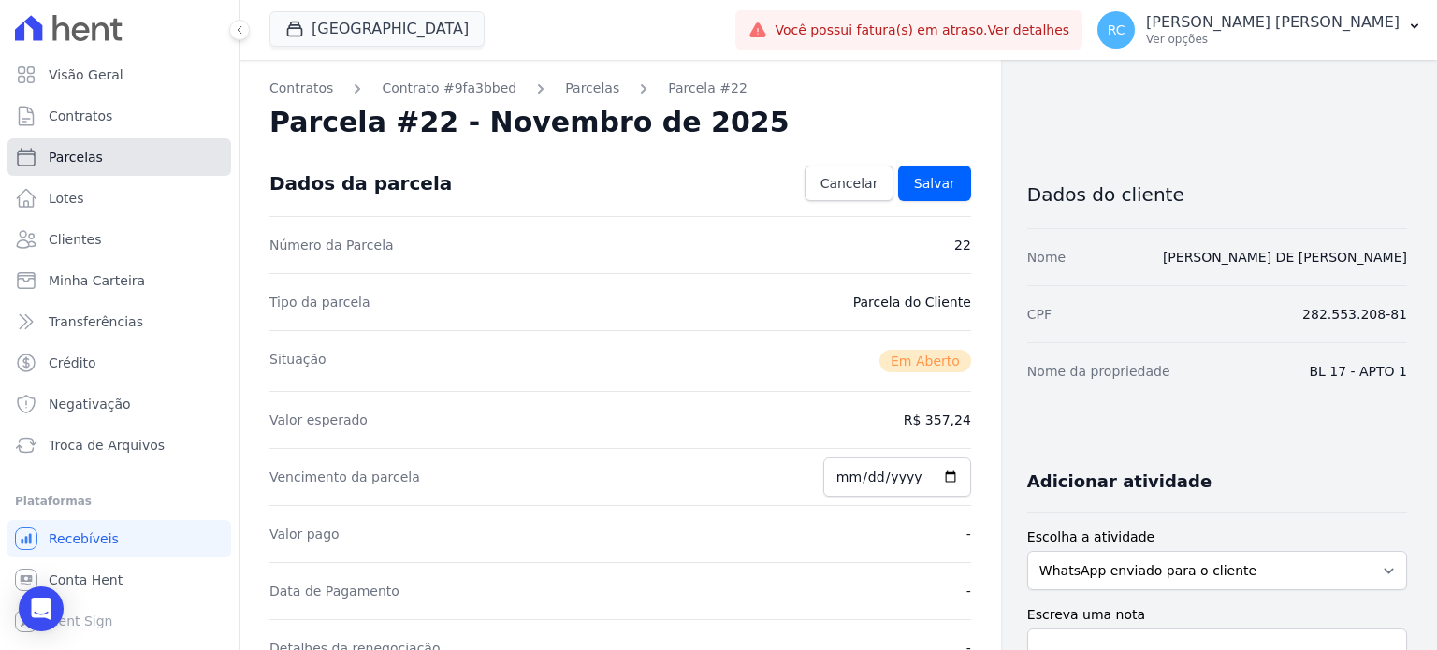
click at [144, 158] on link "Parcelas" at bounding box center [119, 156] width 224 height 37
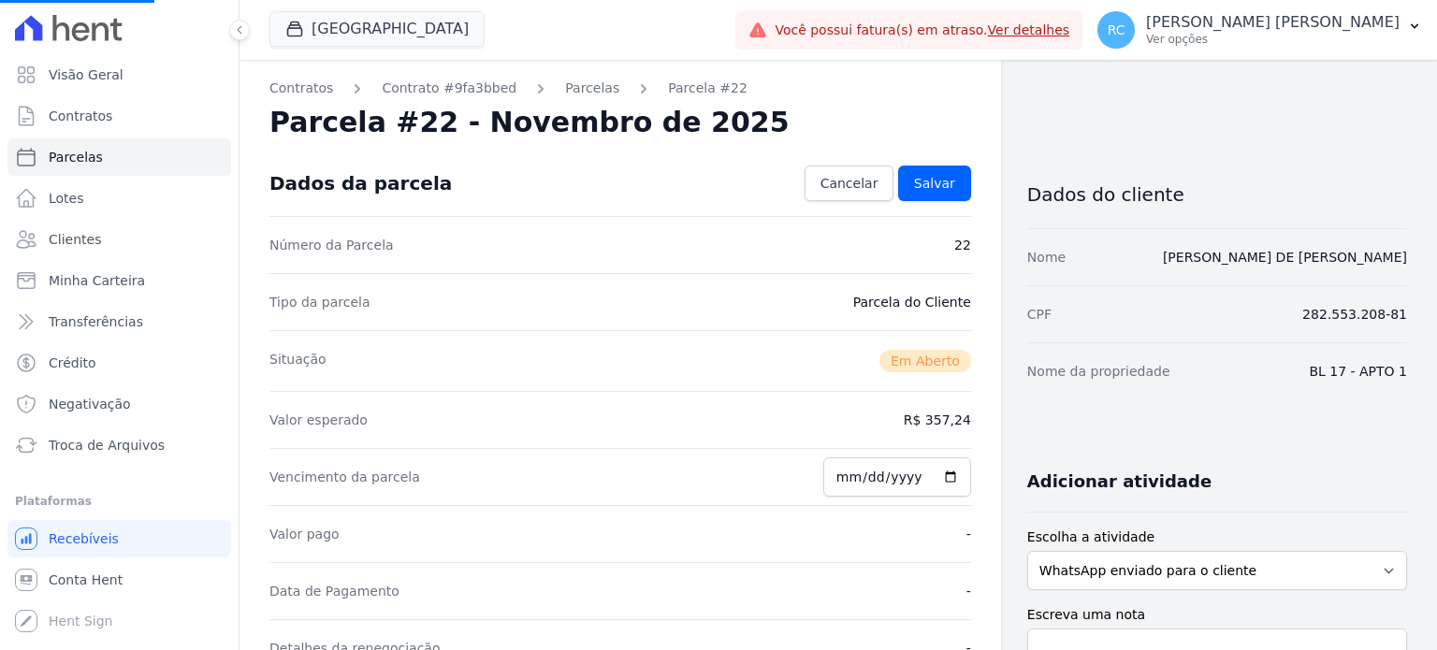
select select
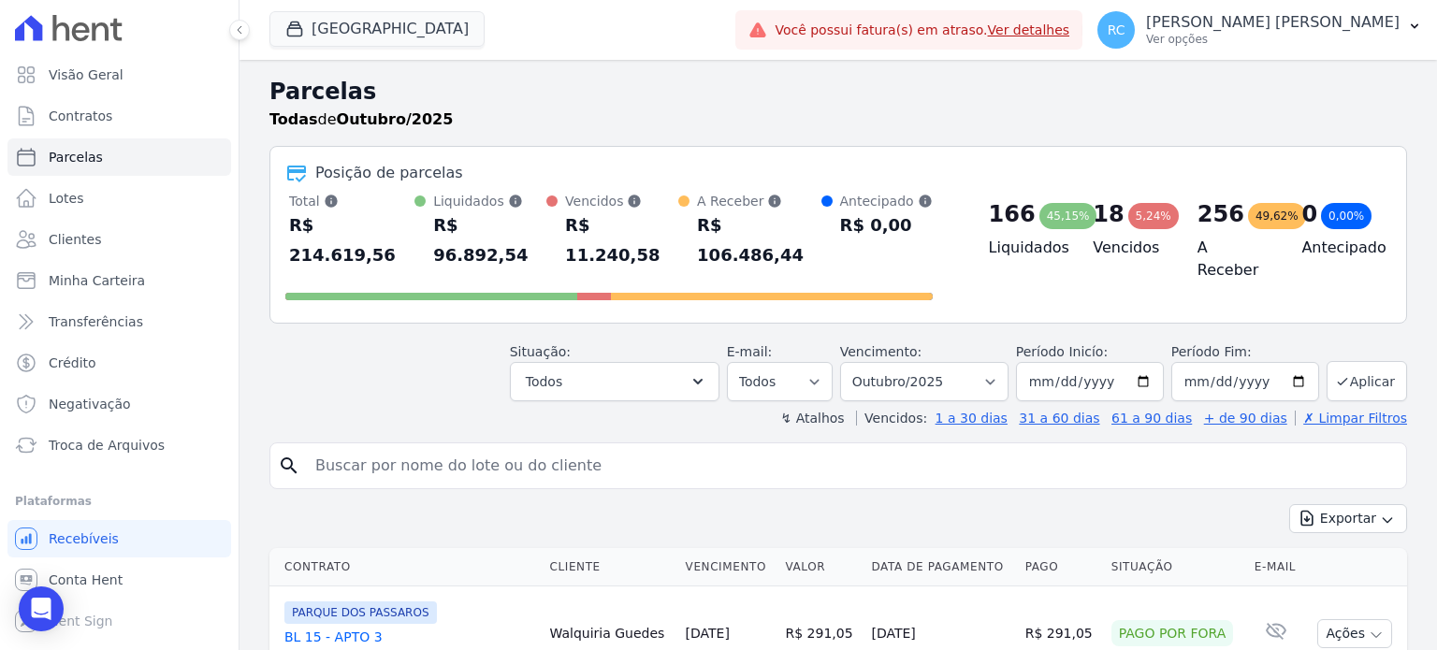
click at [445, 447] on input "search" at bounding box center [851, 465] width 1094 height 37
type input "[PERSON_NAME]"
select select
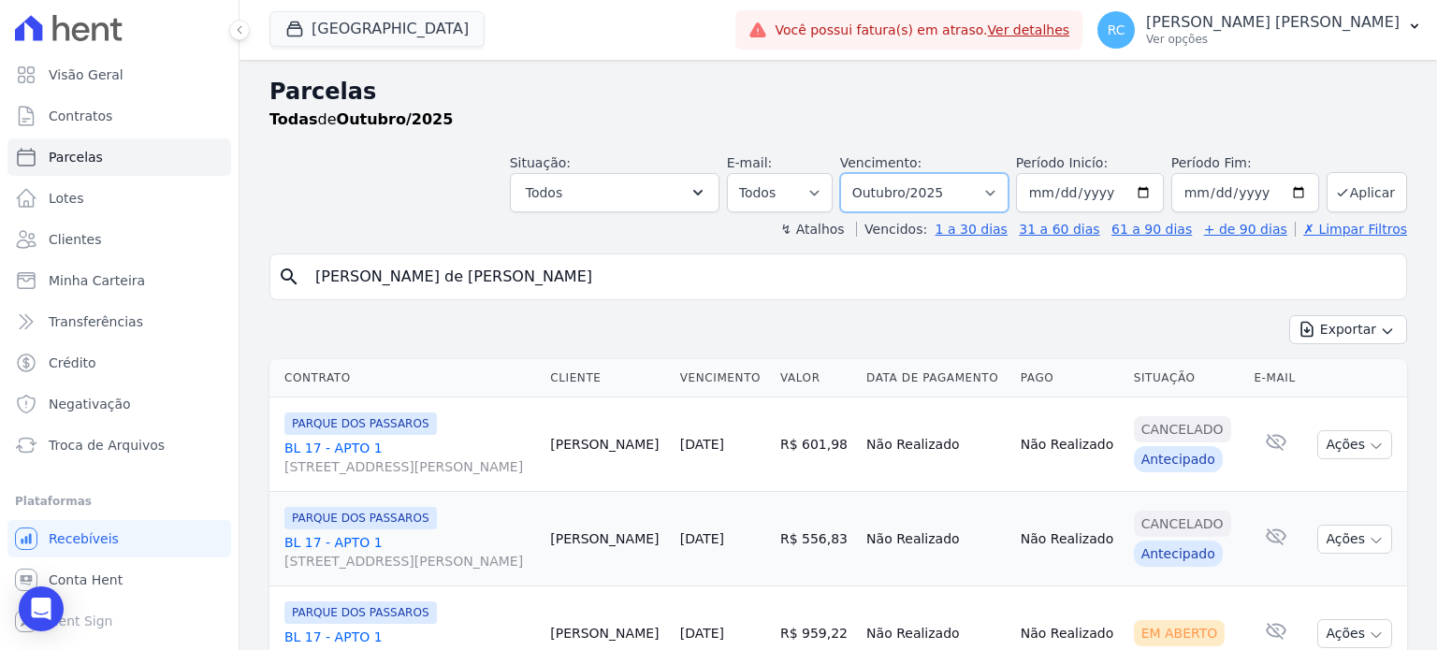
click at [986, 195] on select "[GEOGRAPHIC_DATA] por período ──────── Todos os meses Dezembro/2021 [GEOGRAPHIC…" at bounding box center [924, 192] width 168 height 39
select select "11/2025"
click at [855, 173] on select "[GEOGRAPHIC_DATA] por período ──────── Todos os meses Dezembro/2021 [GEOGRAPHIC…" at bounding box center [924, 192] width 168 height 39
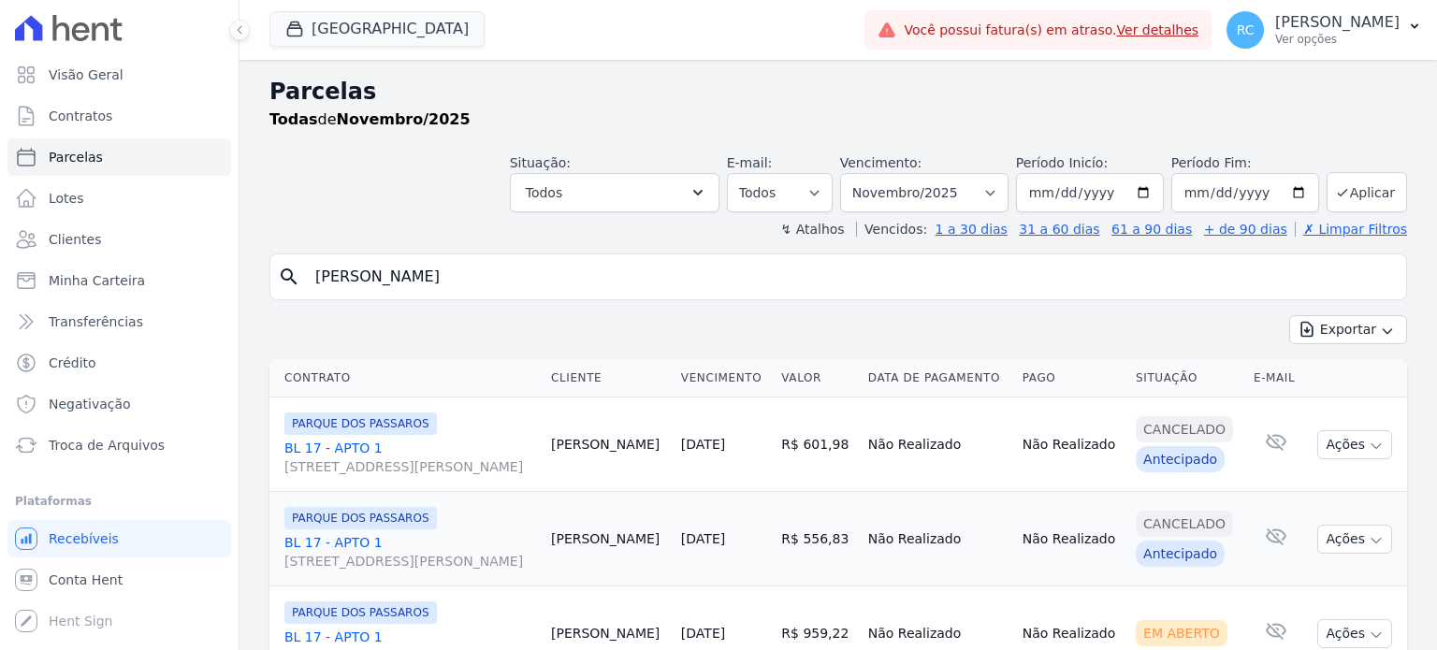
select select
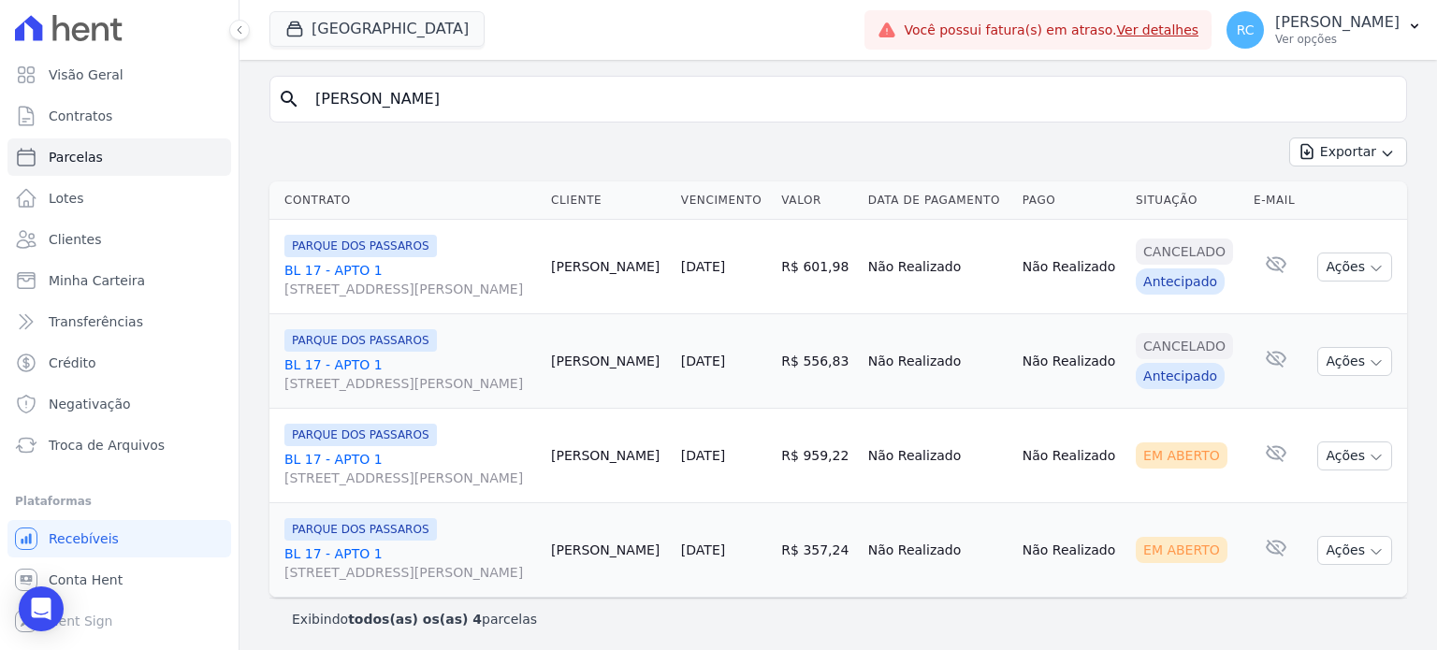
scroll to position [180, 0]
click at [1368, 456] on icon "button" at bounding box center [1375, 455] width 15 height 15
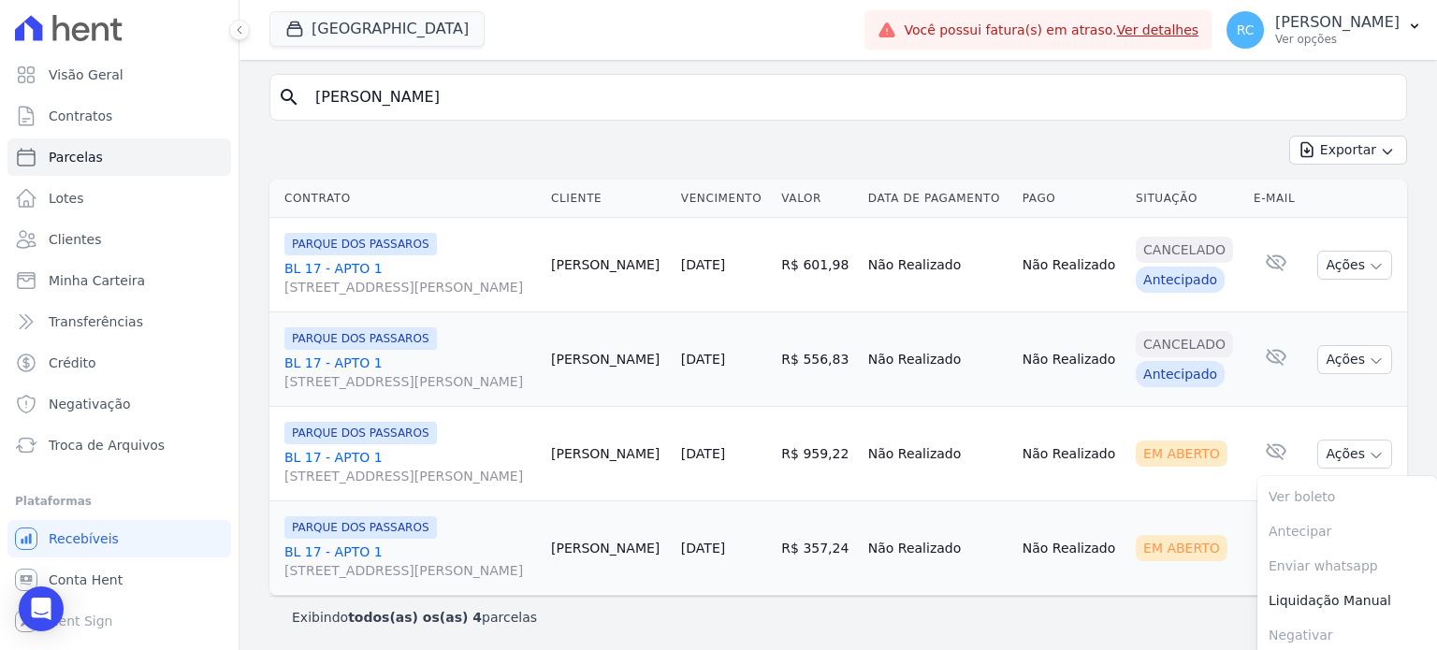
click at [1048, 582] on td "Não Realizado" at bounding box center [1071, 548] width 113 height 94
click at [1336, 551] on button "Ações" at bounding box center [1354, 548] width 75 height 29
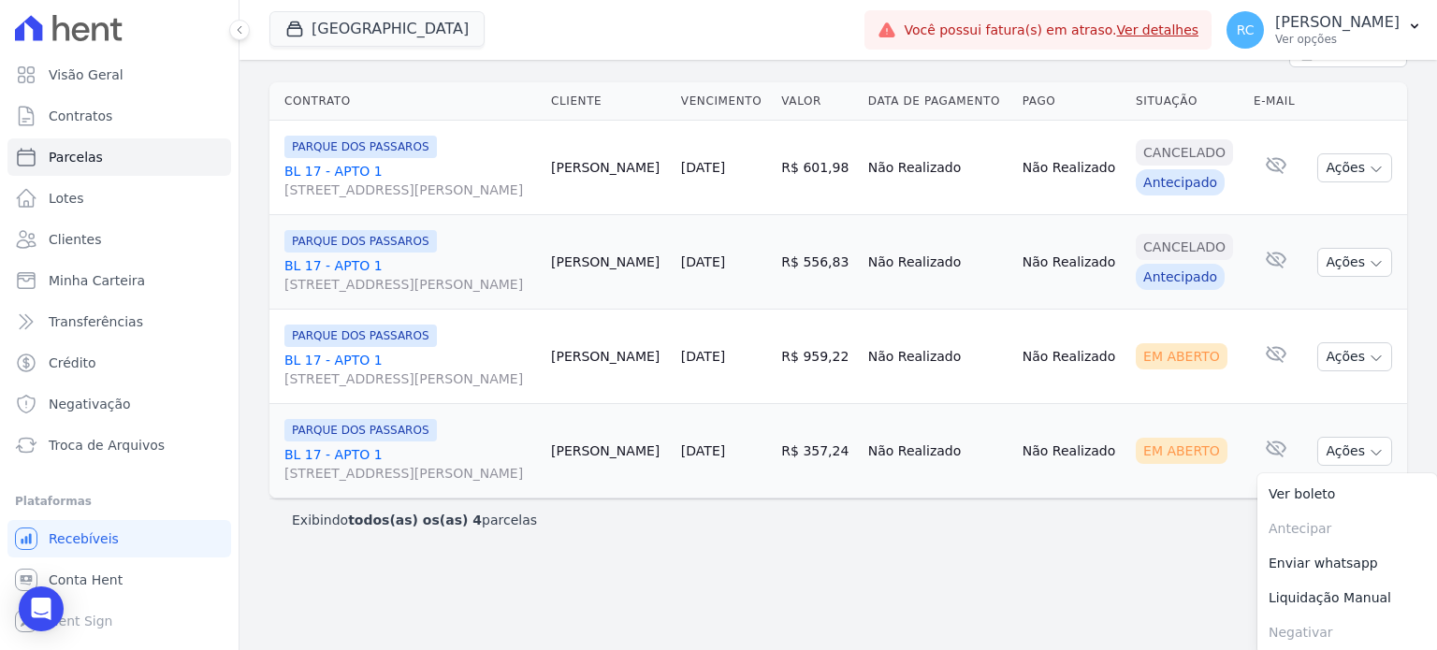
scroll to position [277, 0]
click at [337, 450] on link "BL 17 - APTO 1 [STREET_ADDRESS][PERSON_NAME]" at bounding box center [410, 463] width 252 height 37
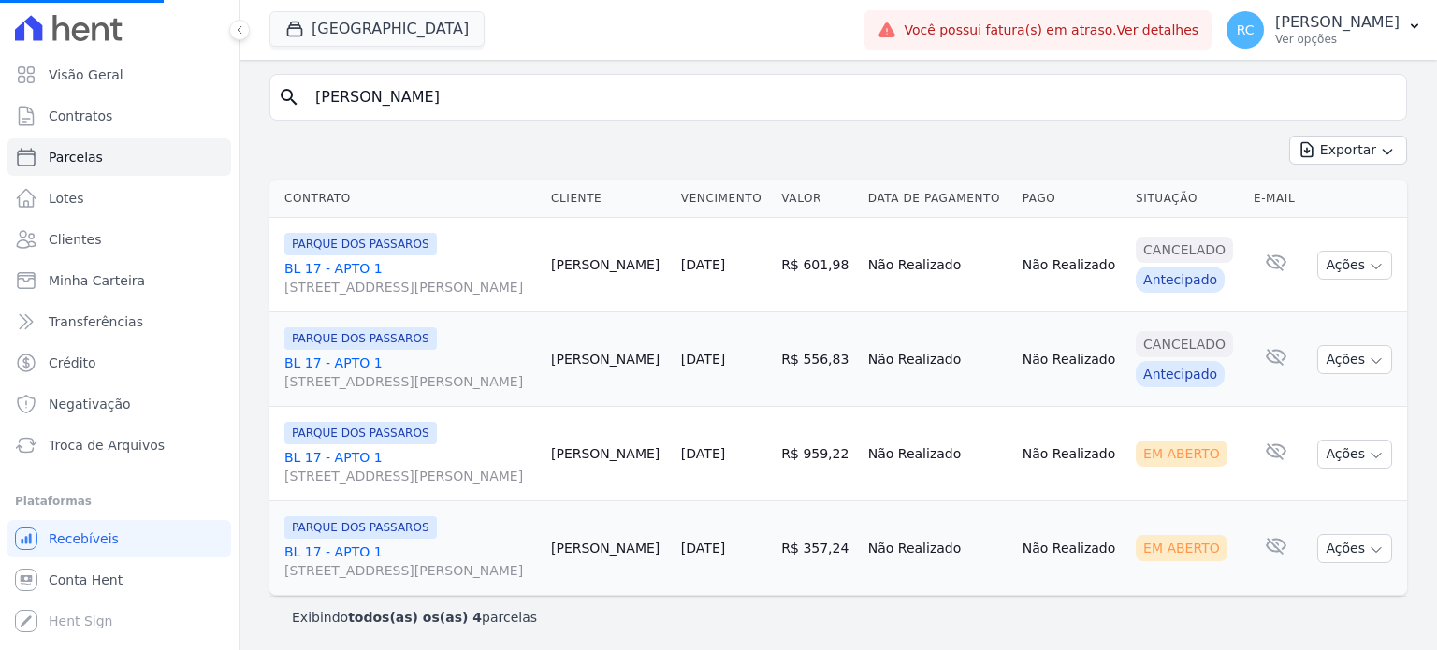
click at [333, 545] on link "BL 17 - APTO 1 [STREET_ADDRESS][PERSON_NAME]" at bounding box center [410, 560] width 252 height 37
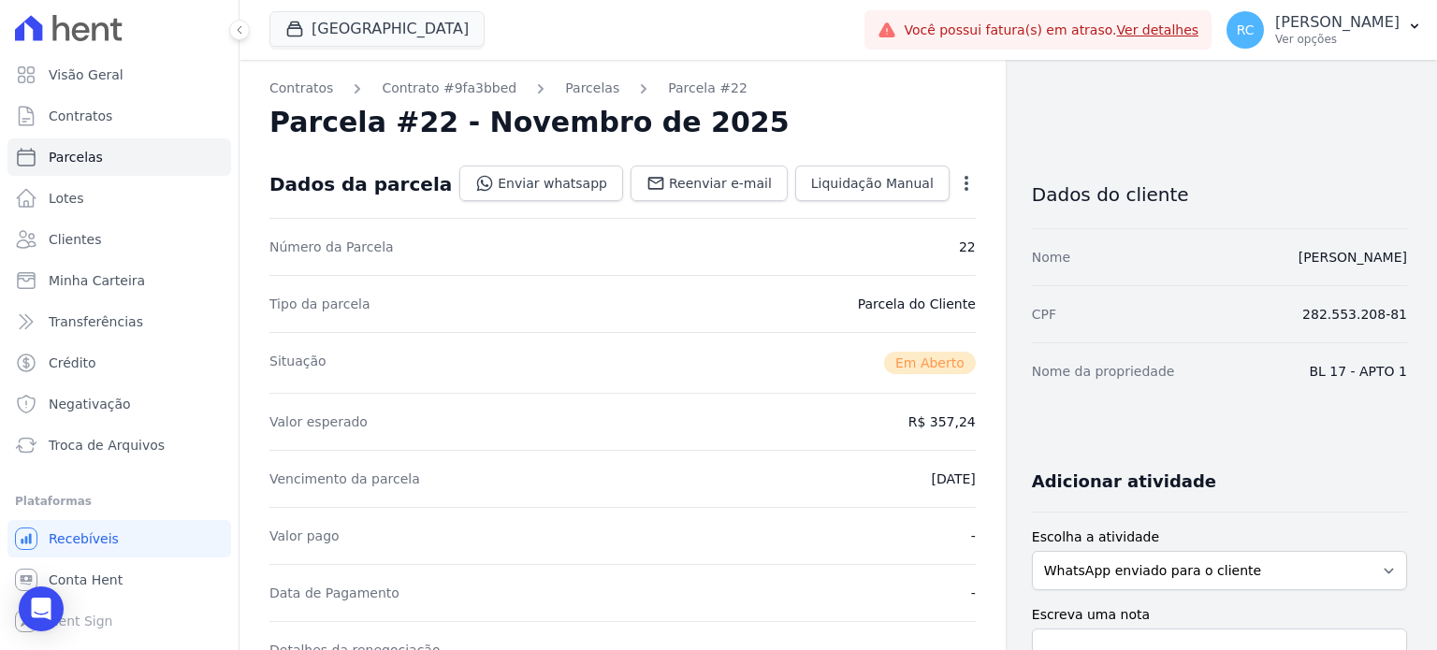
click at [957, 174] on icon "button" at bounding box center [966, 183] width 19 height 19
click at [374, 318] on div "Tipo da parcela [GEOGRAPHIC_DATA]" at bounding box center [622, 303] width 706 height 57
click at [445, 88] on link "Contrato #9fa3bbed" at bounding box center [449, 89] width 135 height 20
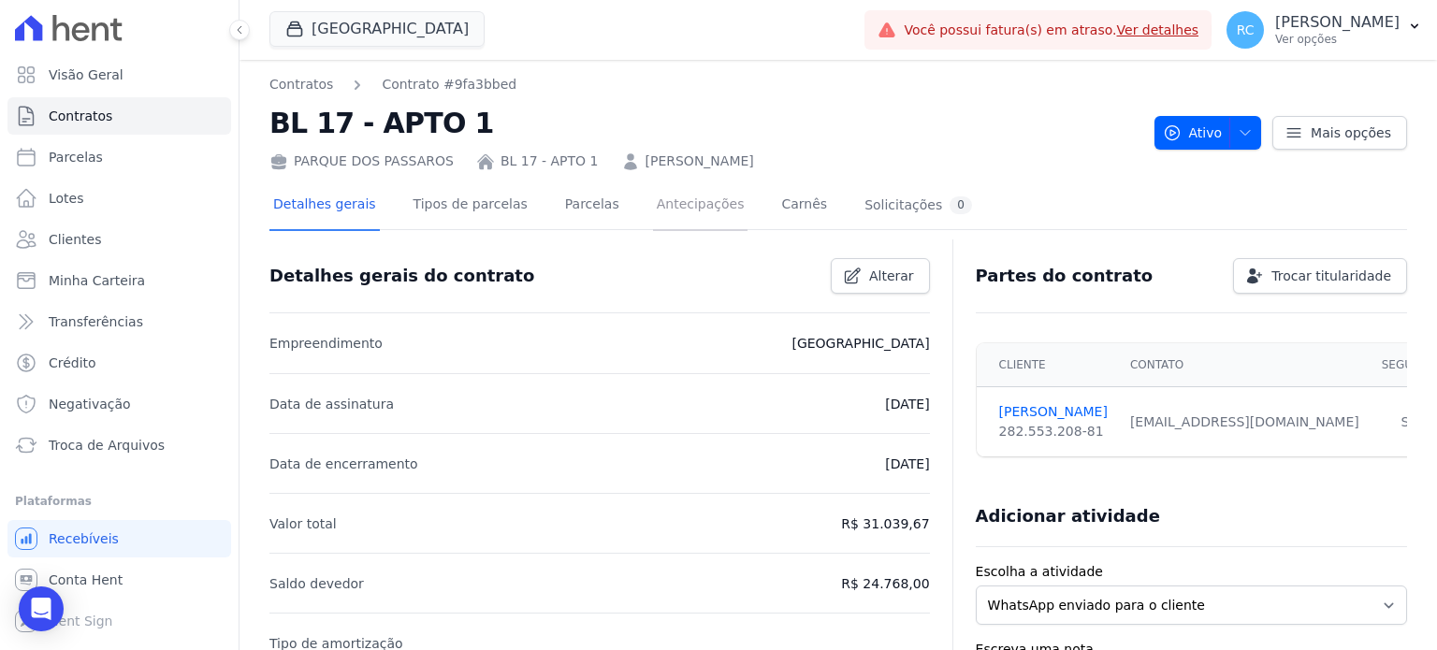
click at [701, 201] on link "Antecipações" at bounding box center [700, 206] width 95 height 50
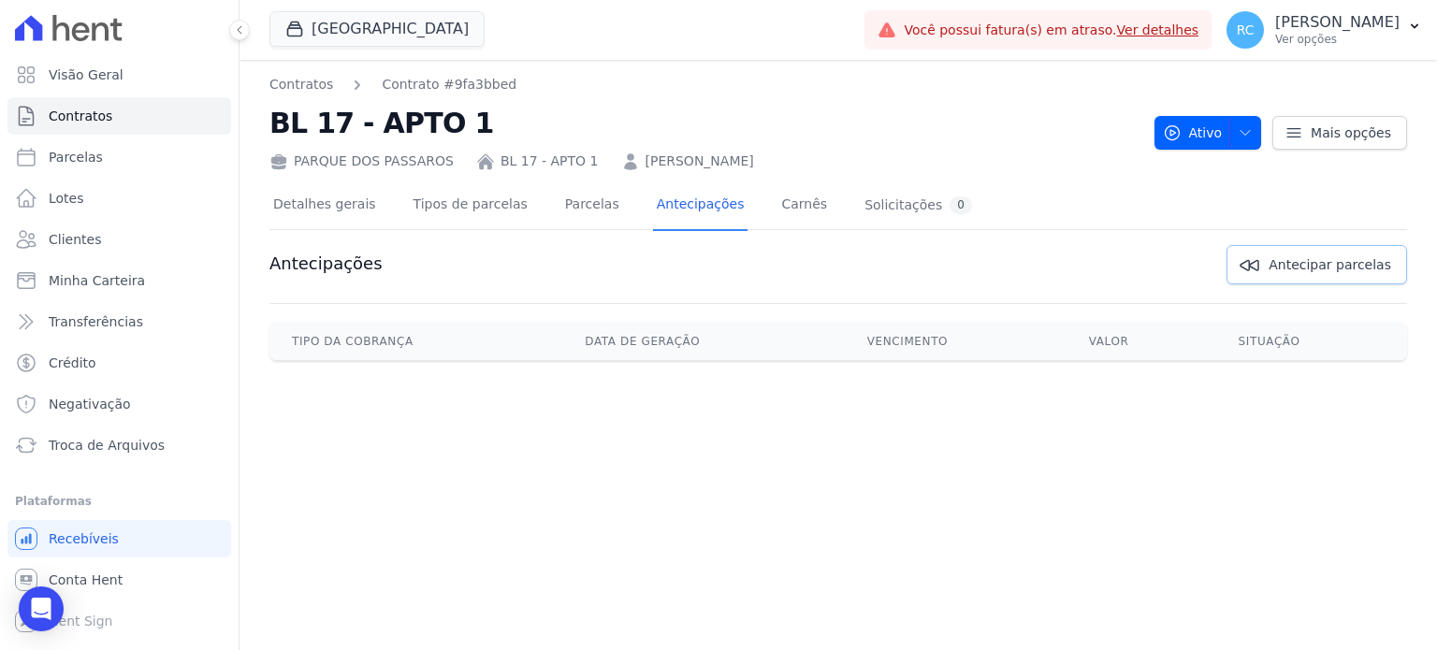
click at [1348, 266] on span "Antecipar parcelas" at bounding box center [1329, 264] width 123 height 19
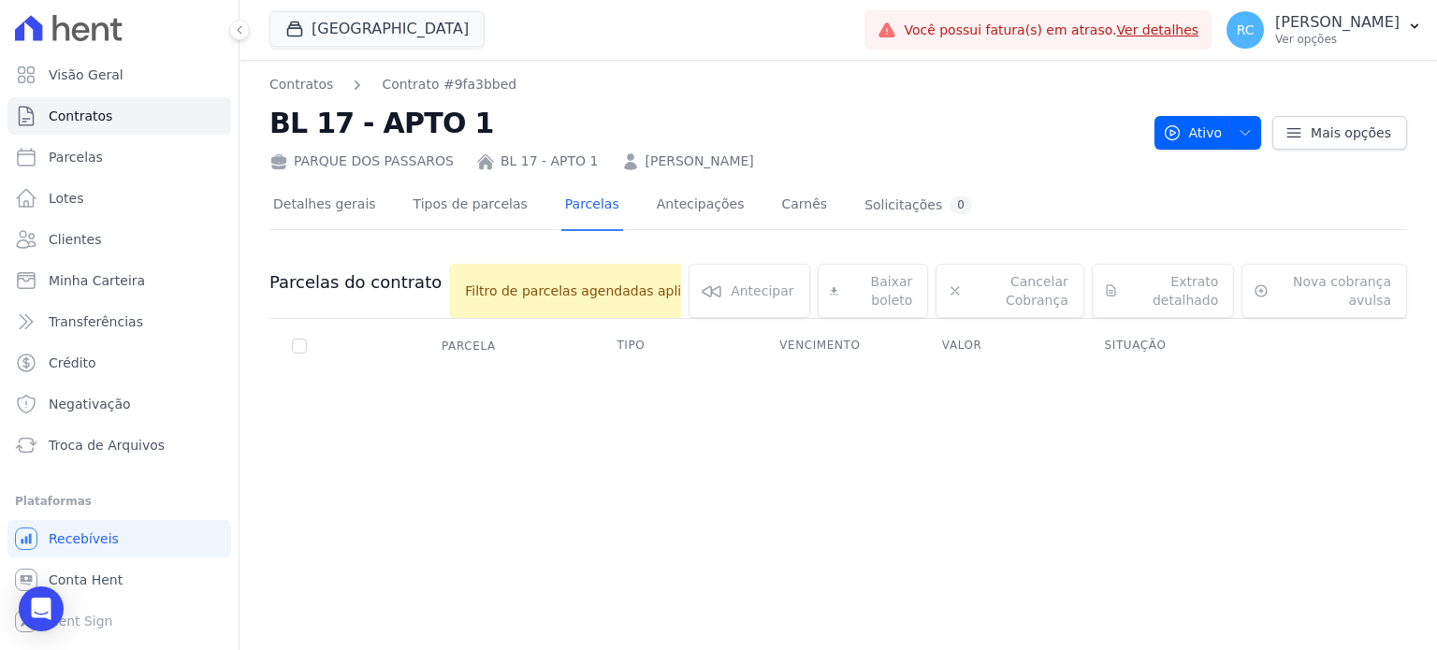
click at [722, 282] on div "Antecipar [GEOGRAPHIC_DATA]" at bounding box center [748, 291] width 121 height 54
click at [677, 201] on link "Antecipações" at bounding box center [700, 206] width 95 height 50
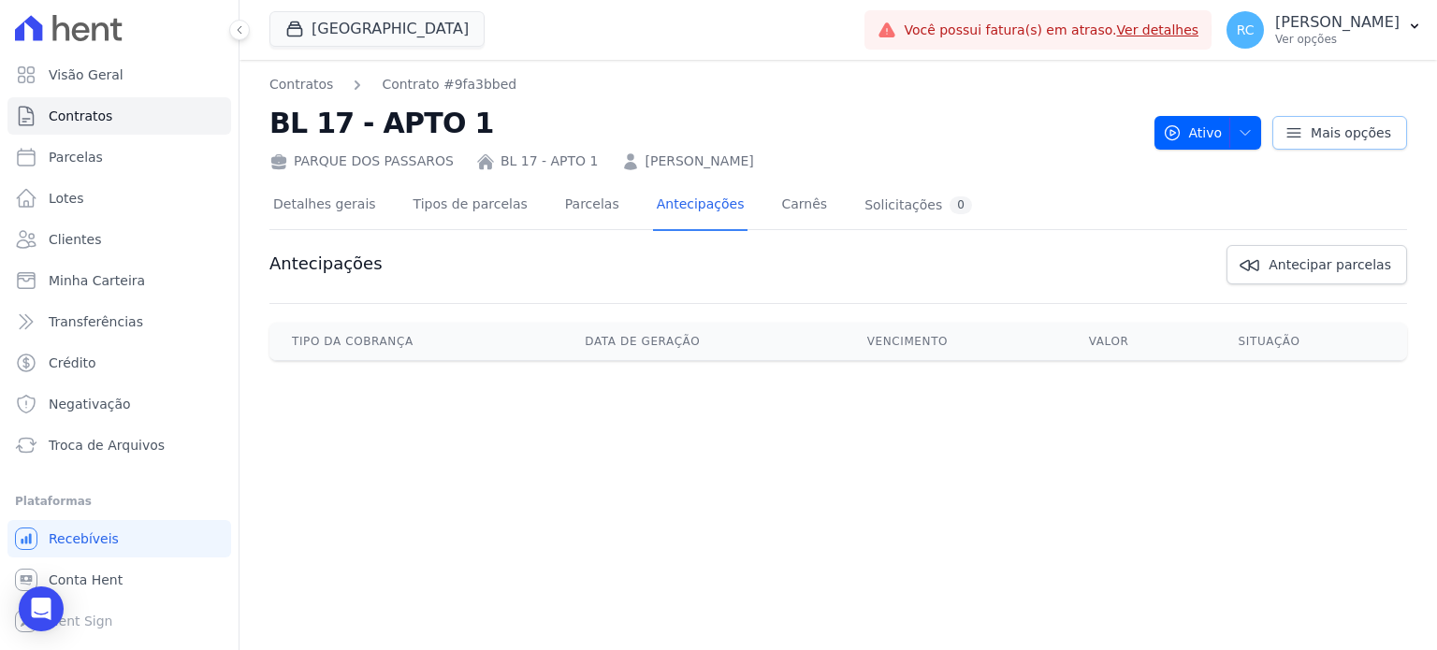
click at [1300, 136] on icon at bounding box center [1293, 132] width 13 height 8
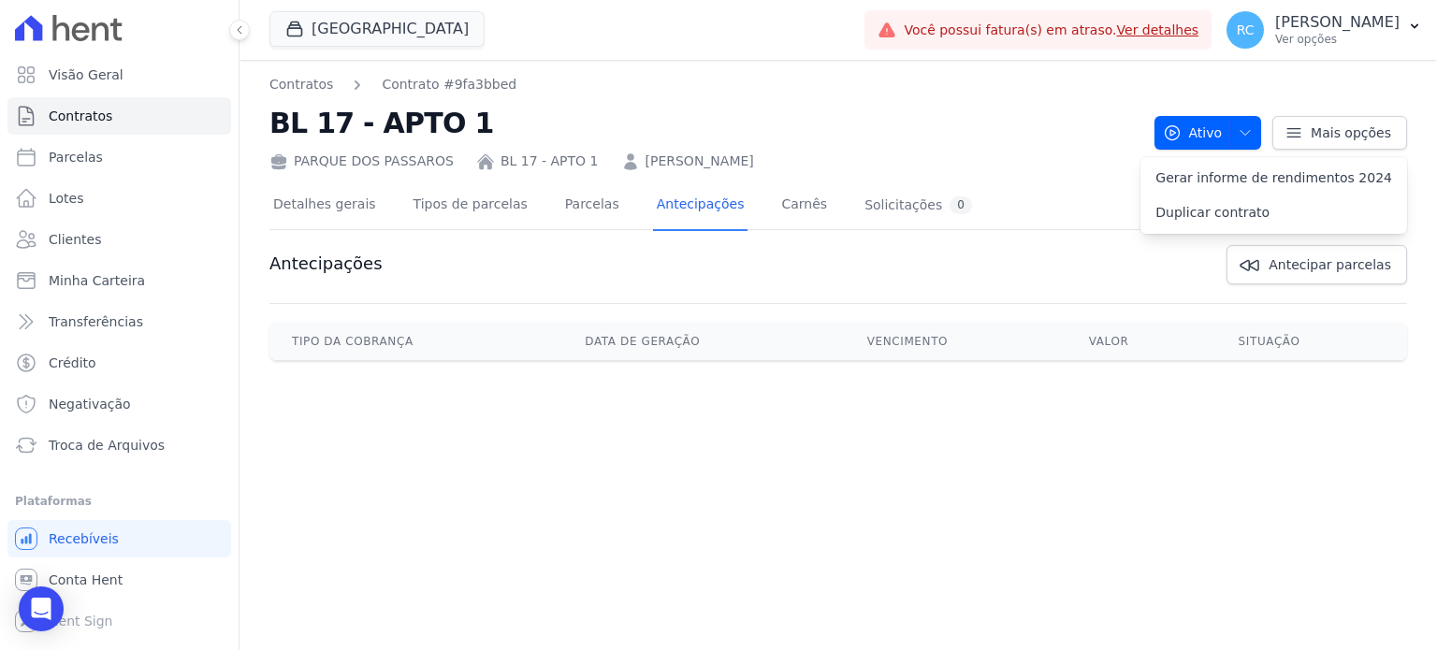
click at [919, 253] on div "Antecipações Antecipar parcelas" at bounding box center [837, 264] width 1137 height 39
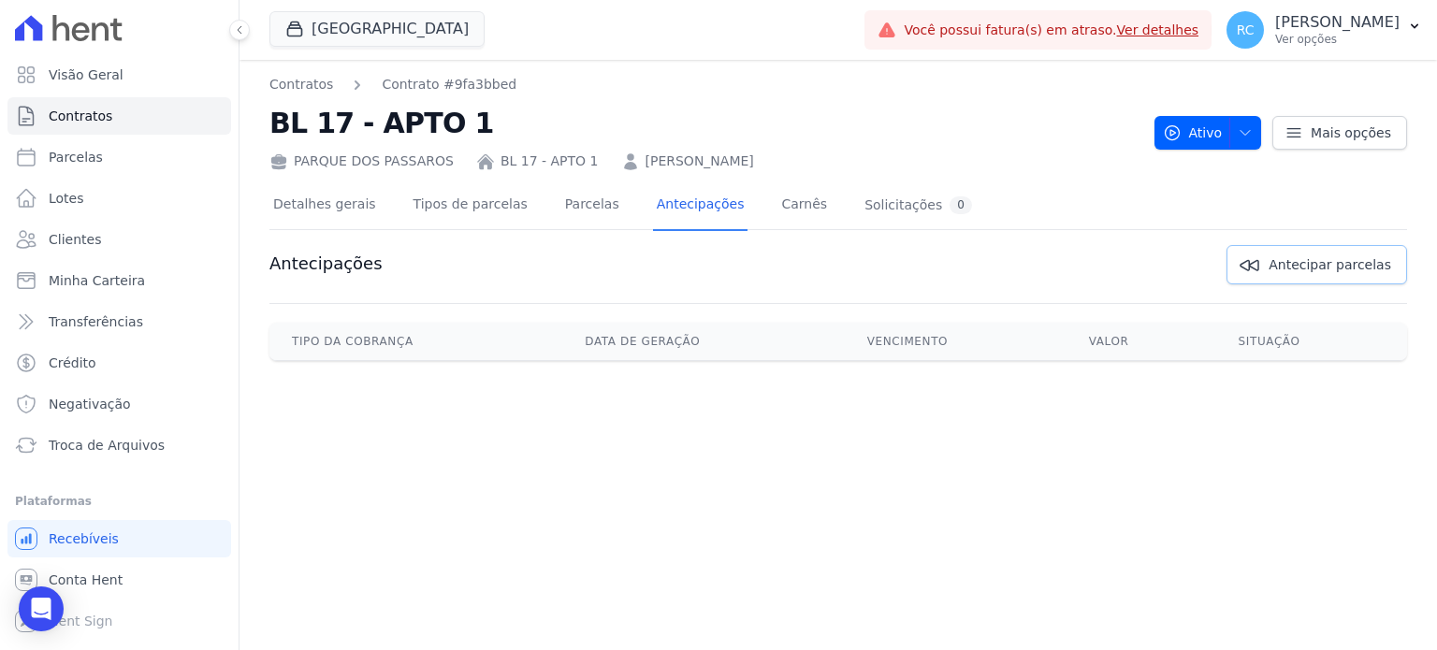
click at [1280, 265] on link "Antecipar parcelas" at bounding box center [1316, 264] width 181 height 39
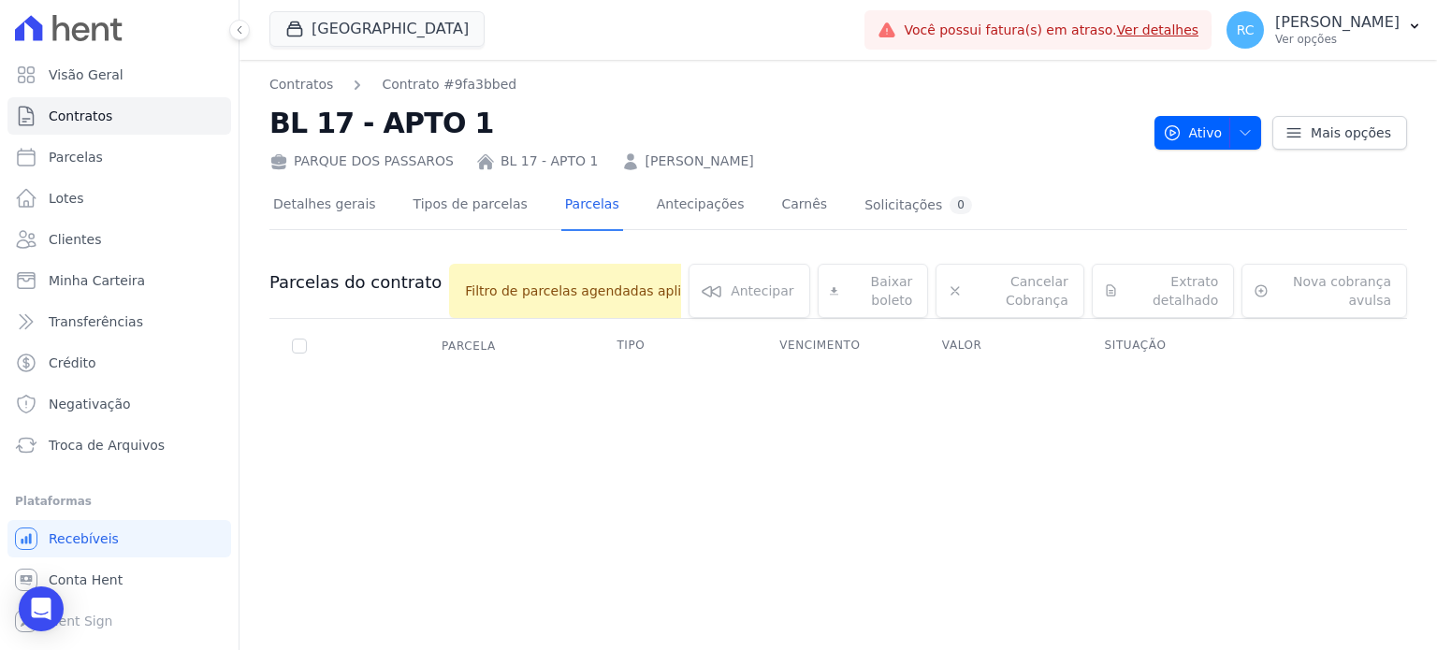
click at [487, 286] on span "Filtro de parcelas agendadas aplicado" at bounding box center [589, 291] width 280 height 54
click at [288, 347] on th "Parcela" at bounding box center [299, 345] width 60 height 39
click at [299, 347] on input "checkbox" at bounding box center [299, 346] width 15 height 15
checkbox input "true"
click at [935, 283] on div "Cancelar Cobrança Cancelar Cobrança Cancelar Cobranças Você tem certeza que des…" at bounding box center [1009, 291] width 148 height 54
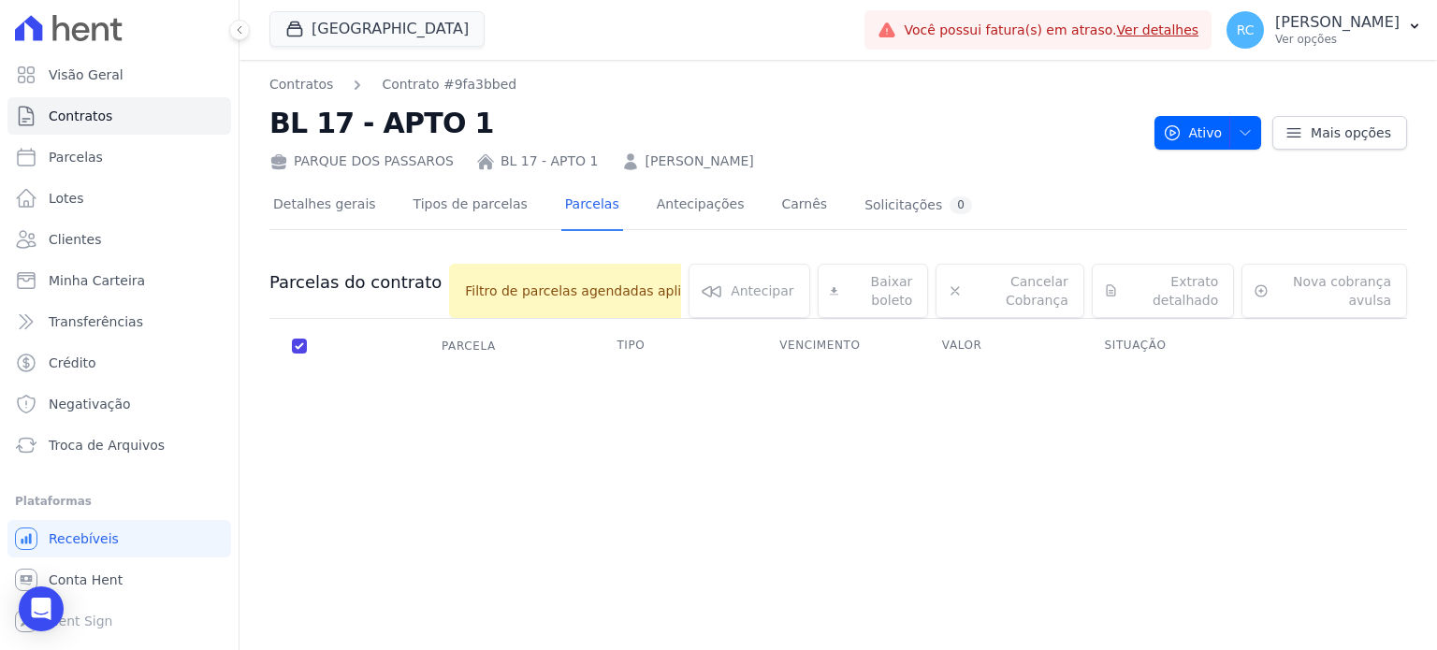
drag, startPoint x: 802, startPoint y: 272, endPoint x: 730, endPoint y: 268, distance: 73.1
click at [817, 272] on div "Baixar boleto Baixar boleto default" at bounding box center [872, 291] width 111 height 54
drag, startPoint x: 730, startPoint y: 268, endPoint x: 370, endPoint y: 313, distance: 362.0
click at [718, 273] on div "Antecipar Antecipar" at bounding box center [748, 291] width 121 height 54
drag, startPoint x: 267, startPoint y: 354, endPoint x: 284, endPoint y: 346, distance: 19.7
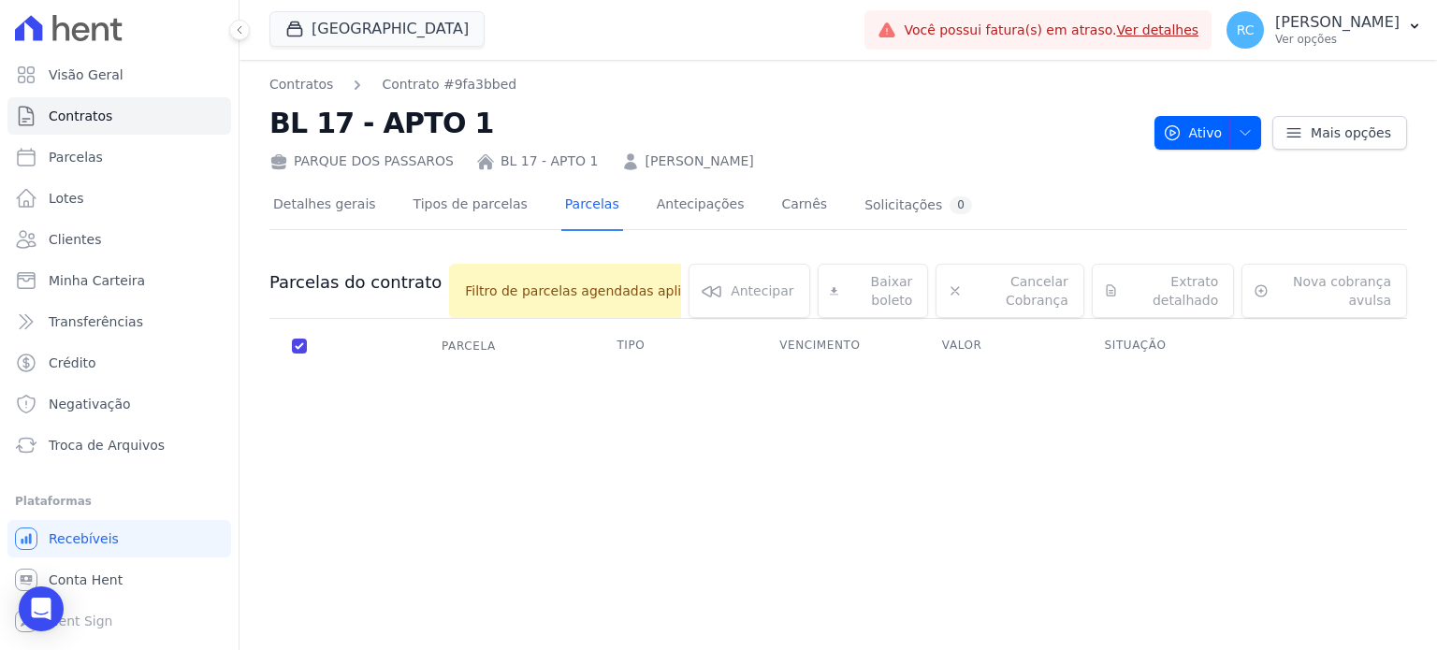
click at [279, 351] on div "Contratos Contrato #9fa3bbed BL 17 - APTO 1 PARQUE DOS PASSAROS BL 17 - APTO 1 …" at bounding box center [837, 355] width 1197 height 590
click at [361, 210] on link "Detalhes gerais" at bounding box center [324, 206] width 110 height 50
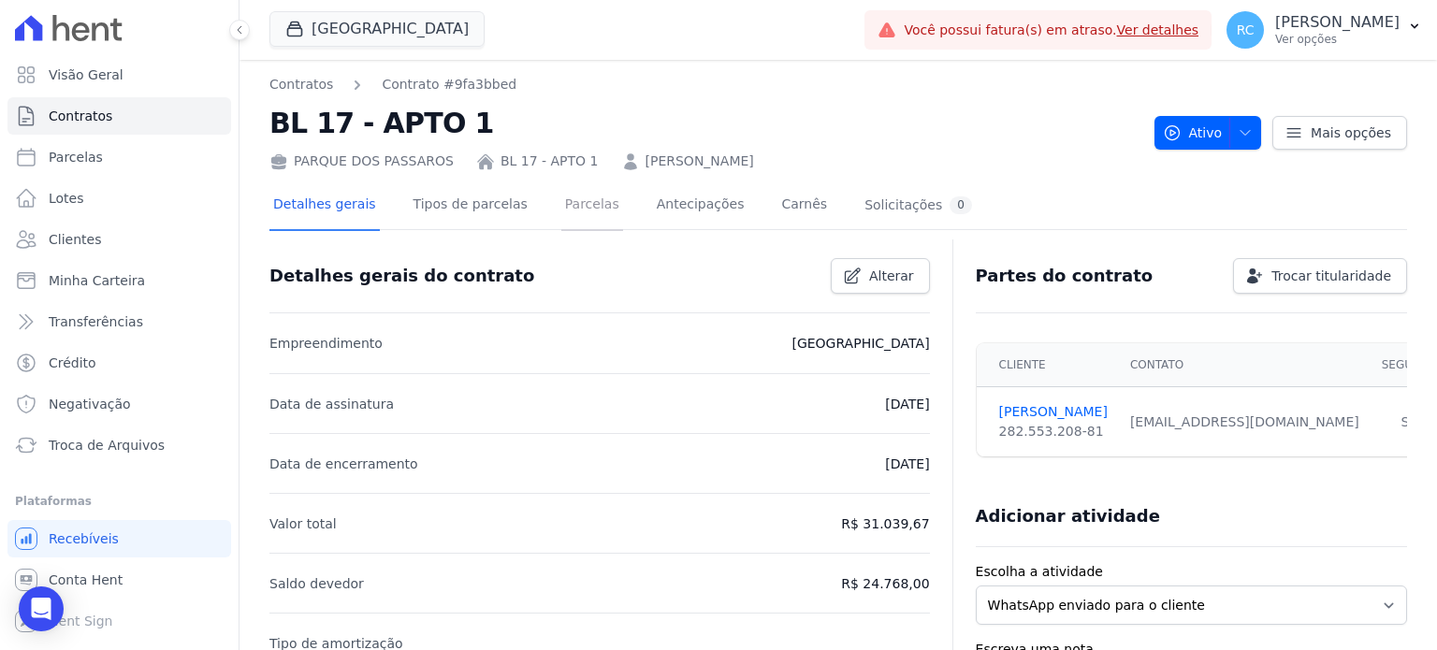
click at [561, 224] on link "Parcelas" at bounding box center [592, 206] width 62 height 50
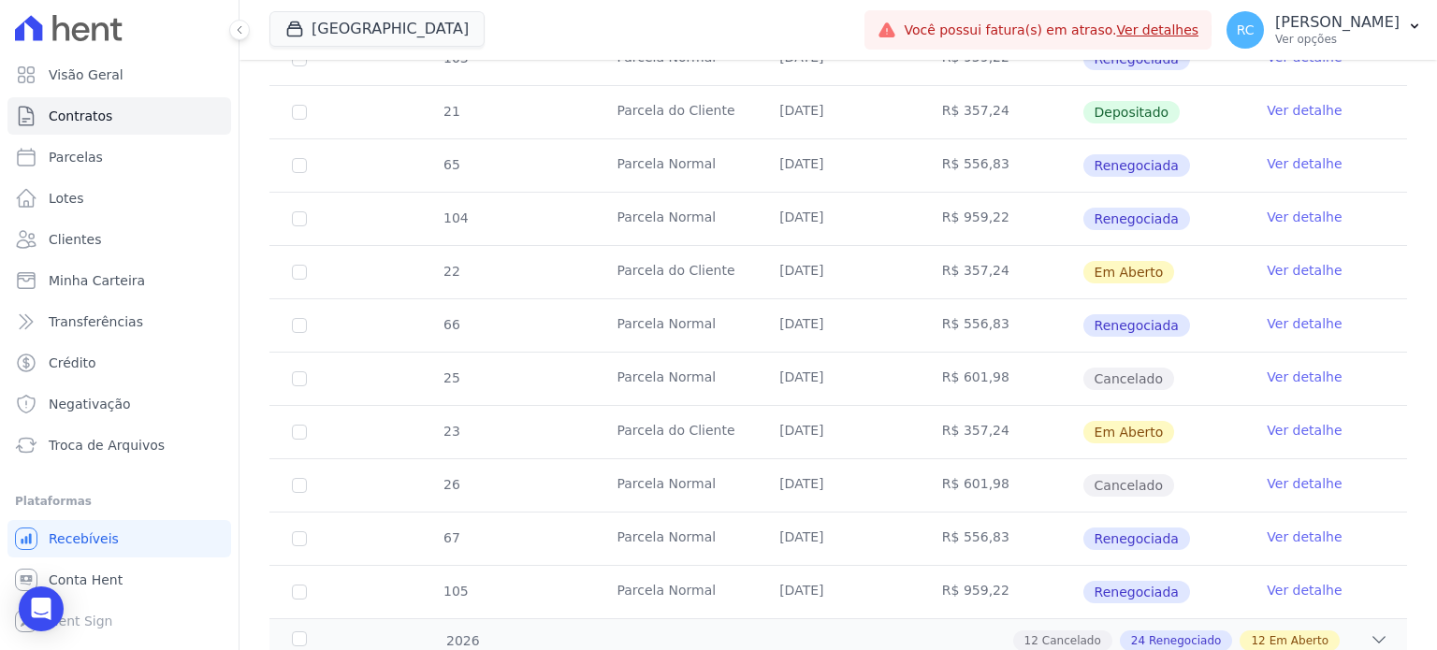
scroll to position [2432, 0]
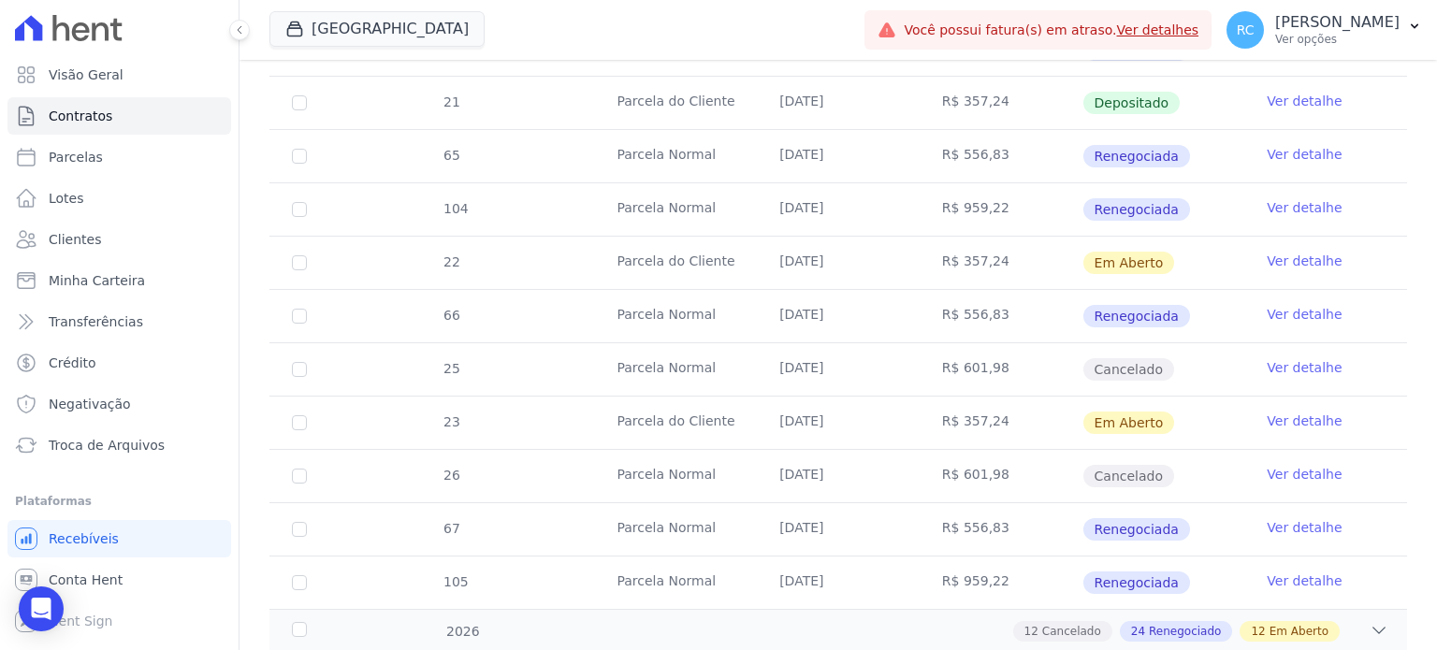
drag, startPoint x: 1025, startPoint y: 413, endPoint x: 356, endPoint y: 403, distance: 668.8
click at [365, 402] on tr "23 Parcela do Cliente 21/12/2025 R$ 357,24 Em Aberto Ver detalhe" at bounding box center [837, 422] width 1137 height 53
click at [295, 415] on input "checkbox" at bounding box center [299, 422] width 15 height 15
checkbox input "true"
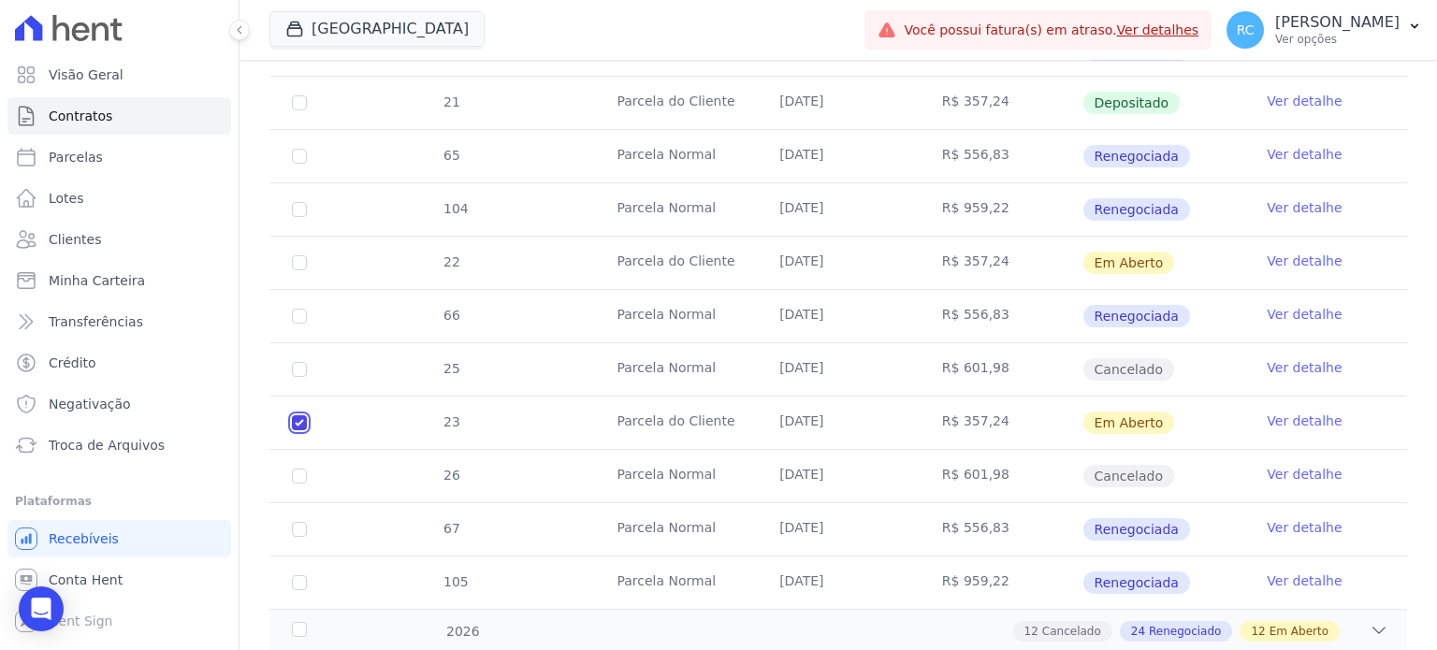
checkbox input "true"
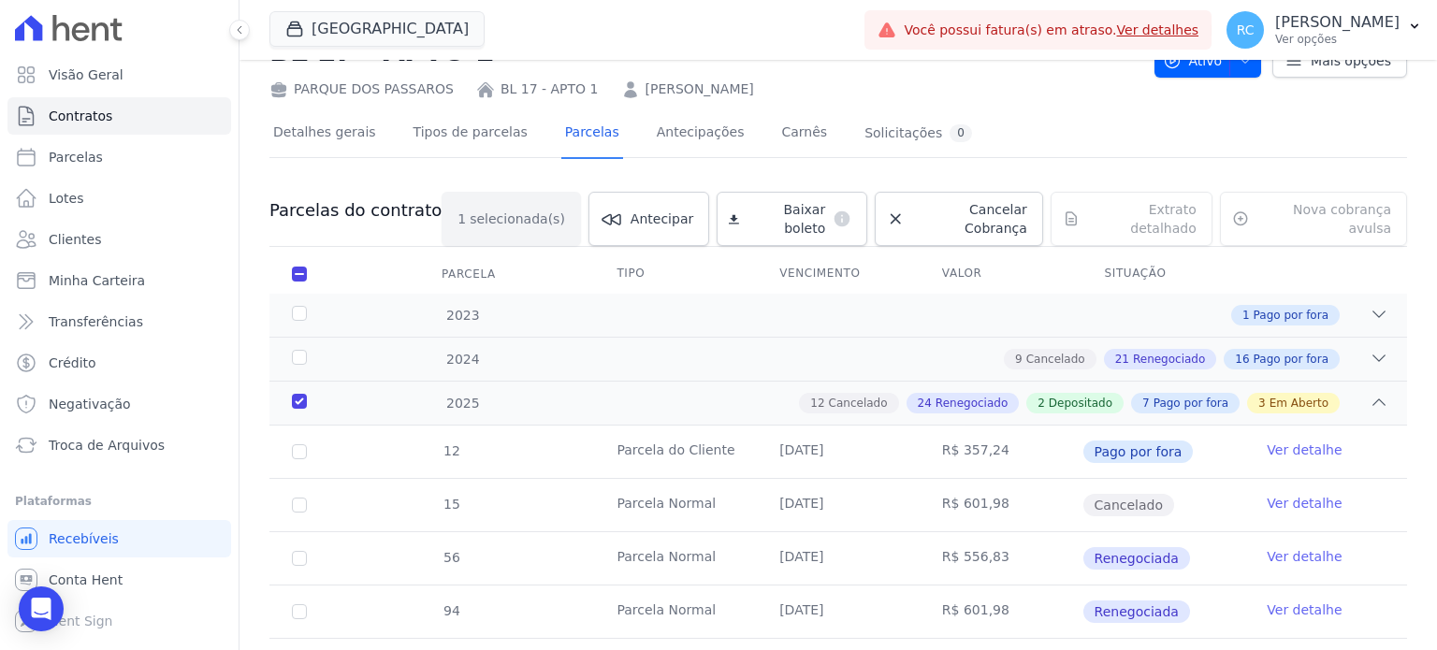
scroll to position [0, 0]
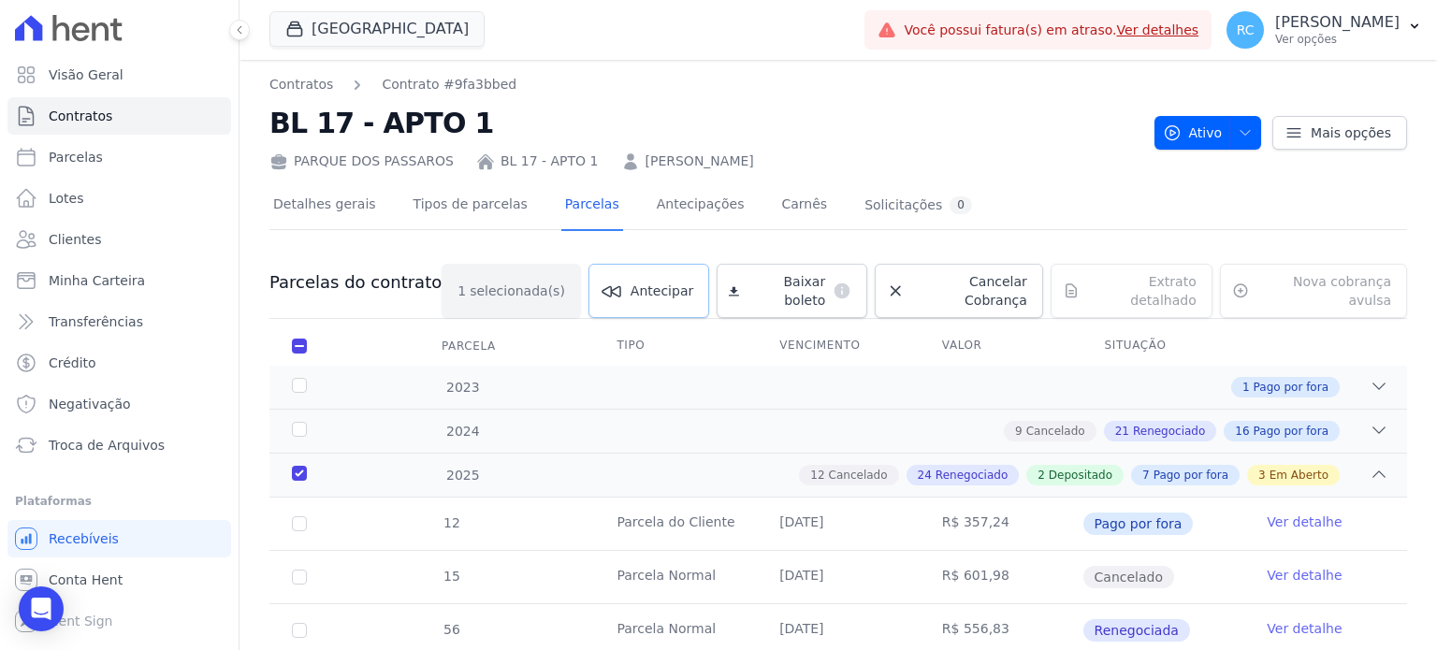
click at [643, 282] on span "Antecipar" at bounding box center [661, 291] width 63 height 19
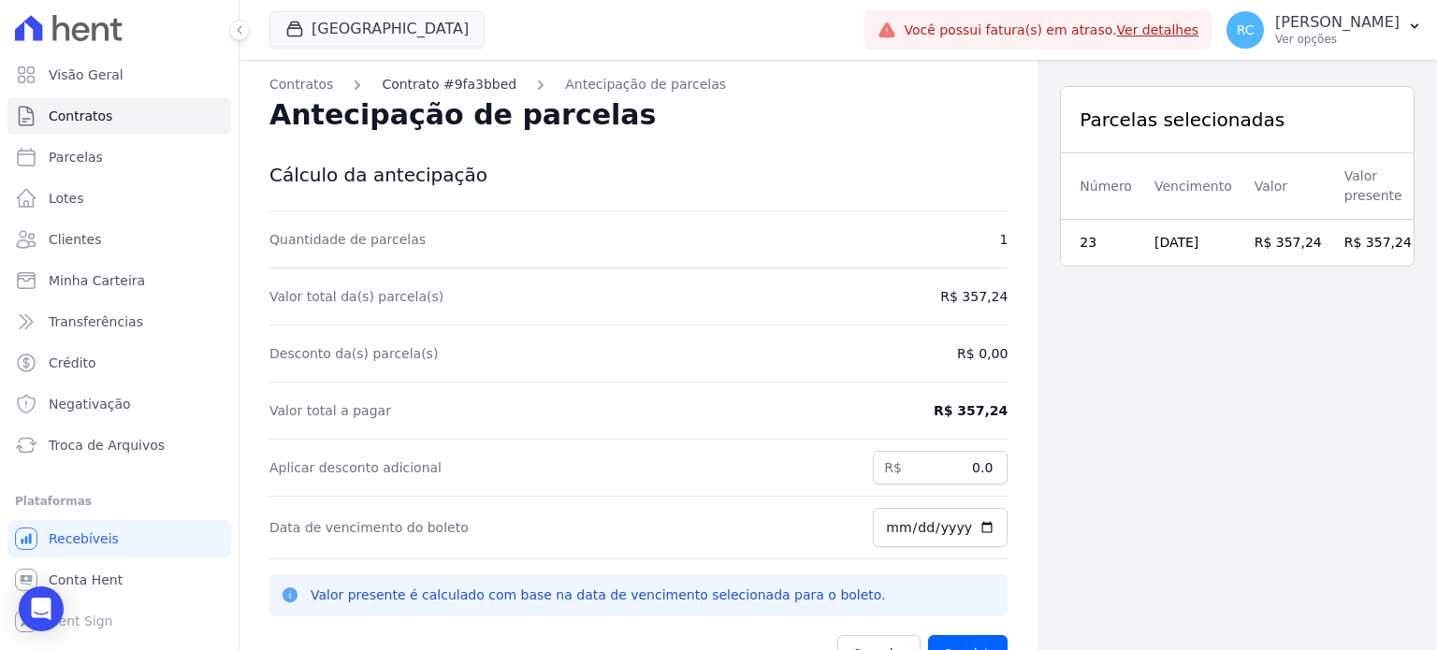
click at [417, 86] on link "Contrato #9fa3bbed" at bounding box center [449, 85] width 135 height 20
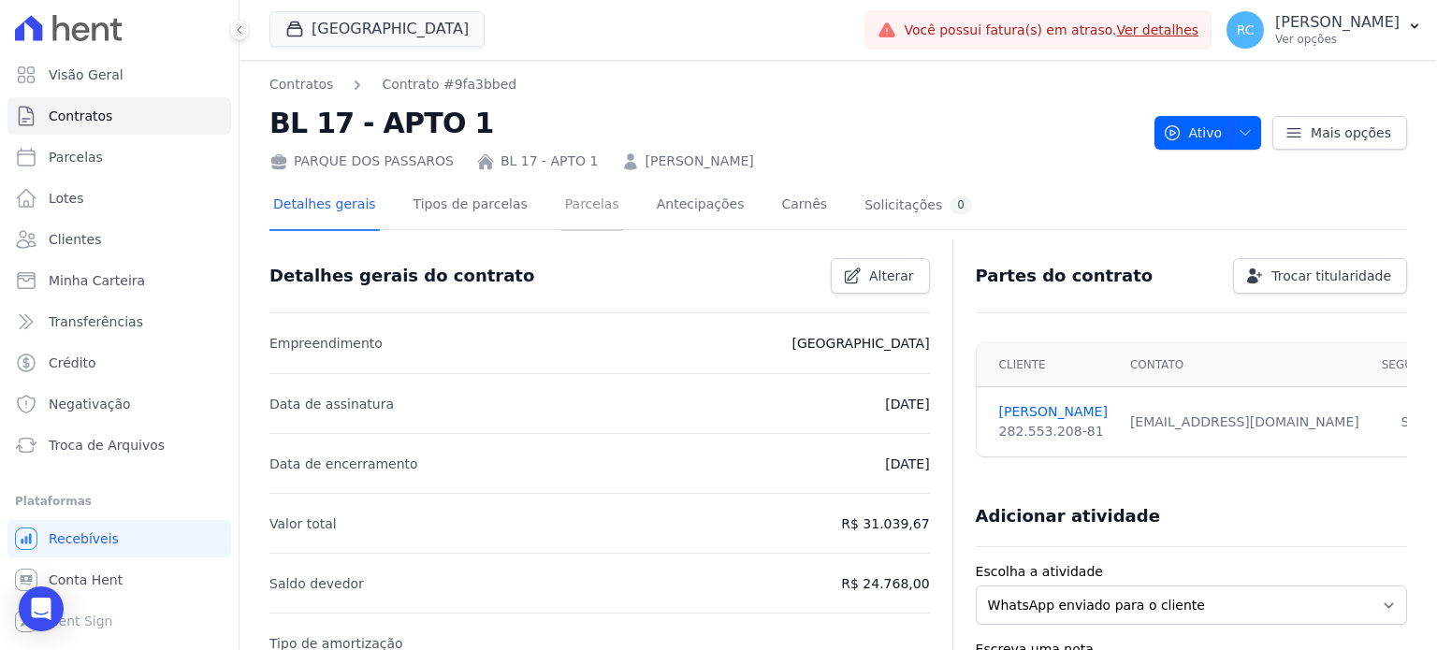
click at [586, 209] on link "Parcelas" at bounding box center [592, 206] width 62 height 50
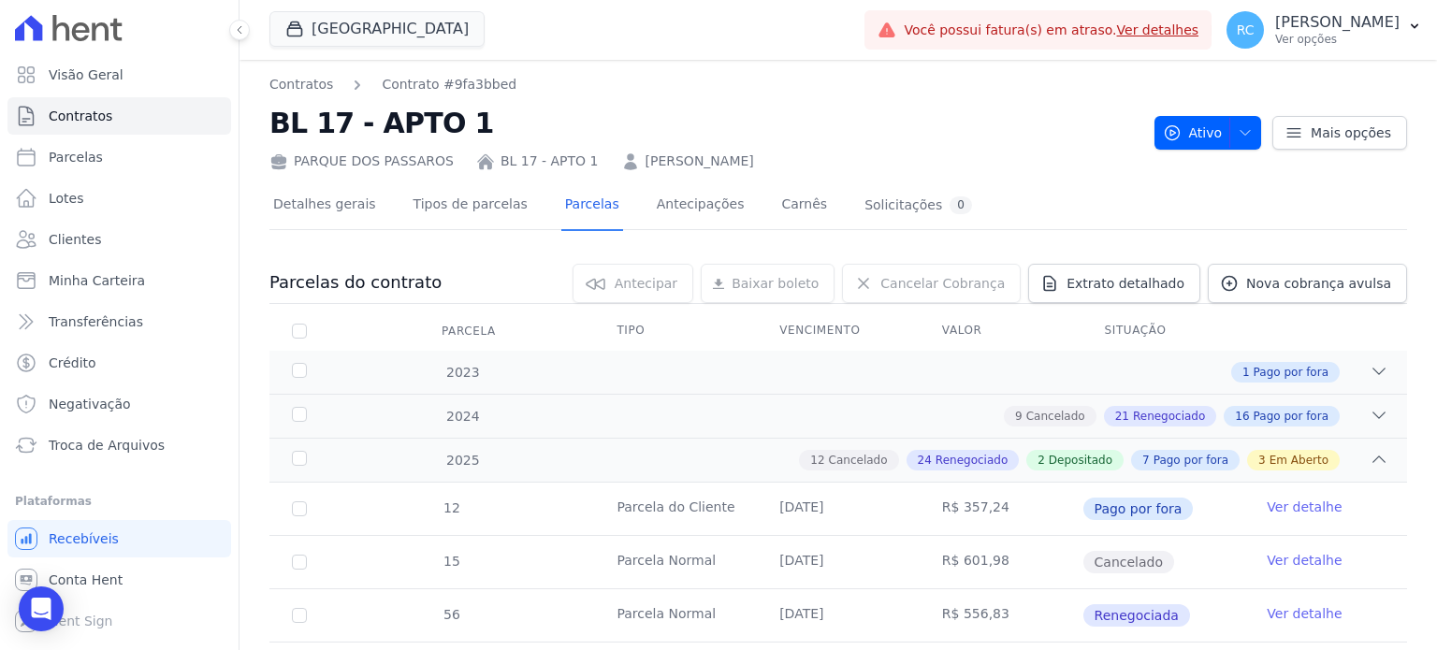
drag, startPoint x: 1047, startPoint y: 358, endPoint x: 303, endPoint y: 321, distance: 744.5
click at [303, 321] on th "Parcela" at bounding box center [299, 330] width 60 height 39
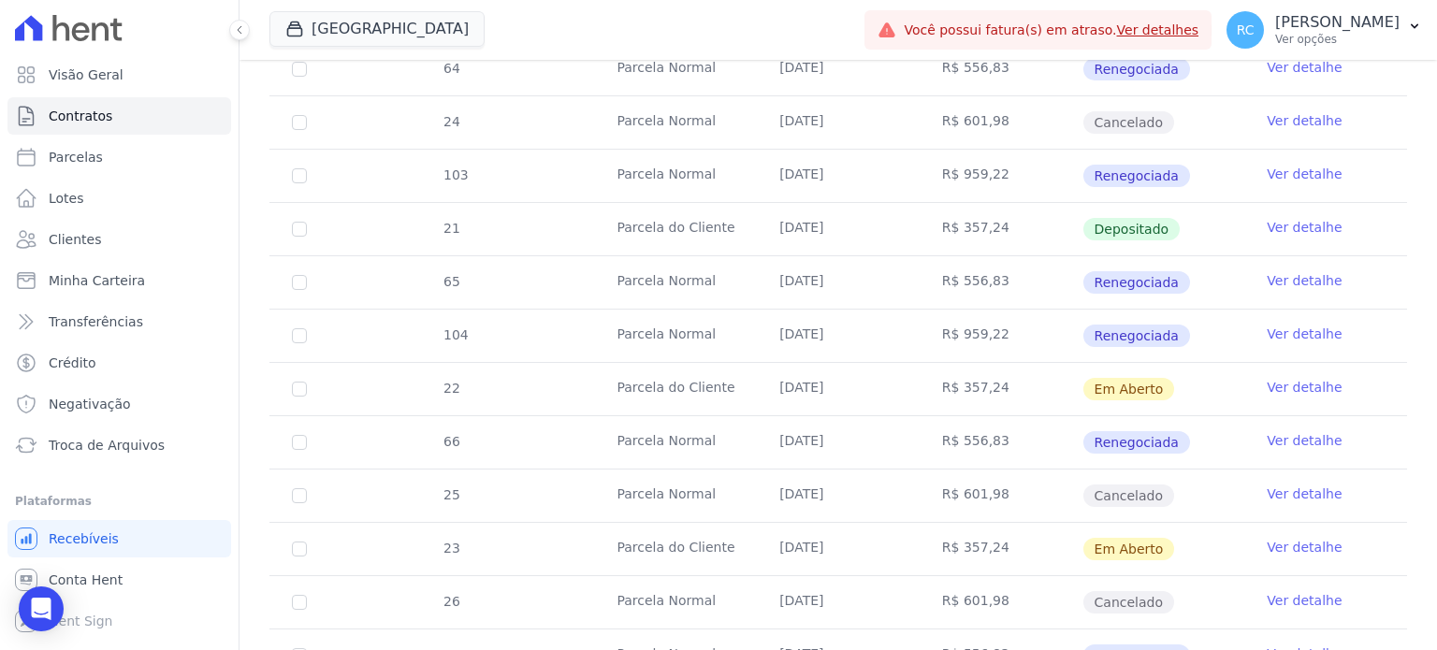
scroll to position [2338, 0]
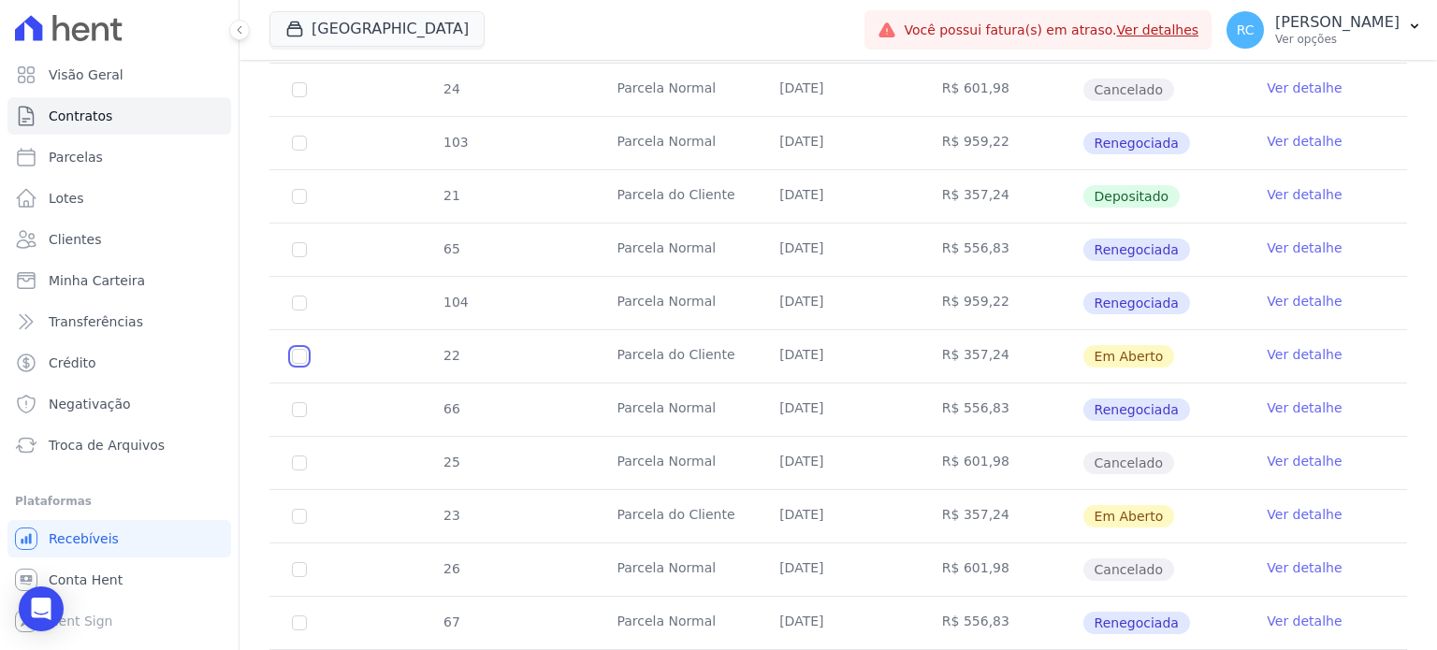
click at [294, 349] on input "checkbox" at bounding box center [299, 356] width 15 height 15
checkbox input "true"
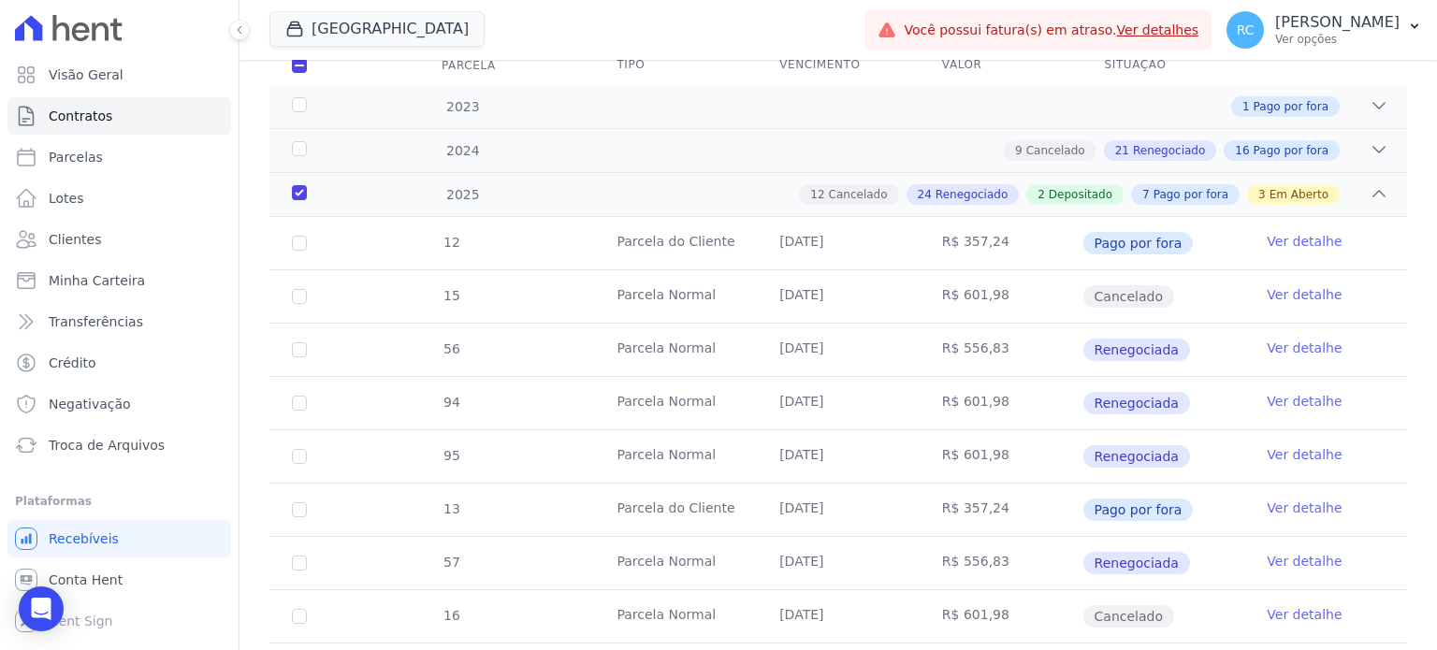
scroll to position [0, 0]
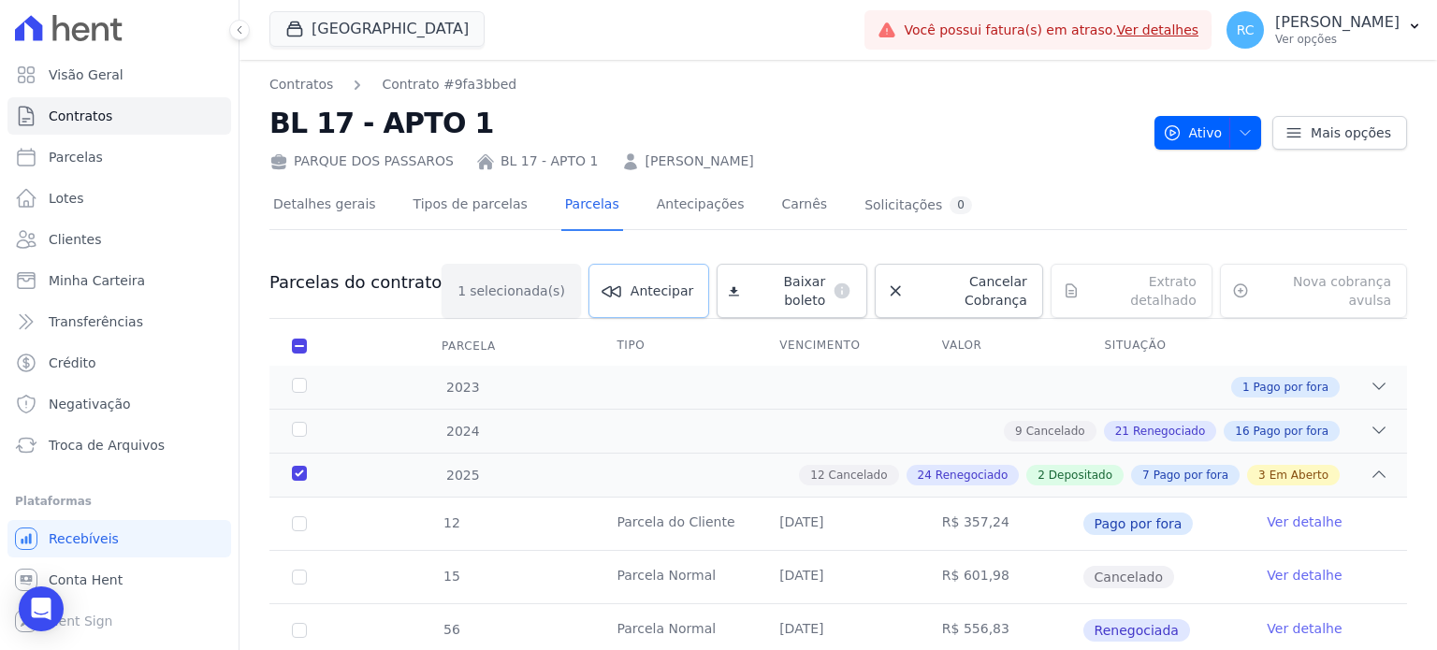
click at [632, 282] on span "Antecipar" at bounding box center [661, 291] width 63 height 19
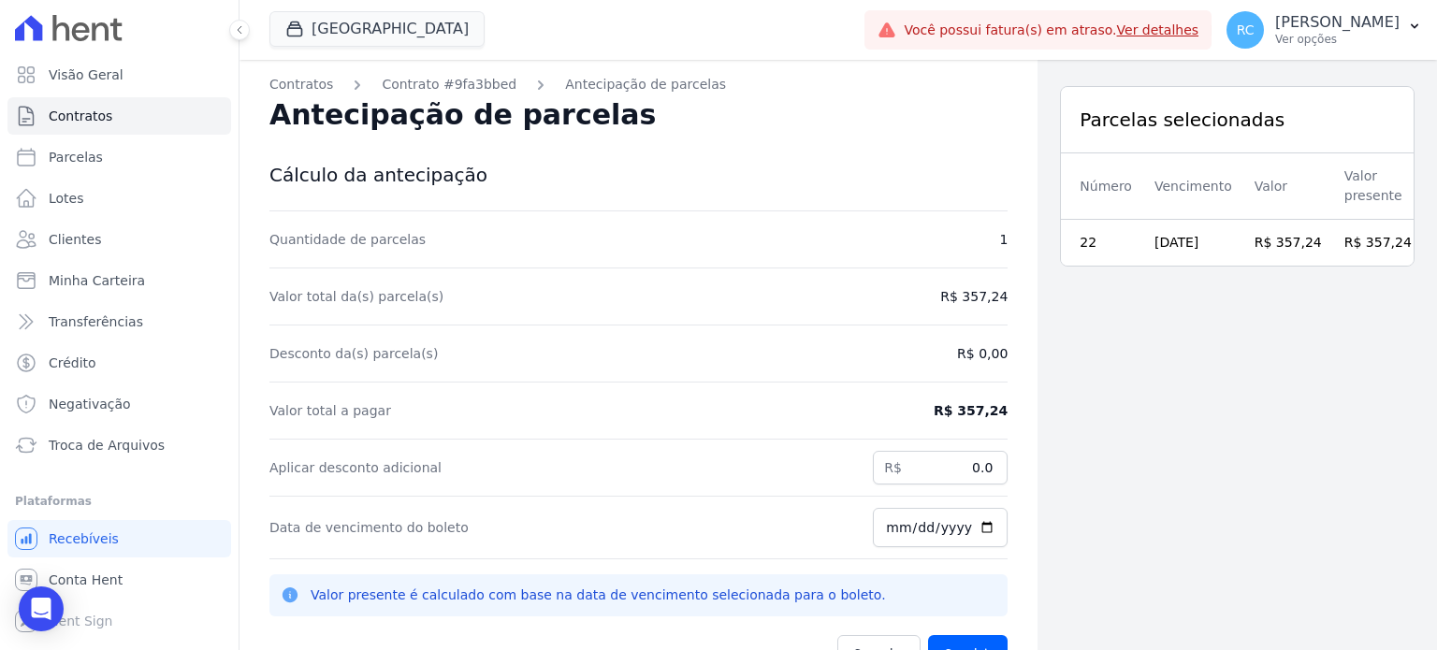
scroll to position [60, 0]
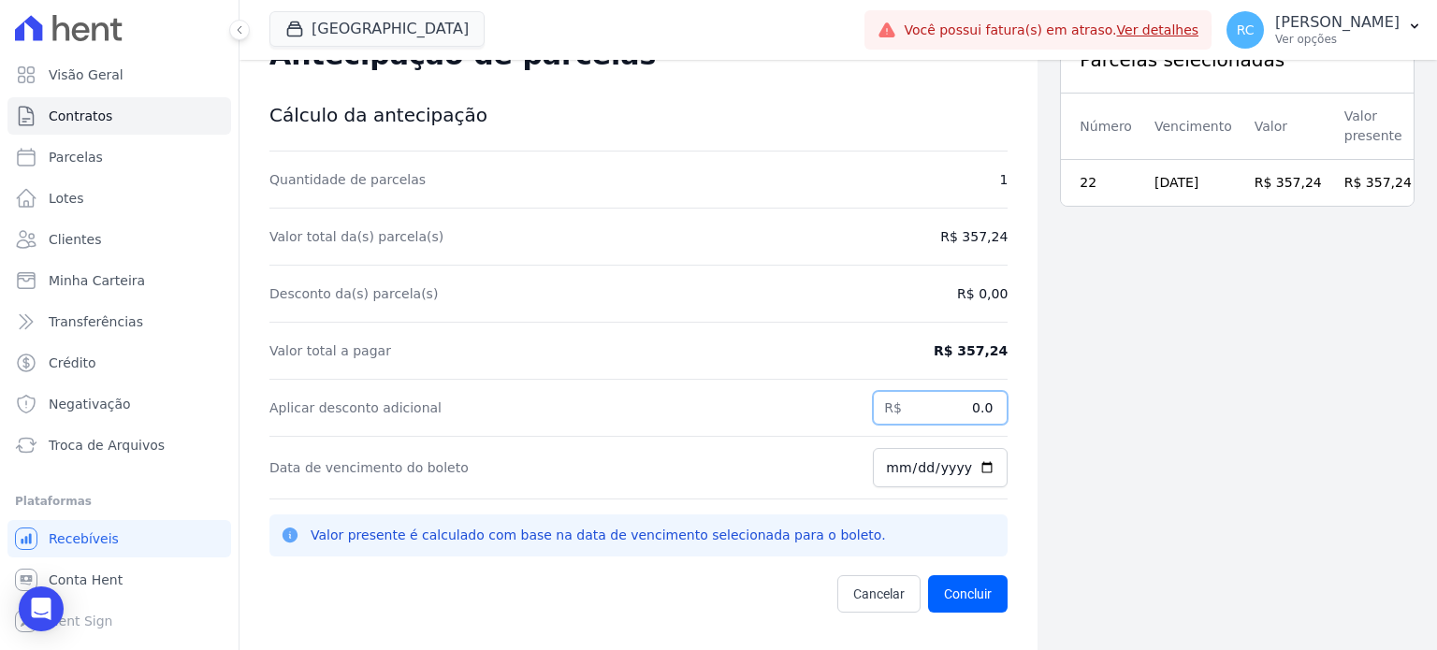
click at [917, 411] on input "0.0" at bounding box center [940, 408] width 135 height 34
drag, startPoint x: 940, startPoint y: 421, endPoint x: 1065, endPoint y: 435, distance: 126.1
click at [1065, 433] on div "Contratos Contrato #9fa3bbed Antecipação de parcelas Antecipação de parcelas Cá…" at bounding box center [837, 325] width 1197 height 650
type input "17.62"
click at [1065, 435] on div "Parcelas selecionadas Número Vencimento Valor Valor presente 22 21/11/2025 R$ 3…" at bounding box center [1236, 325] width 399 height 650
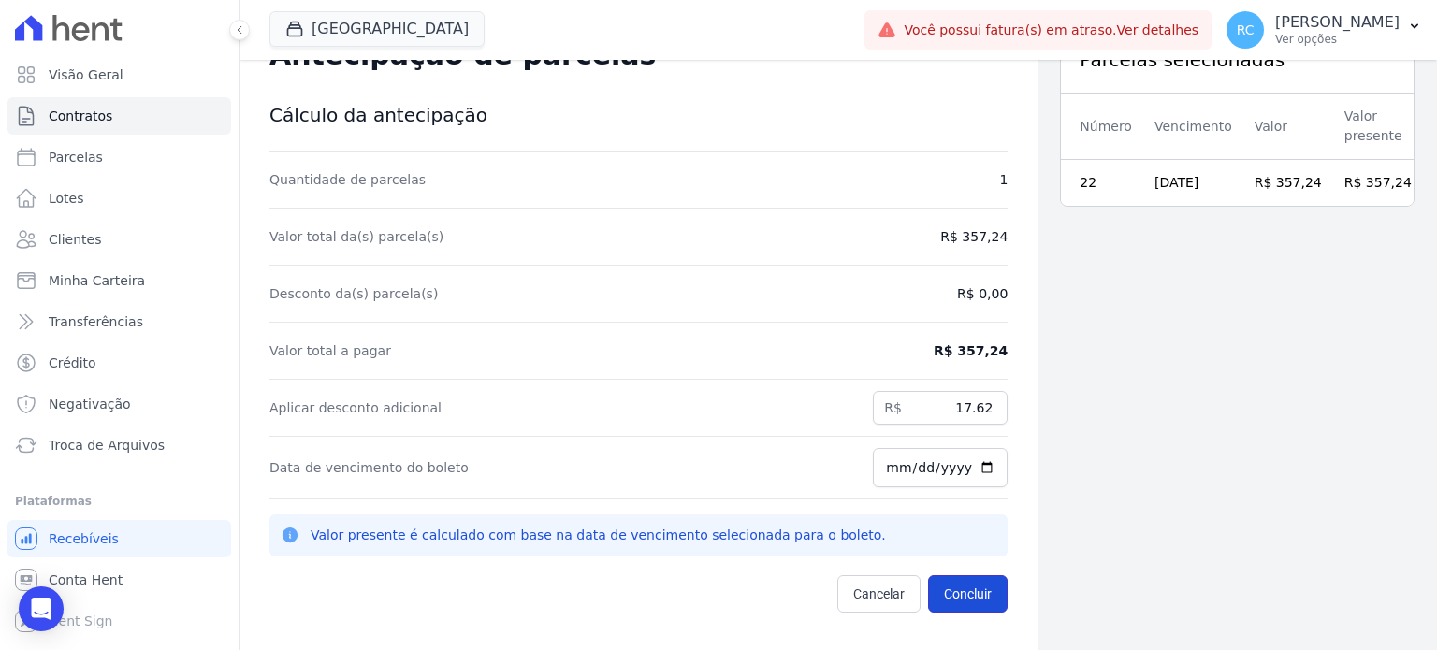
click at [979, 599] on button "Concluir" at bounding box center [968, 593] width 80 height 37
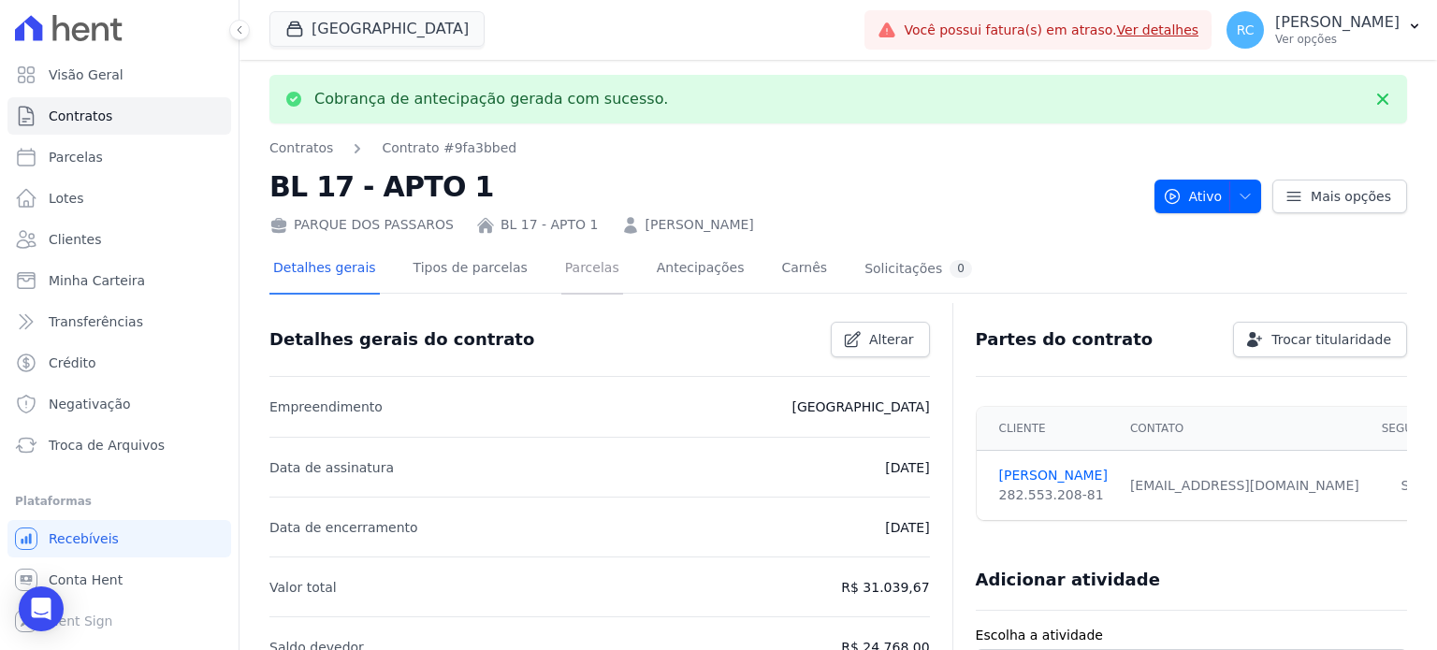
click at [561, 270] on link "Parcelas" at bounding box center [592, 270] width 62 height 50
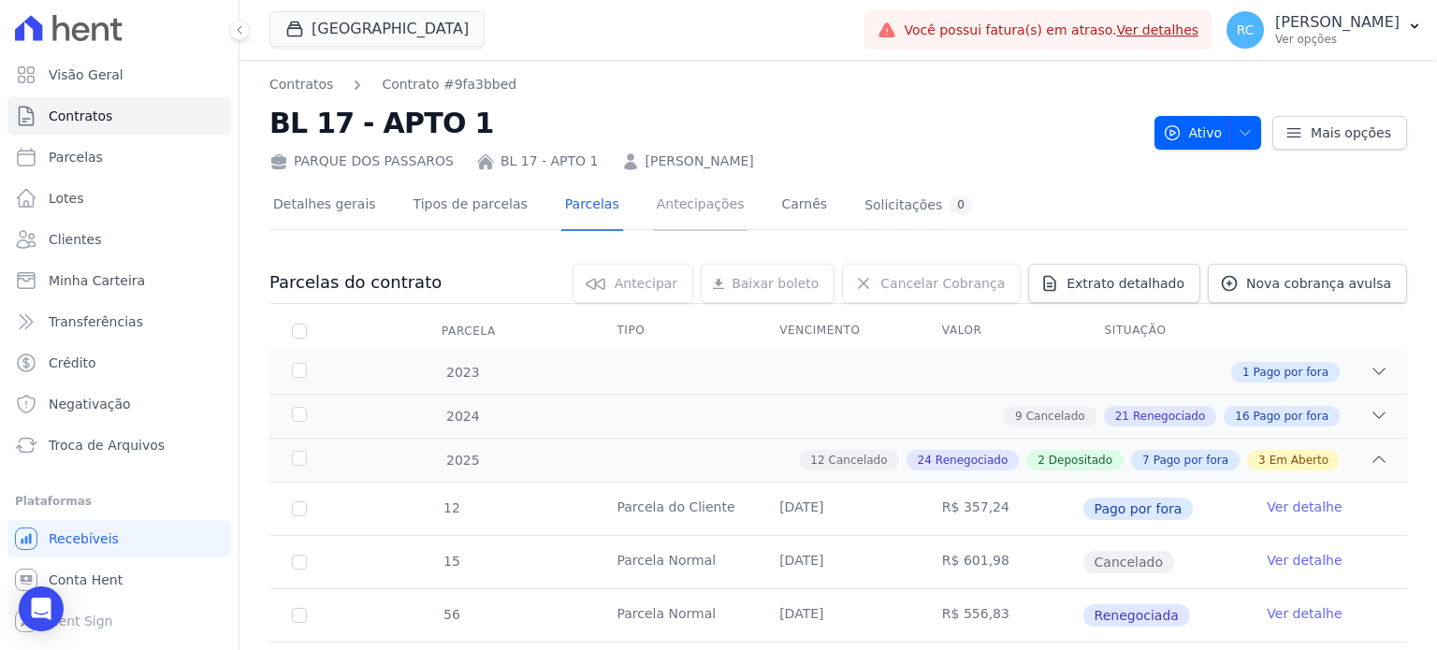
click at [687, 194] on link "Antecipações" at bounding box center [700, 206] width 95 height 50
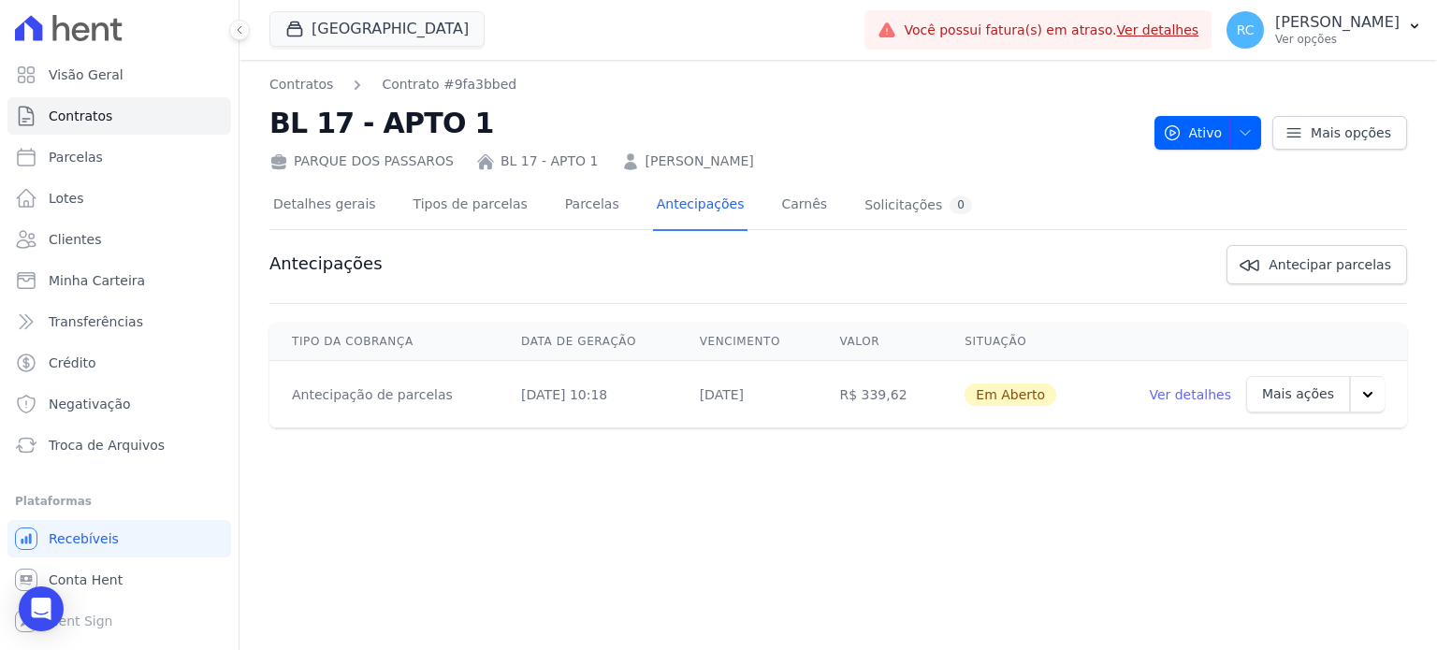
click at [1194, 388] on link "Ver detalhes" at bounding box center [1190, 394] width 82 height 19
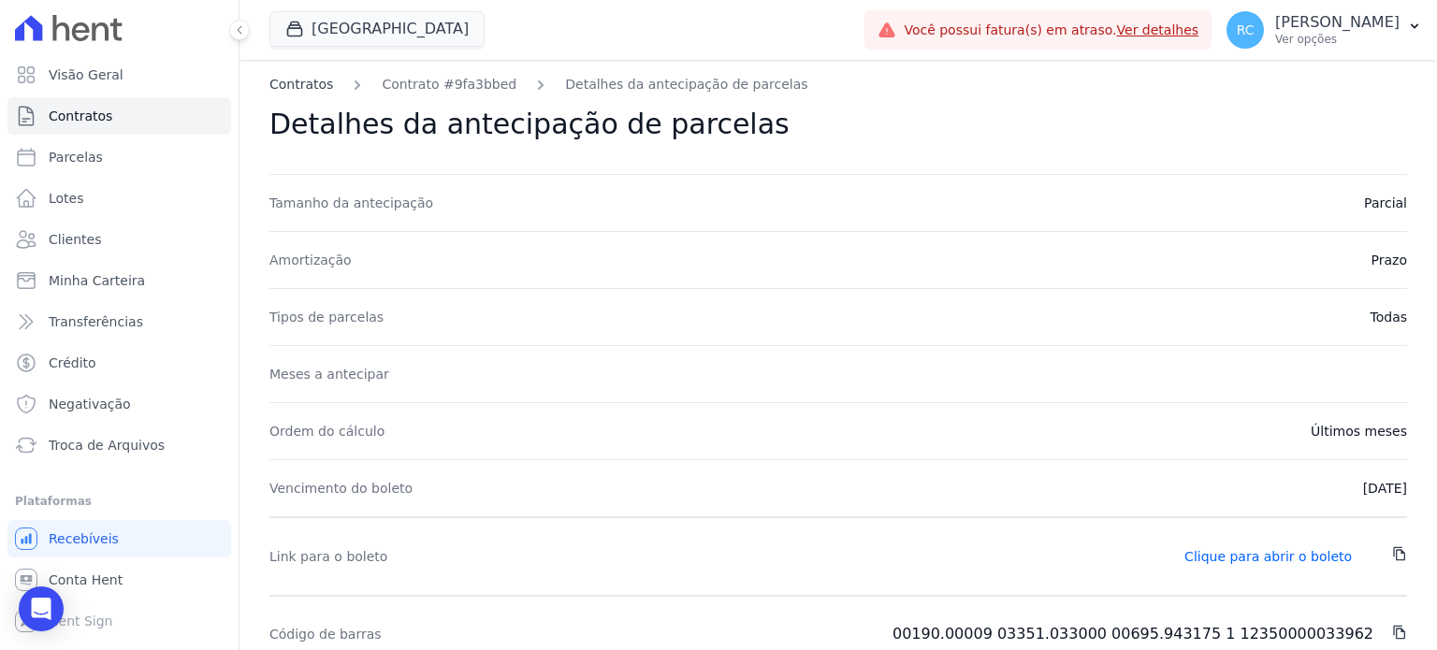
click at [317, 81] on link "Contratos" at bounding box center [301, 85] width 64 height 20
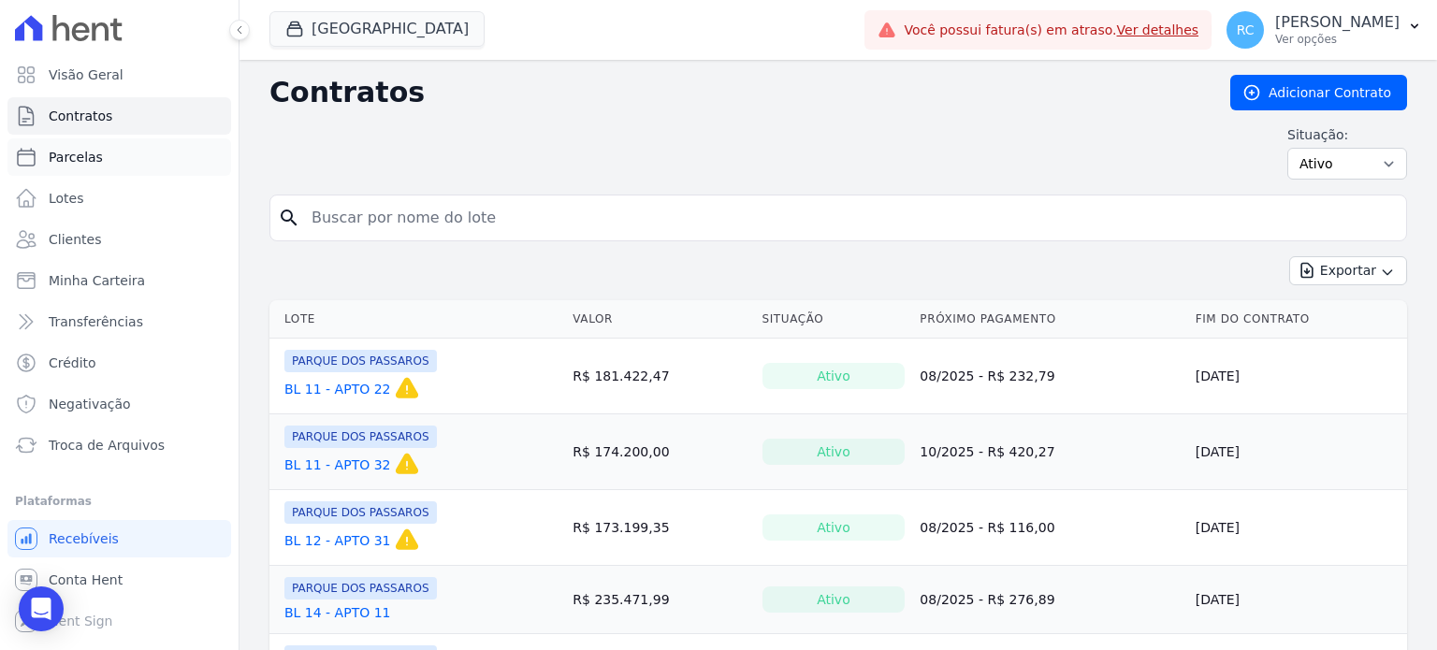
click at [108, 161] on link "Parcelas" at bounding box center [119, 156] width 224 height 37
select select
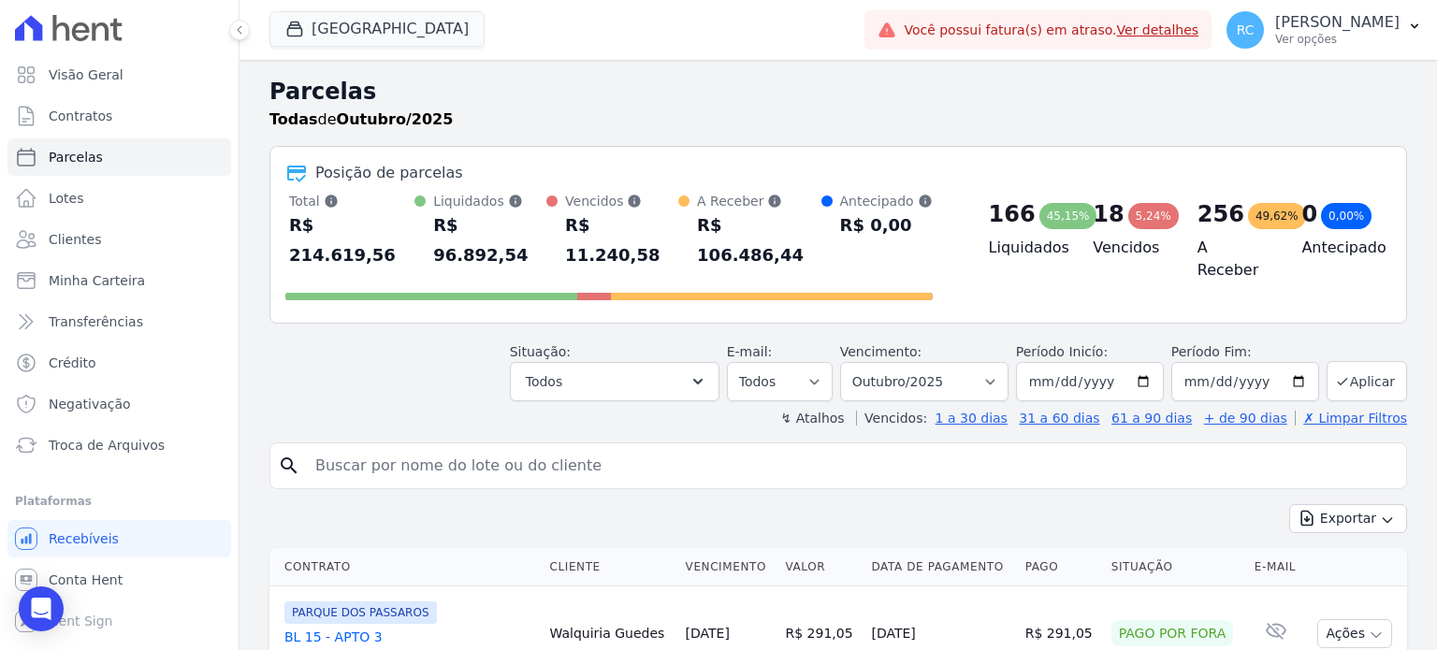
click at [463, 447] on input "search" at bounding box center [851, 465] width 1094 height 37
type input "q"
type input "Adriano Lima de Paula"
select select
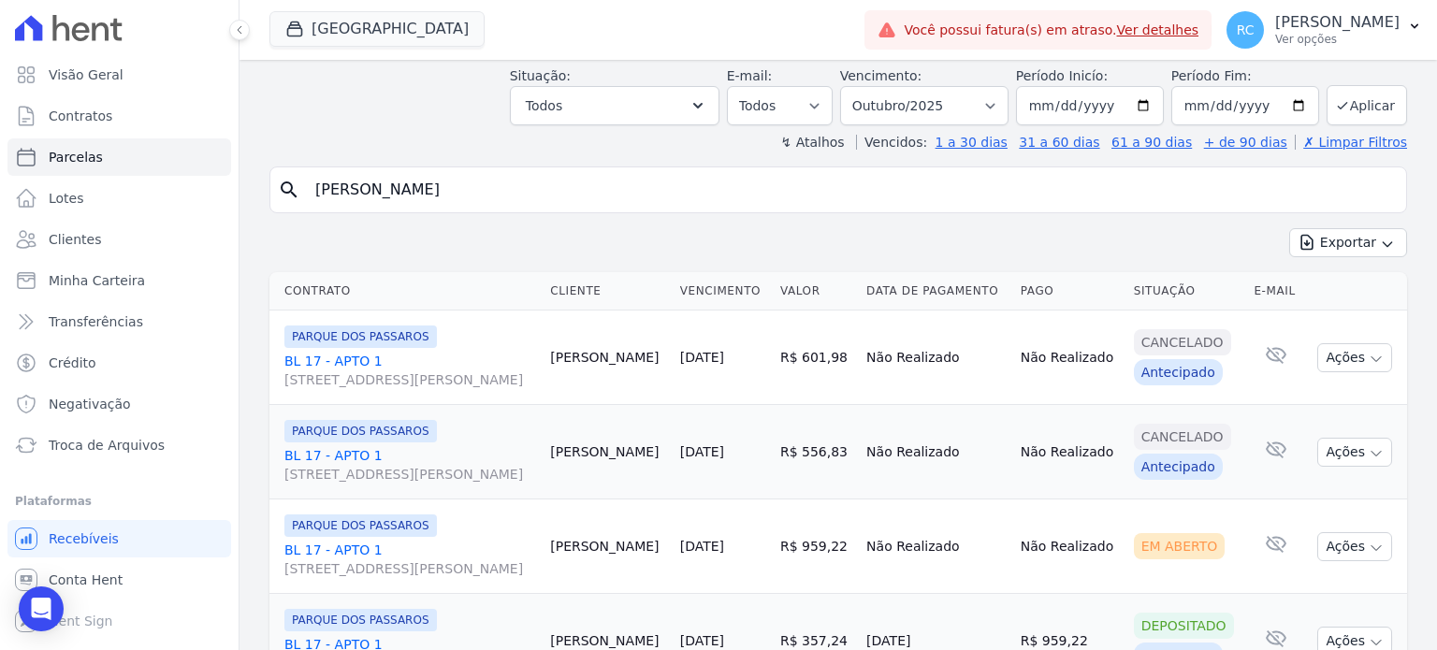
scroll to position [180, 0]
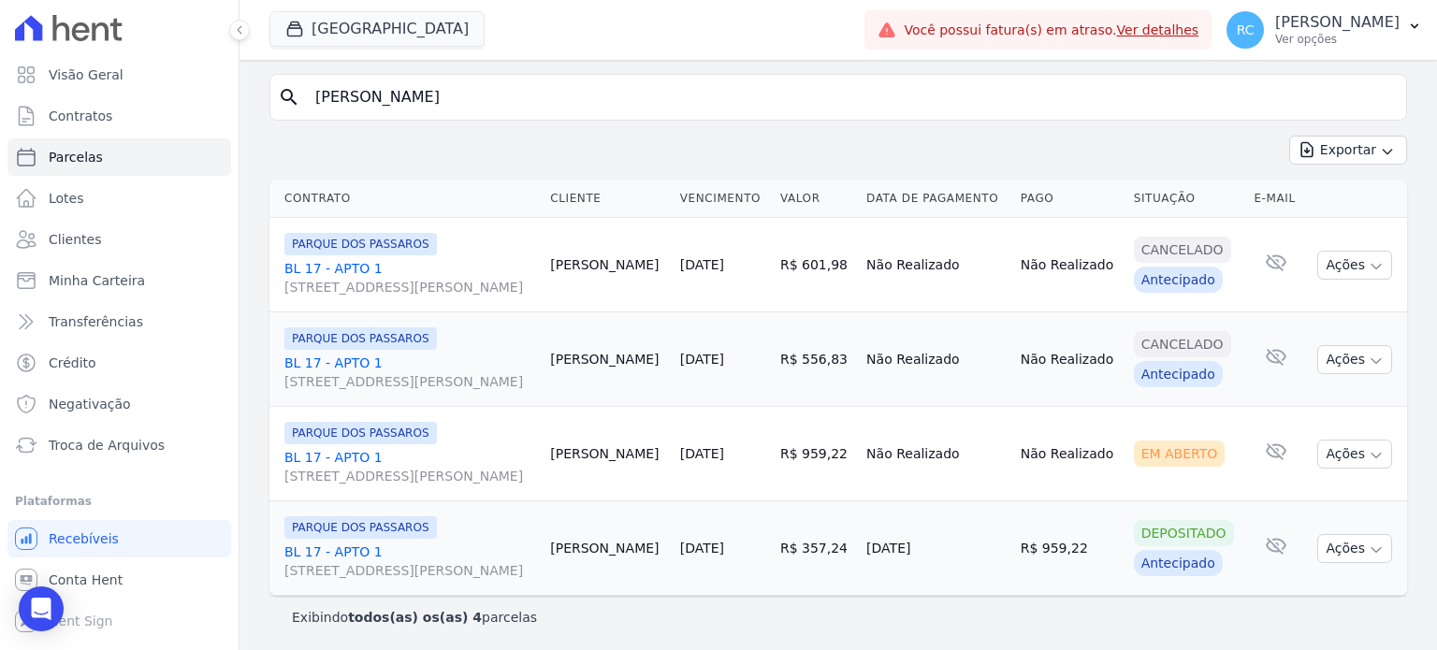
click at [337, 553] on link "BL 17 - APTO 1 Rua Arminda de Lima, 20, SALA 01, Centro" at bounding box center [409, 560] width 251 height 37
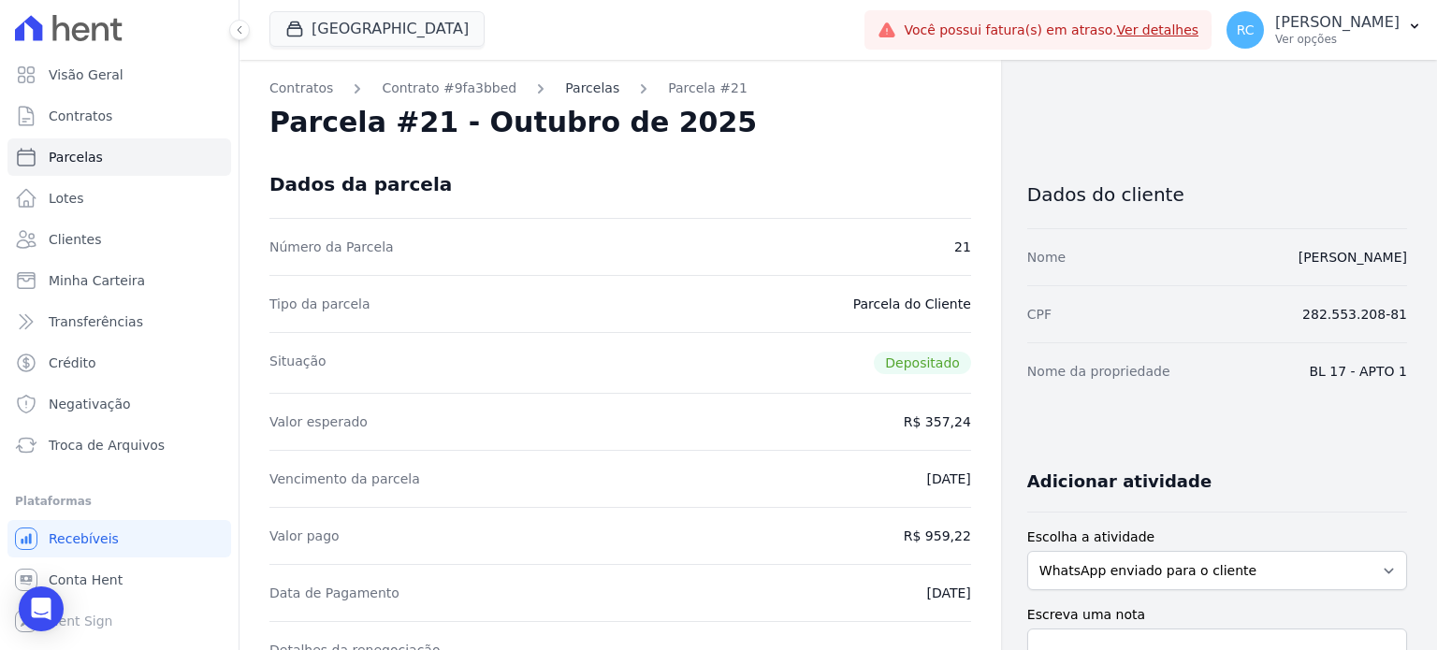
click at [565, 97] on link "Parcelas" at bounding box center [592, 89] width 54 height 20
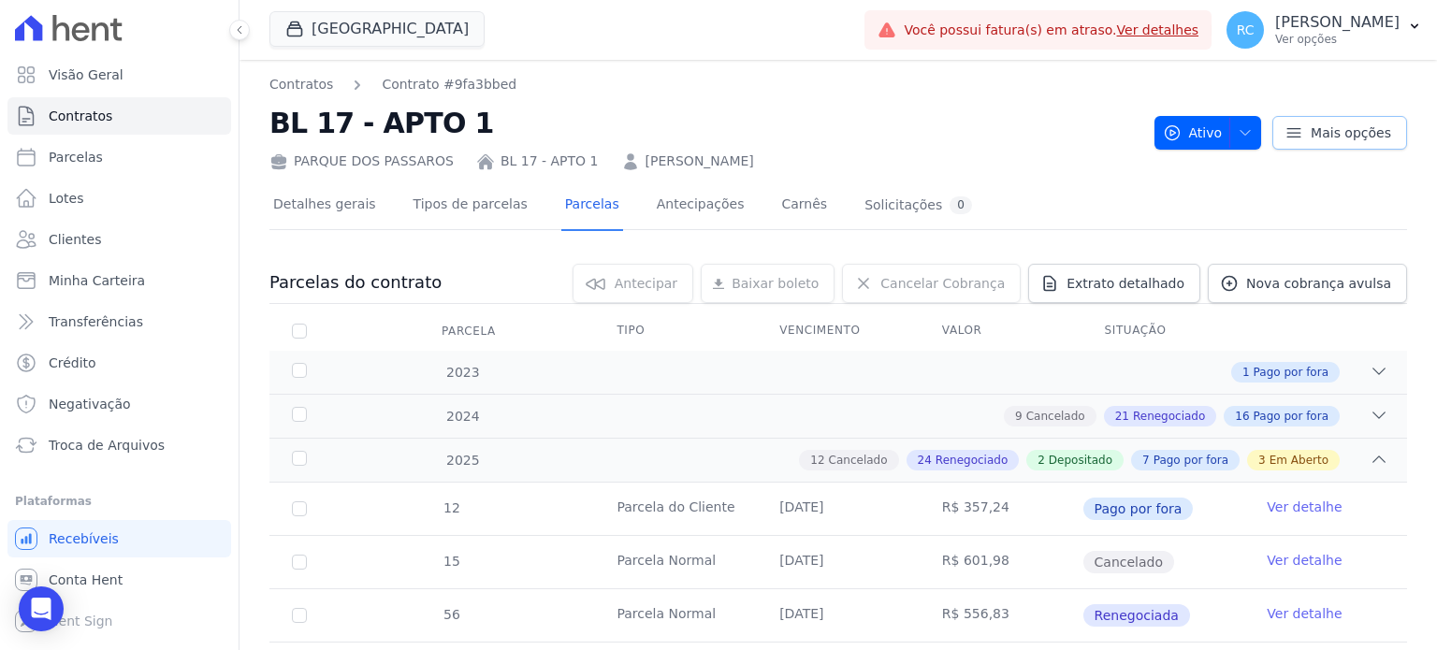
click at [1354, 132] on span "Mais opções" at bounding box center [1350, 132] width 80 height 19
click at [1053, 167] on div "PARQUE DOS PASSAROS BL 17 - APTO 1 ADRIANO LIMA DE PAULA" at bounding box center [704, 157] width 870 height 27
click at [1299, 284] on span "Nova cobrança avulsa" at bounding box center [1318, 283] width 145 height 19
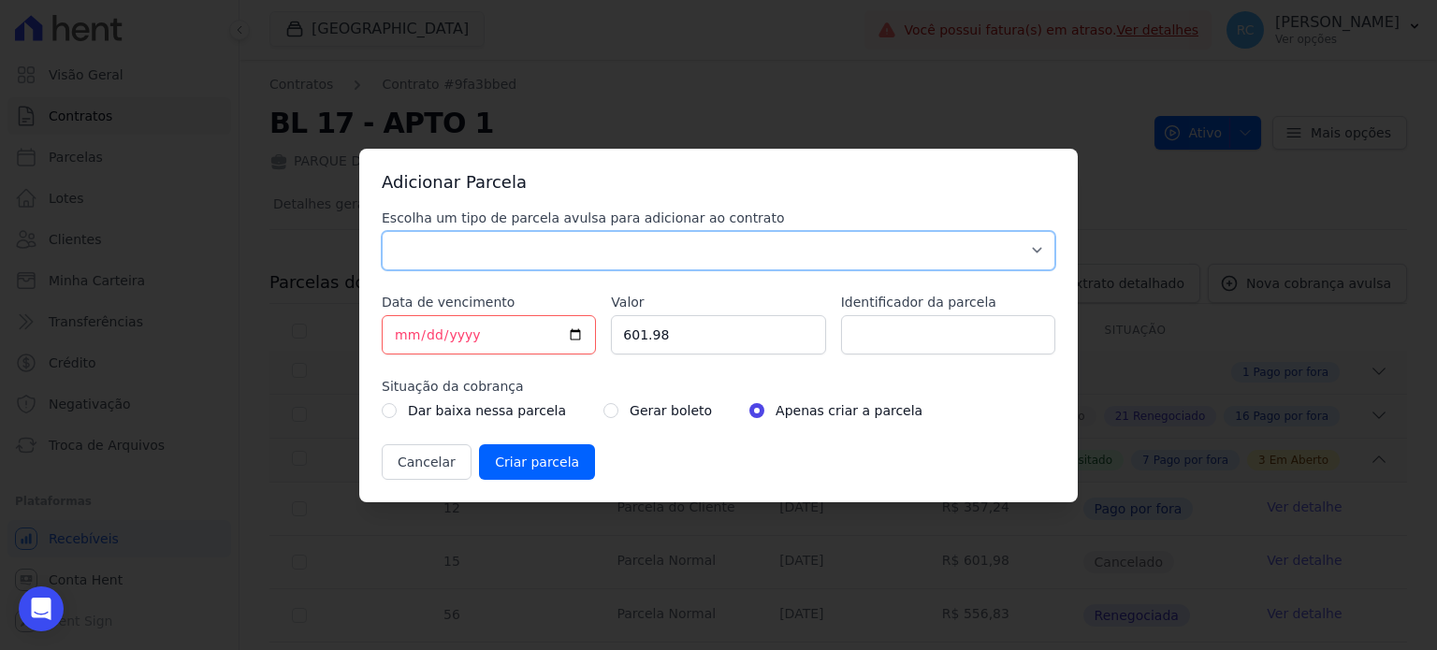
click at [517, 237] on select "Parcela Normal Sinal Caução Intercalada Chaves Pré Chaves Pós Chaves Taxas Quit…" at bounding box center [718, 250] width 673 height 39
select select "standard"
click at [382, 231] on select "Parcela Normal Sinal Caução Intercalada Chaves Pré Chaves Pós Chaves Taxas Quit…" at bounding box center [718, 250] width 673 height 39
drag, startPoint x: 677, startPoint y: 328, endPoint x: 550, endPoint y: 287, distance: 133.7
click at [535, 300] on div "Escolha um tipo de parcela avulsa para adicionar ao contrato Parcela Normal Sin…" at bounding box center [718, 344] width 673 height 271
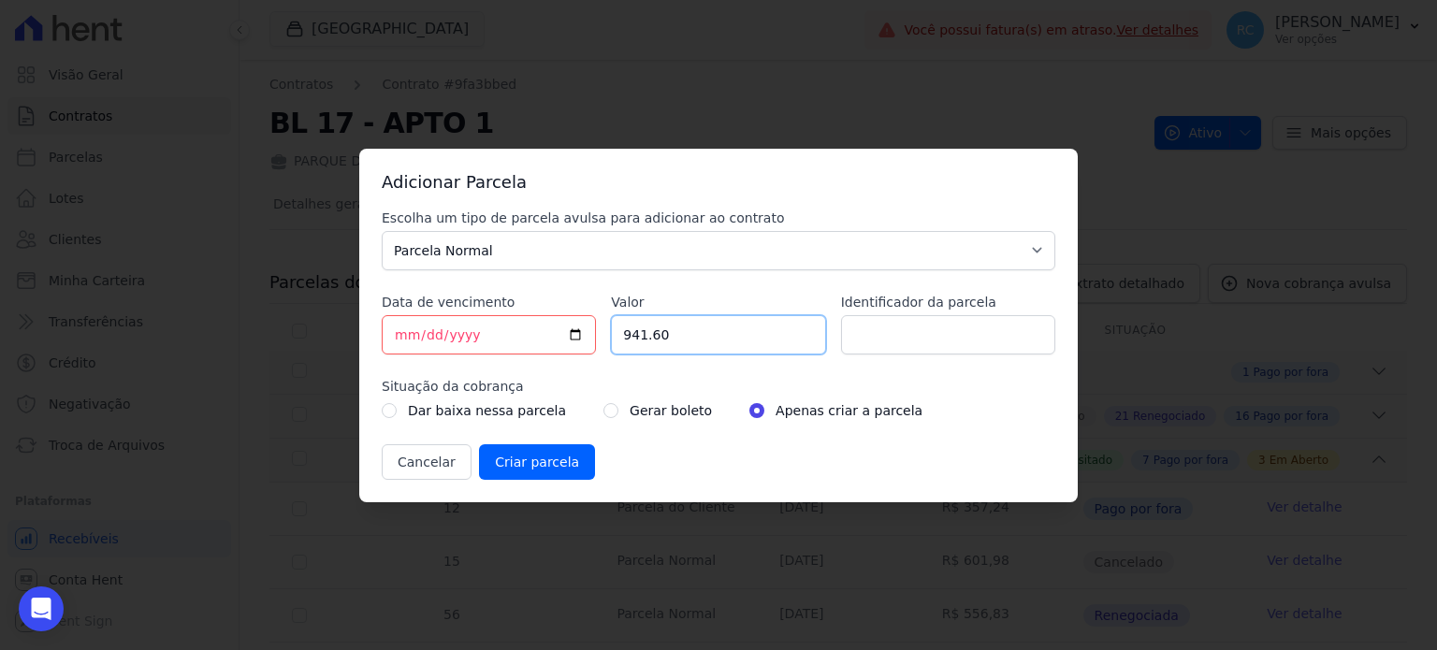
type input "941.60"
click at [629, 407] on label "Gerar boleto" at bounding box center [670, 410] width 82 height 22
click at [603, 413] on div "Gerar boleto" at bounding box center [657, 410] width 108 height 22
click at [603, 411] on div "Gerar boleto" at bounding box center [657, 410] width 108 height 22
click at [603, 409] on input "radio" at bounding box center [610, 410] width 15 height 15
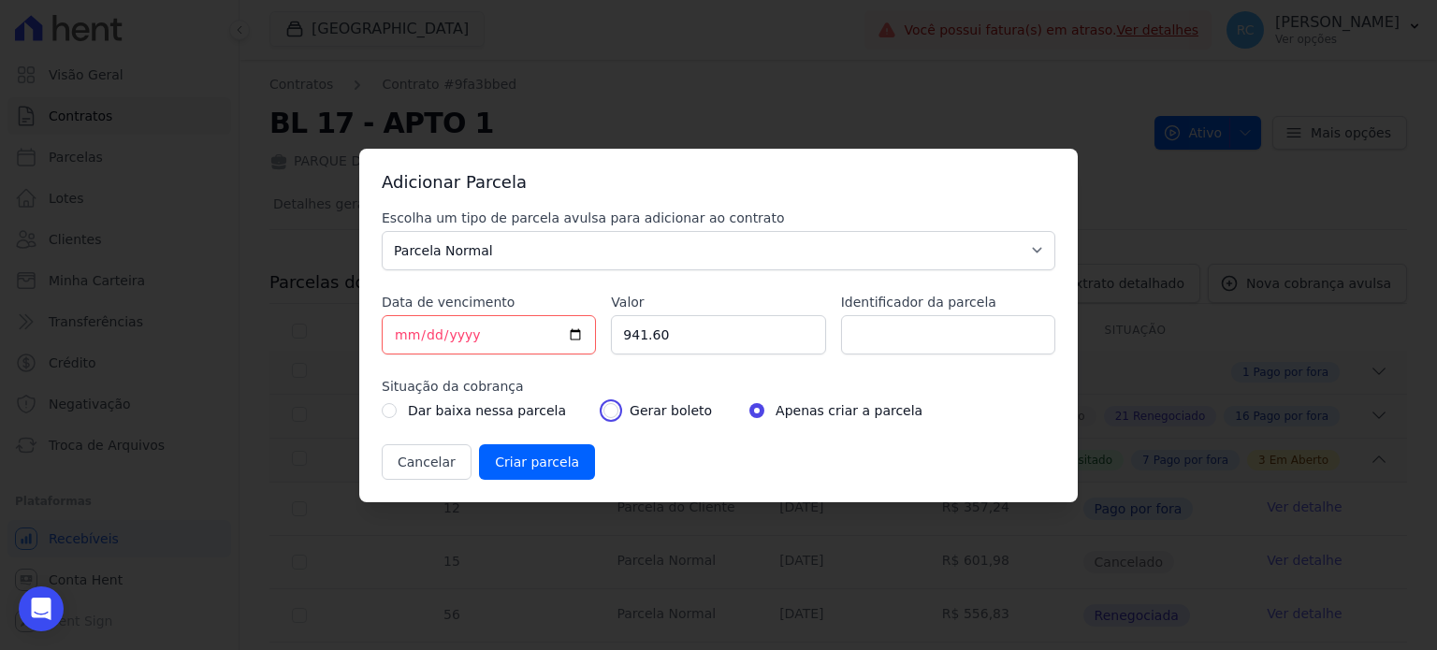
radio input "true"
click at [887, 327] on input "Identificador da parcela" at bounding box center [948, 334] width 214 height 39
type input "Novembro"
click at [513, 465] on input "Criar parcela" at bounding box center [537, 462] width 116 height 36
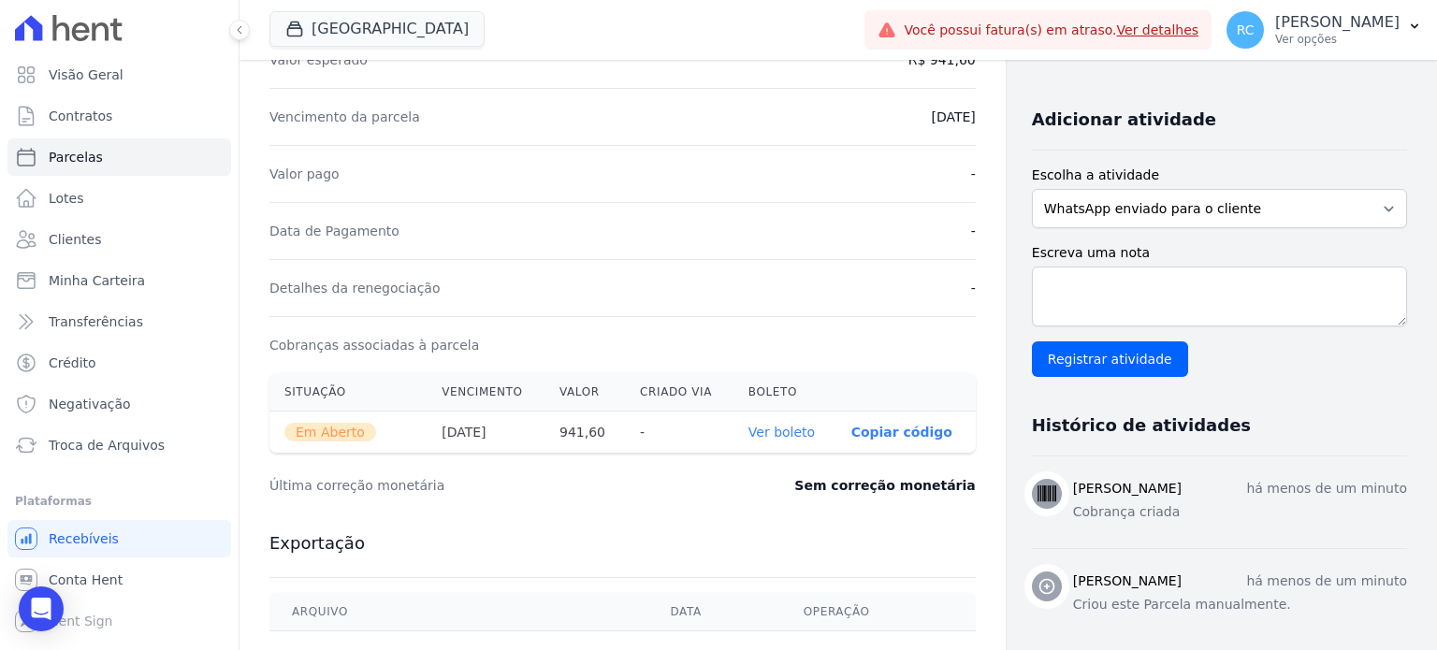
scroll to position [374, 0]
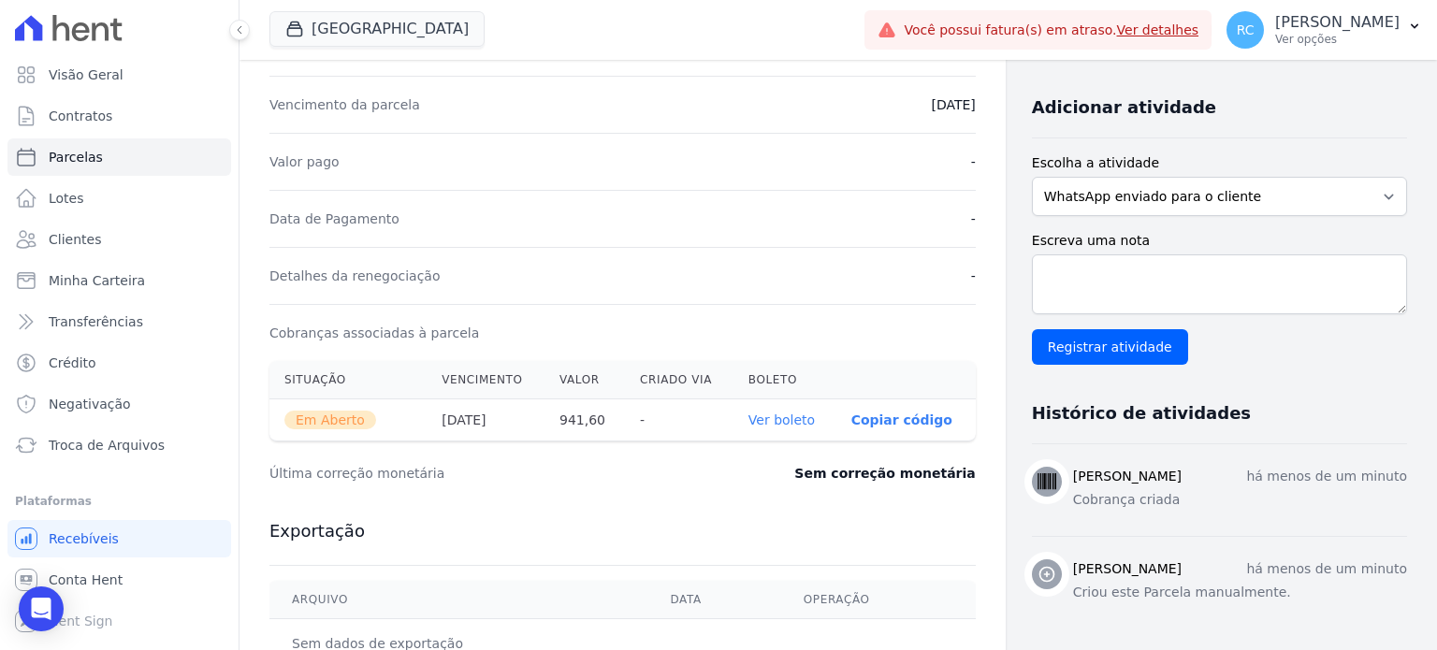
click at [756, 422] on link "Ver boleto" at bounding box center [781, 419] width 66 height 15
click at [131, 578] on link "Conta Hent" at bounding box center [119, 579] width 224 height 37
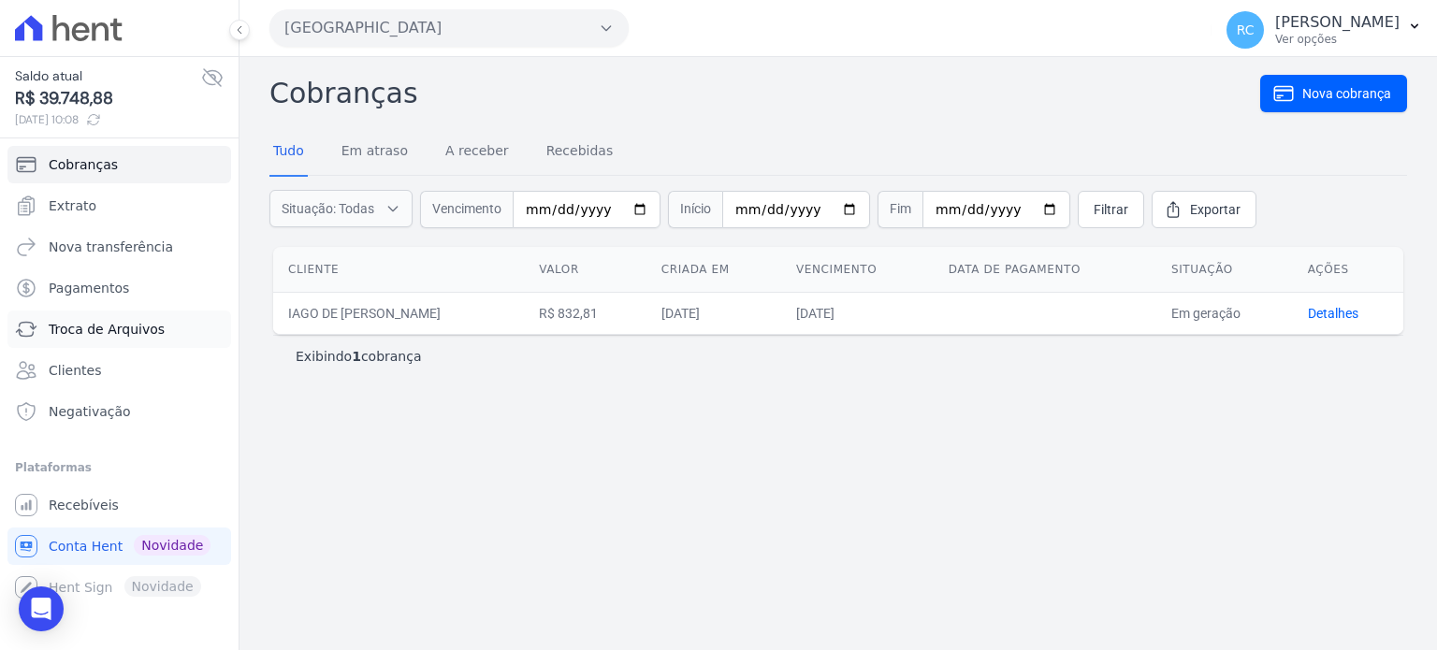
click at [161, 325] on link "Troca de Arquivos" at bounding box center [119, 329] width 224 height 37
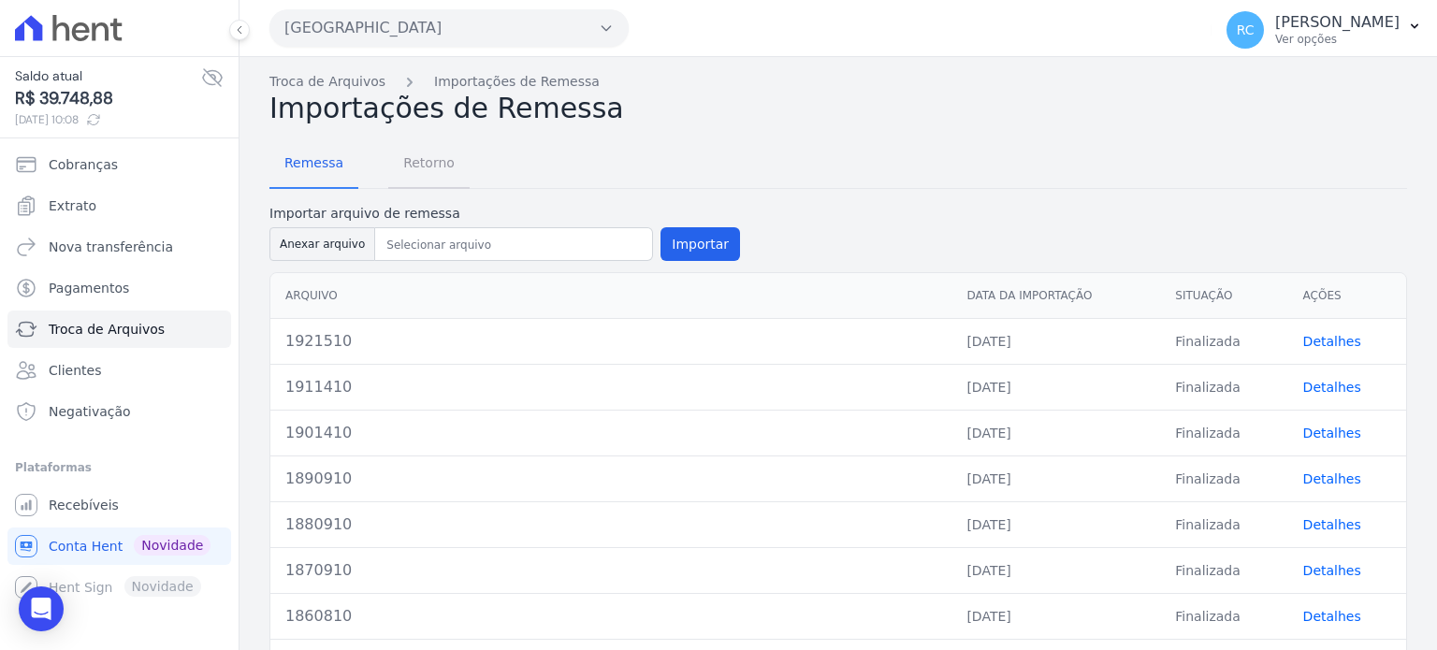
click at [423, 153] on span "Retorno" at bounding box center [429, 162] width 74 height 37
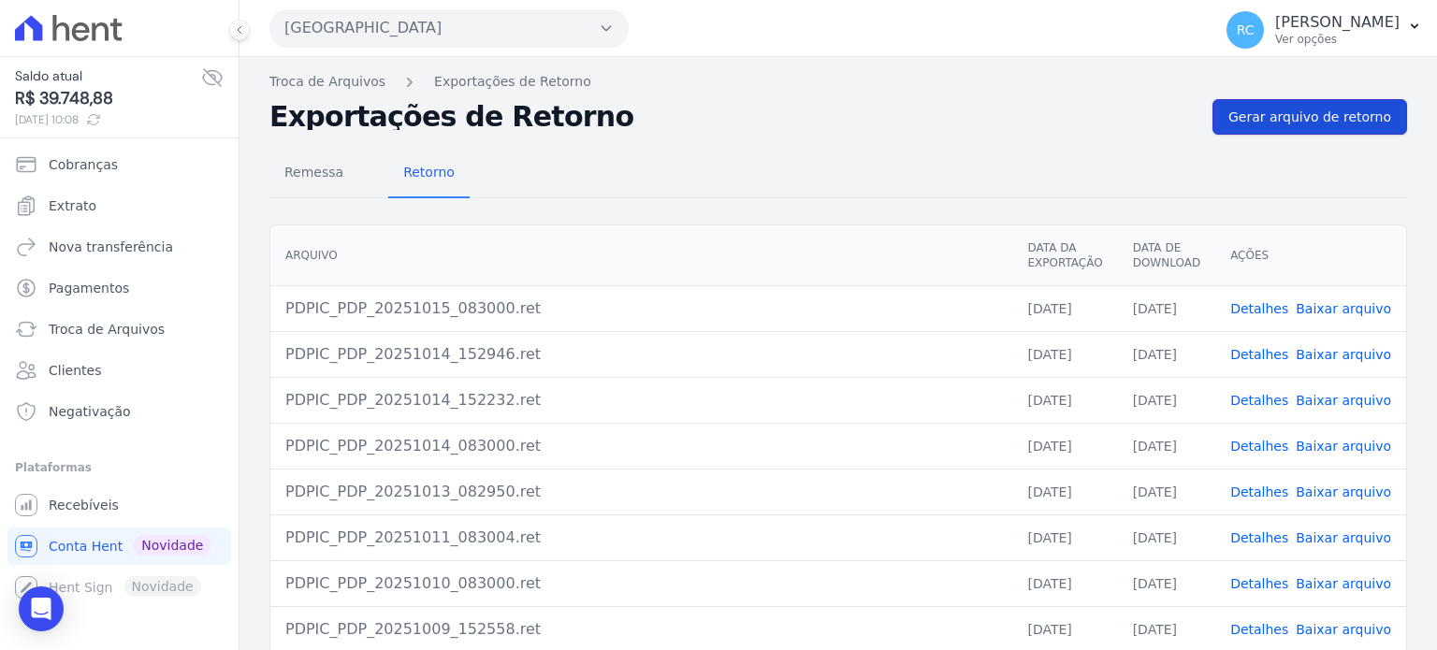
click at [1297, 109] on span "Gerar arquivo de retorno" at bounding box center [1309, 117] width 163 height 19
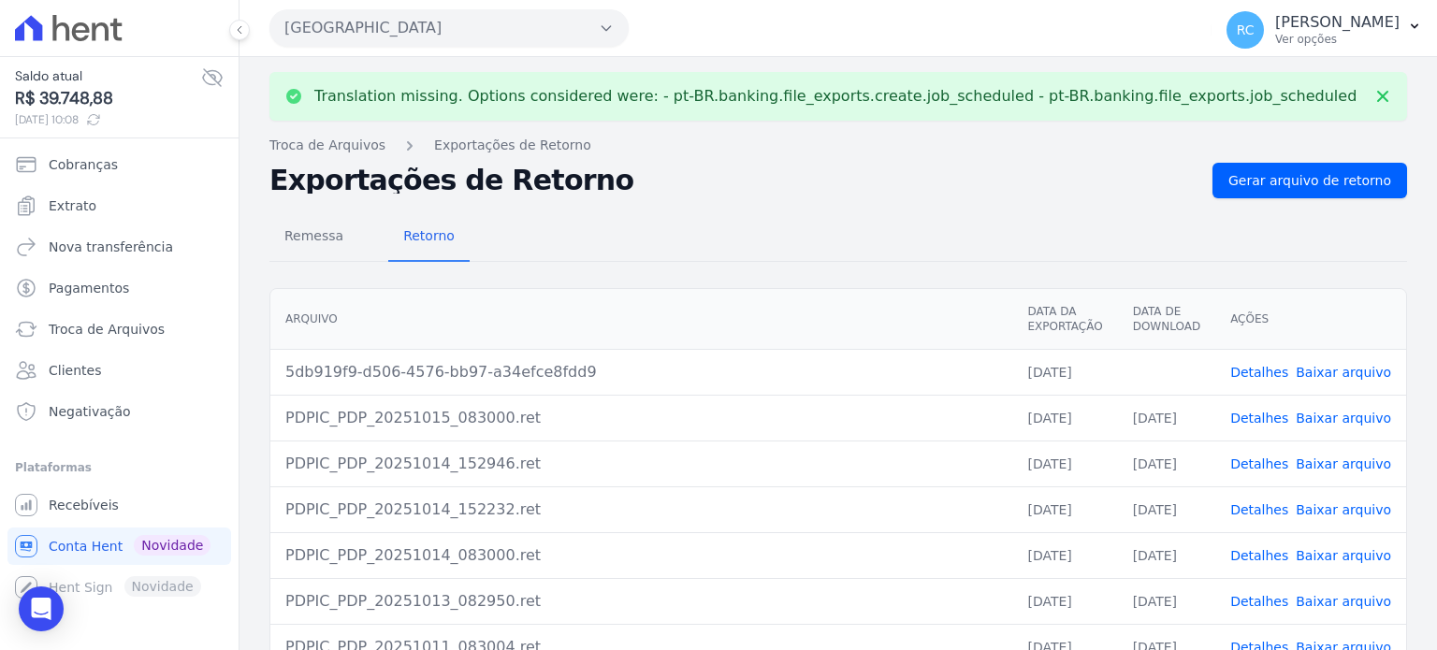
click at [1342, 374] on link "Baixar arquivo" at bounding box center [1342, 372] width 95 height 15
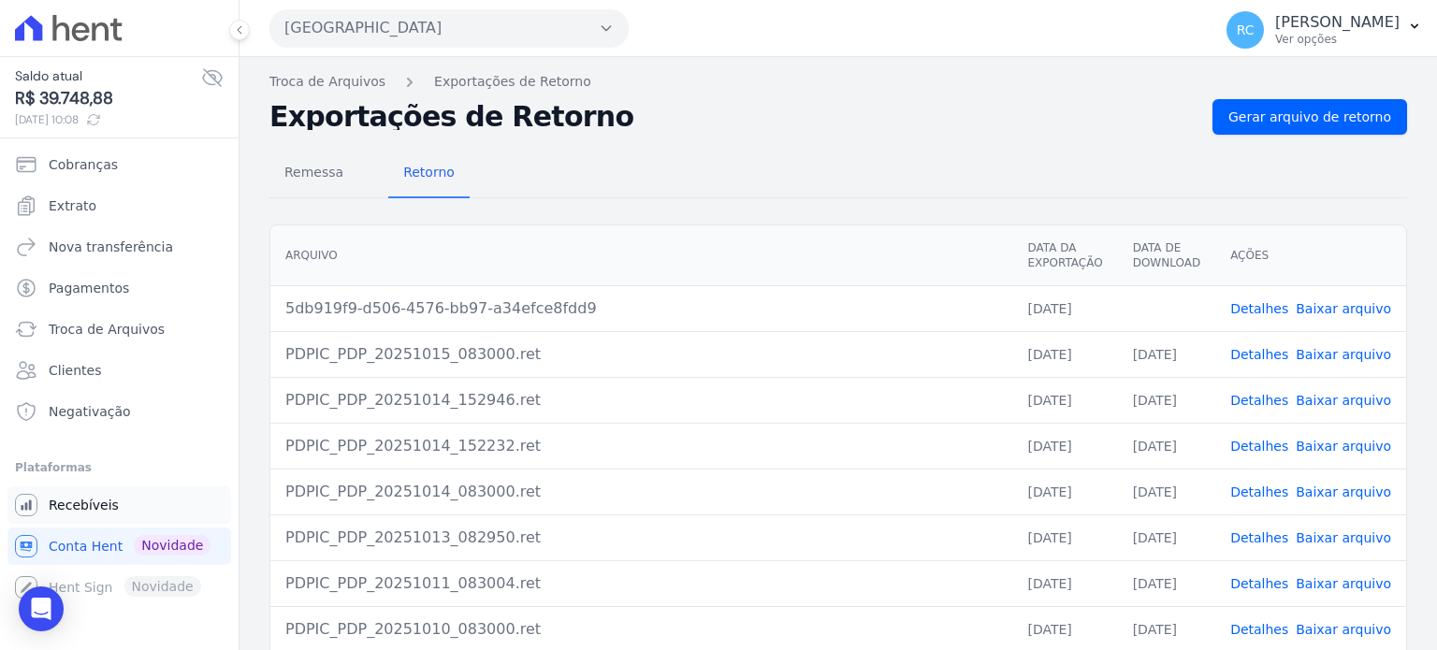
click at [107, 515] on link "Recebíveis" at bounding box center [119, 504] width 224 height 37
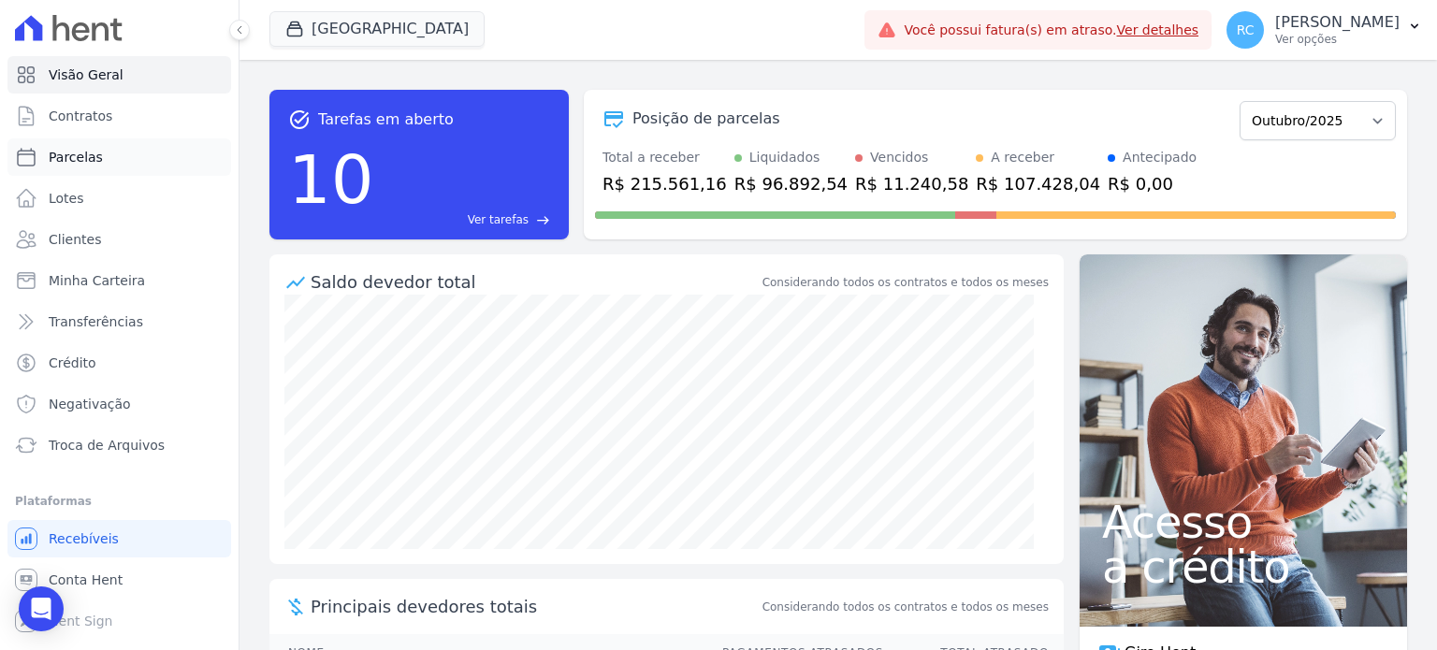
click at [101, 156] on link "Parcelas" at bounding box center [119, 156] width 224 height 37
select select
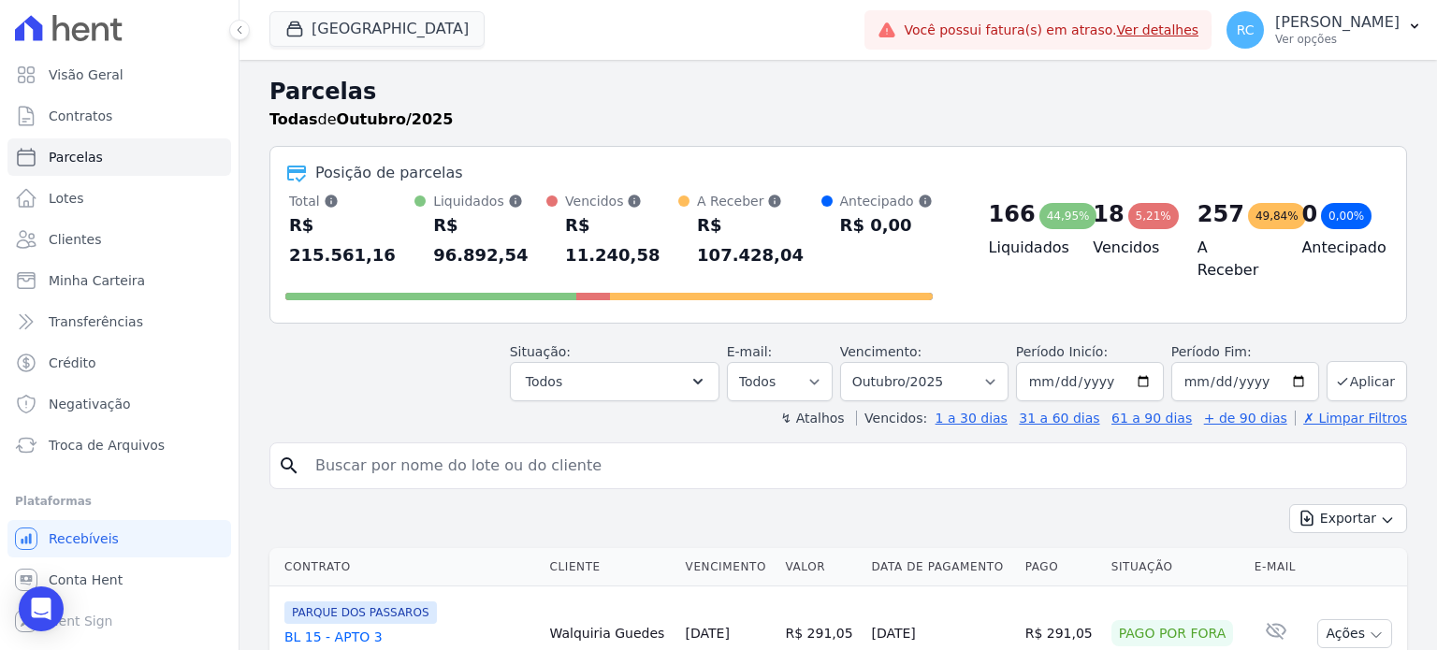
paste input "[PERSON_NAME]"
type input "[PERSON_NAME]"
select select
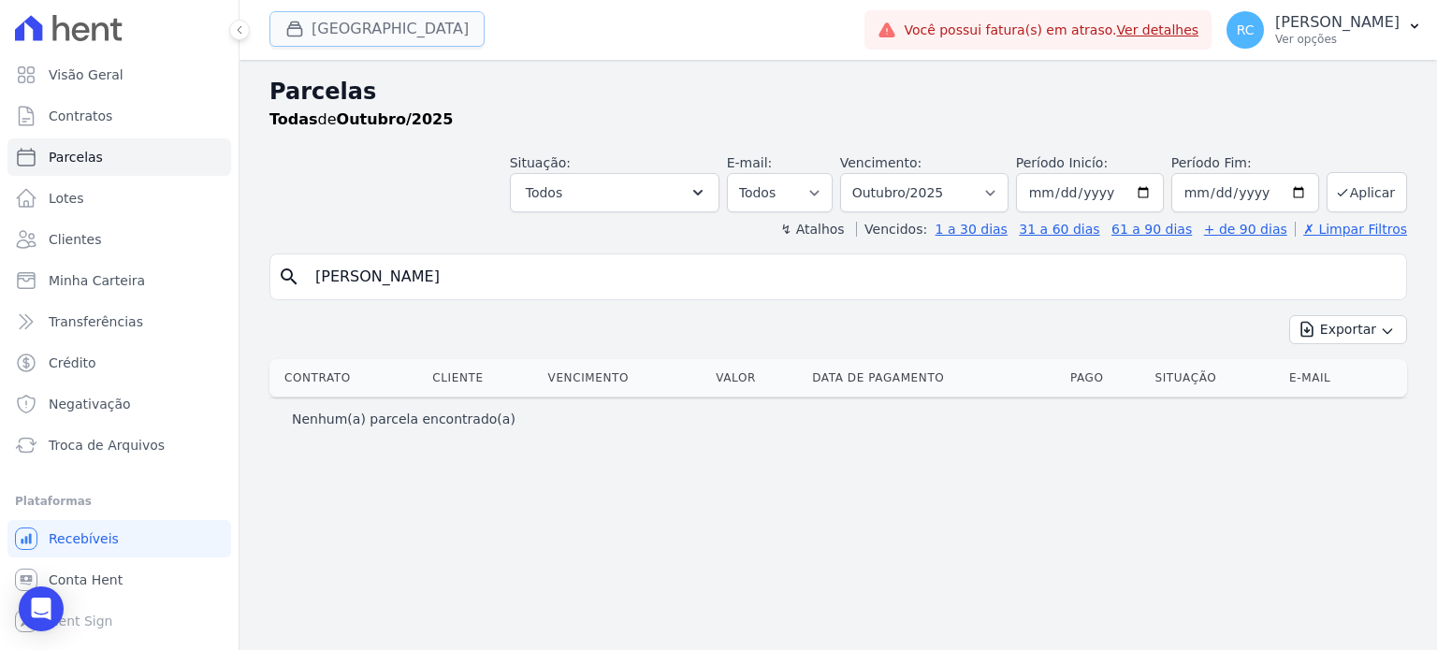
click at [432, 15] on button "Parque Dos Passaros" at bounding box center [376, 29] width 215 height 36
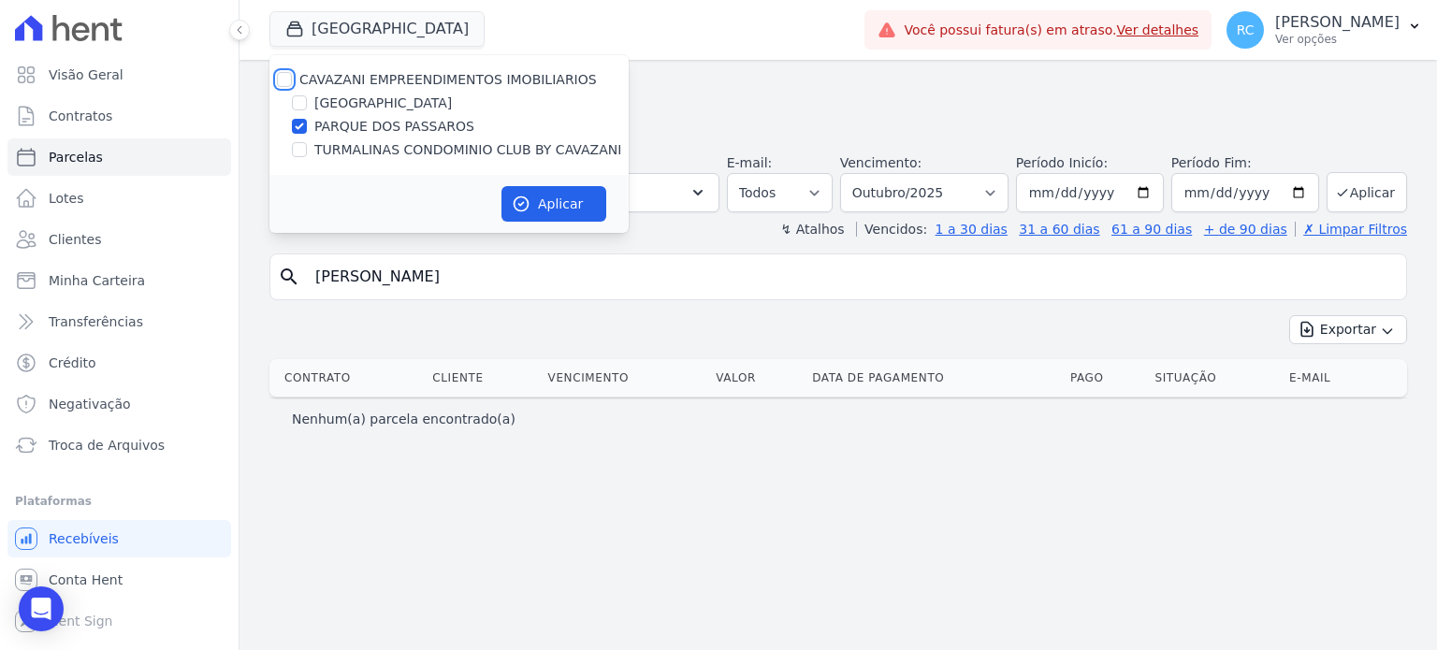
click at [287, 77] on input "CAVAZANI EMPREENDIMENTOS IMOBILIARIOS" at bounding box center [284, 79] width 15 height 15
checkbox input "true"
click at [539, 206] on button "Aplicar" at bounding box center [553, 204] width 105 height 36
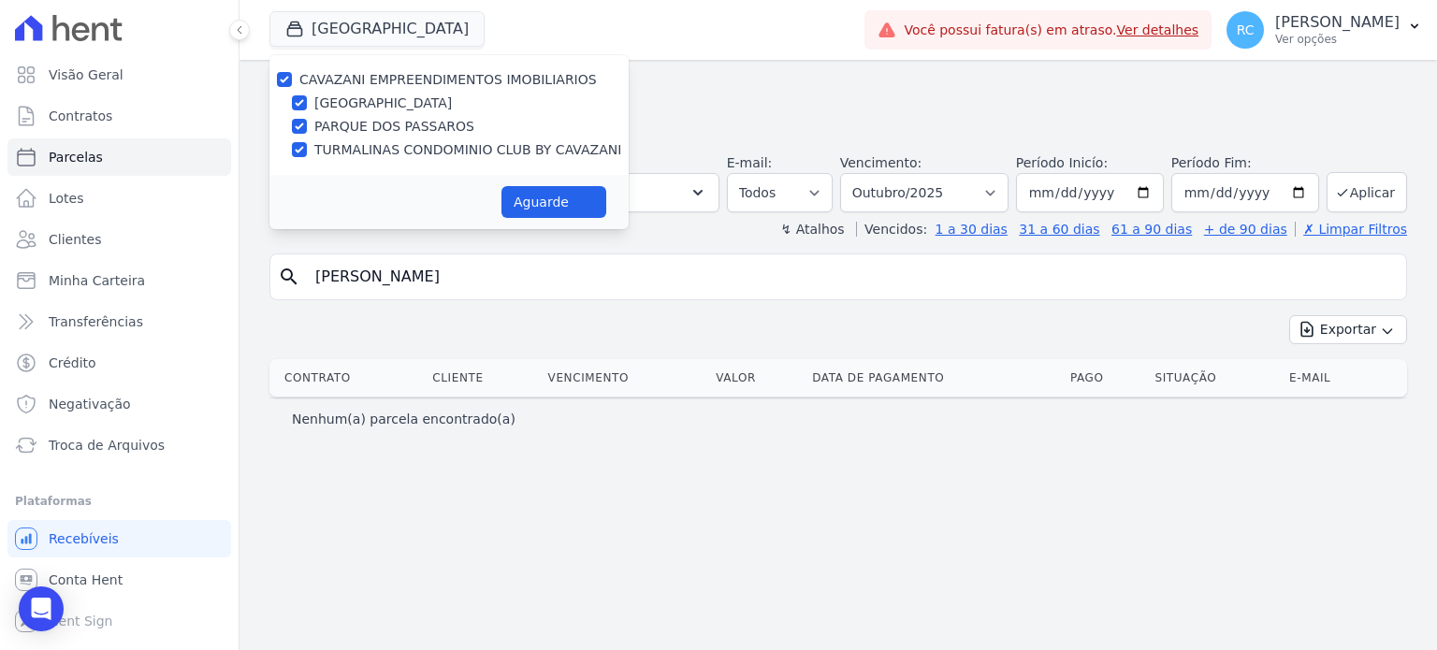
select select
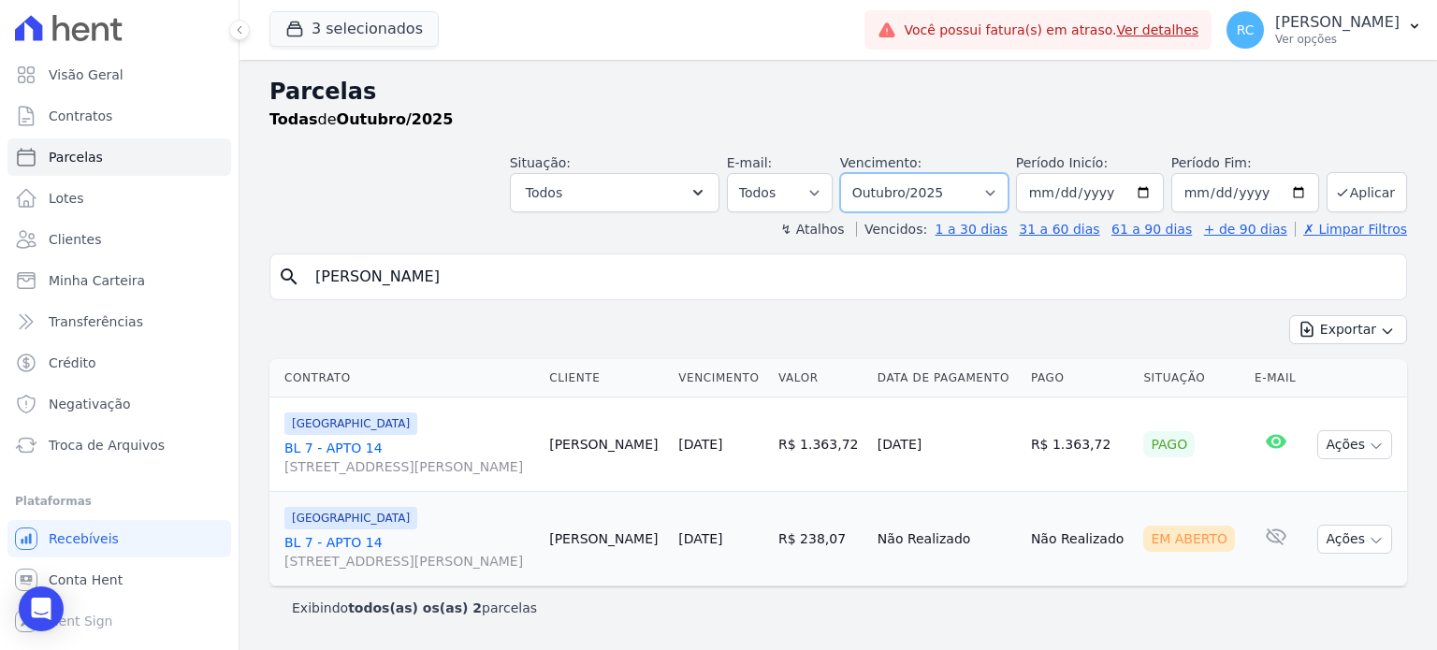
click at [1002, 189] on select "Filtrar por período ──────── Todos os meses Dezembro/2021 Janeiro/2022 Fevereir…" at bounding box center [924, 192] width 168 height 39
select select "all"
click at [869, 173] on select "Filtrar por período ──────── Todos os meses Dezembro/2021 Janeiro/2022 Fevereir…" at bounding box center [924, 192] width 168 height 39
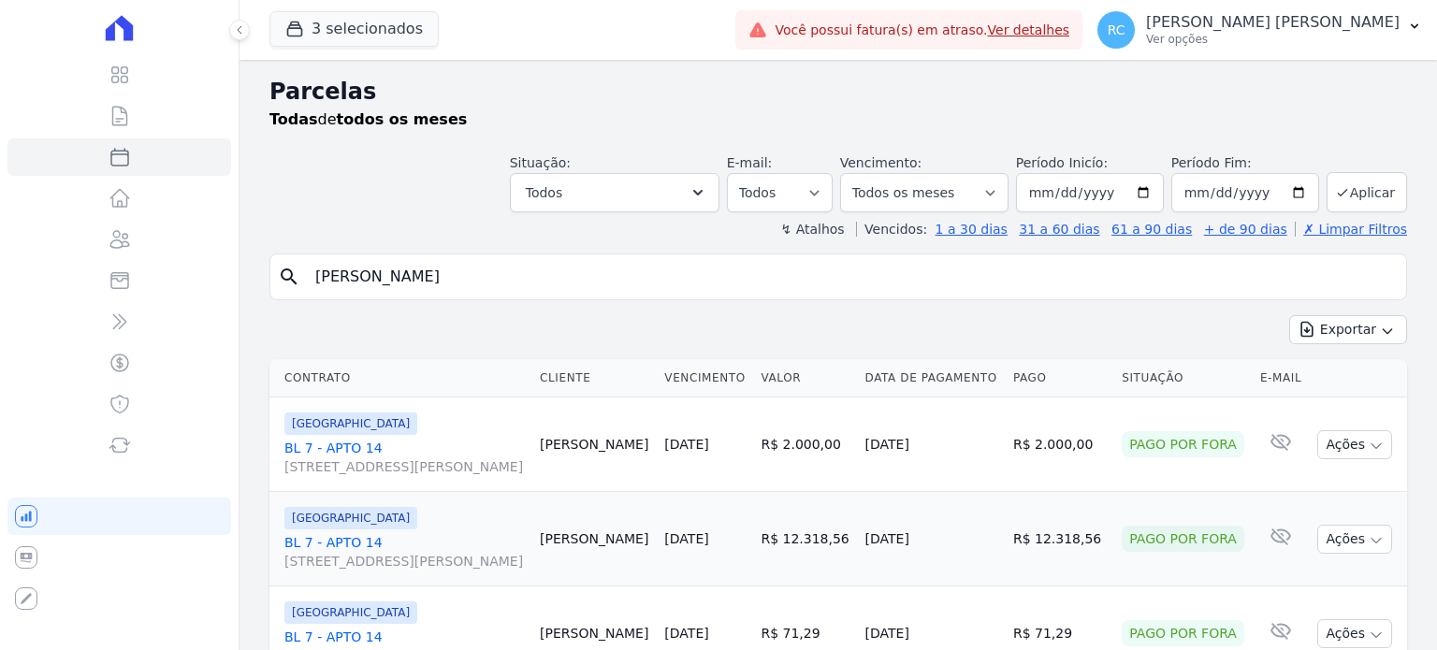
select select
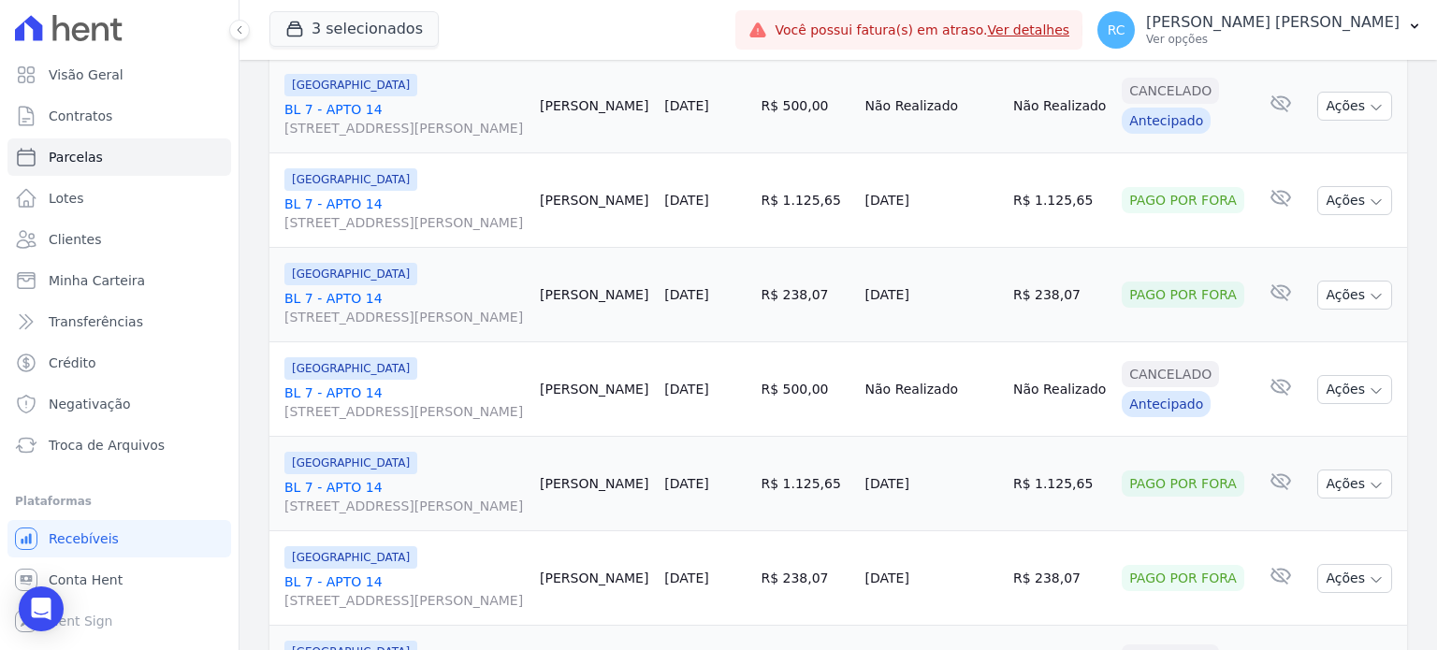
scroll to position [2184, 0]
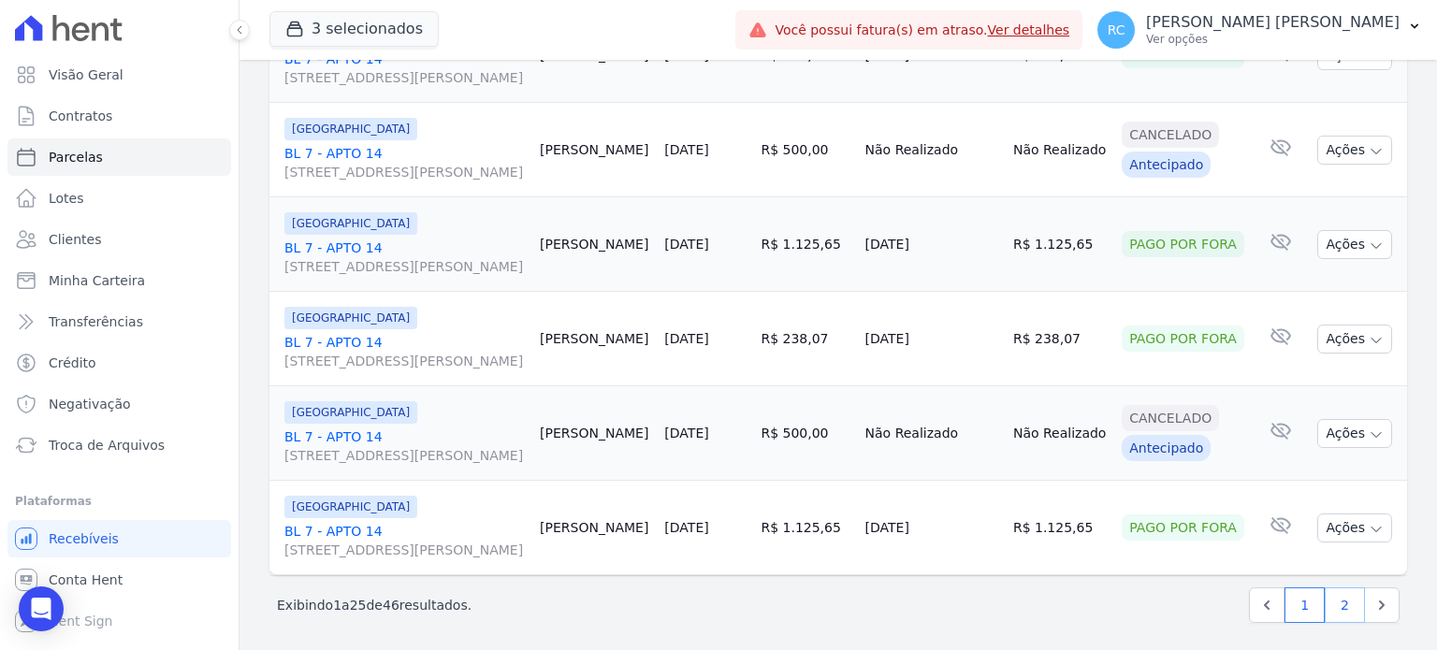
click at [1324, 593] on link "2" at bounding box center [1344, 605] width 40 height 36
select select
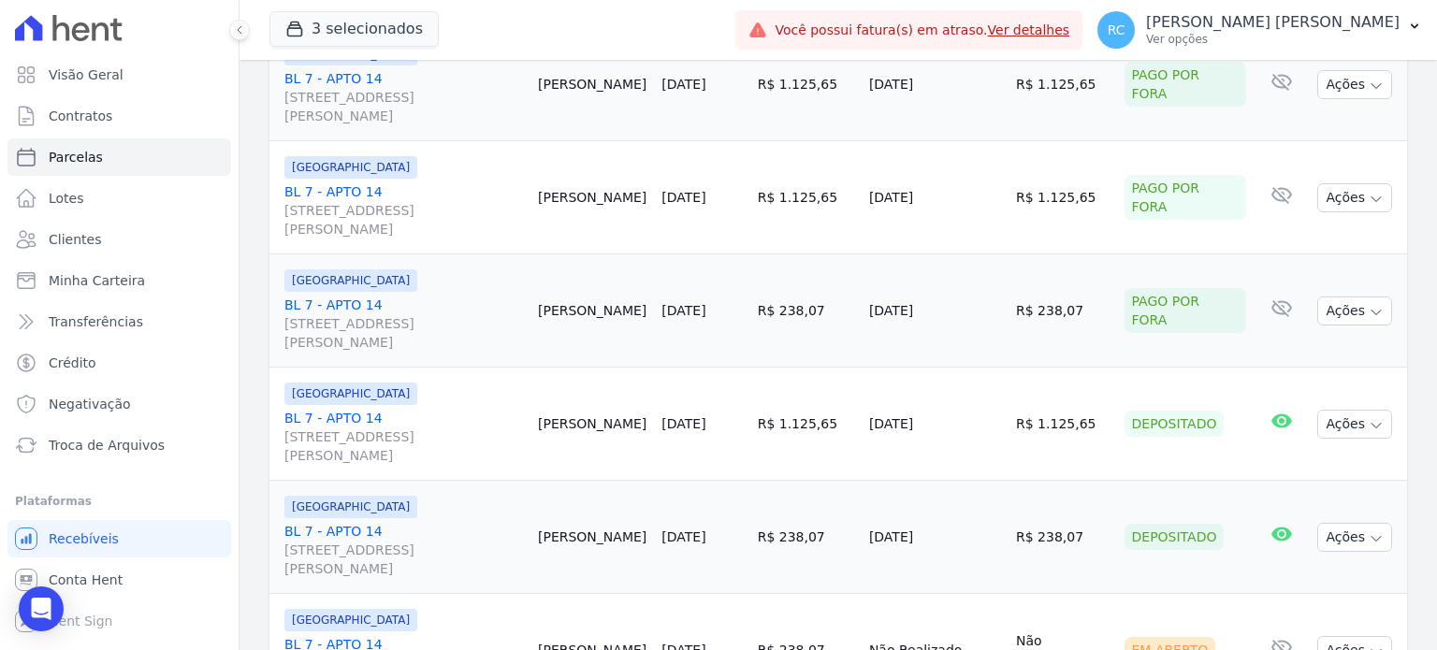
scroll to position [1496, 0]
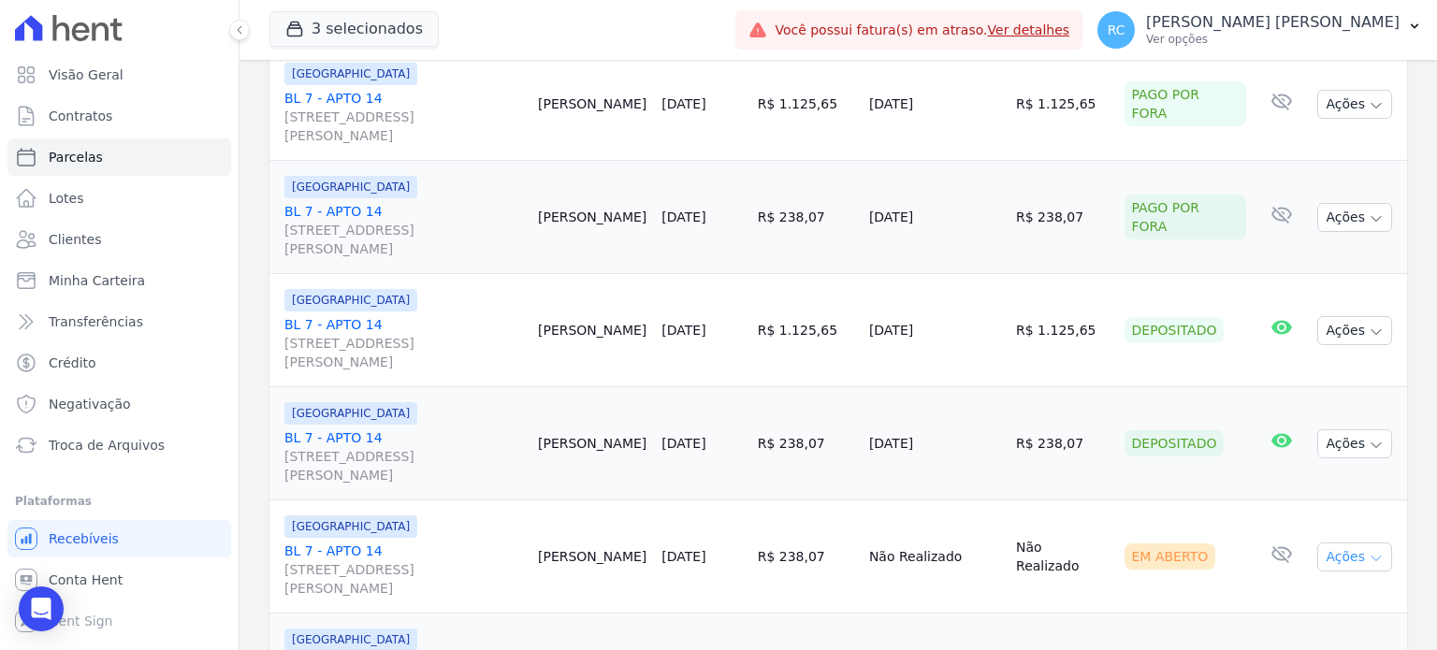
click at [1331, 542] on button "Ações" at bounding box center [1354, 556] width 75 height 29
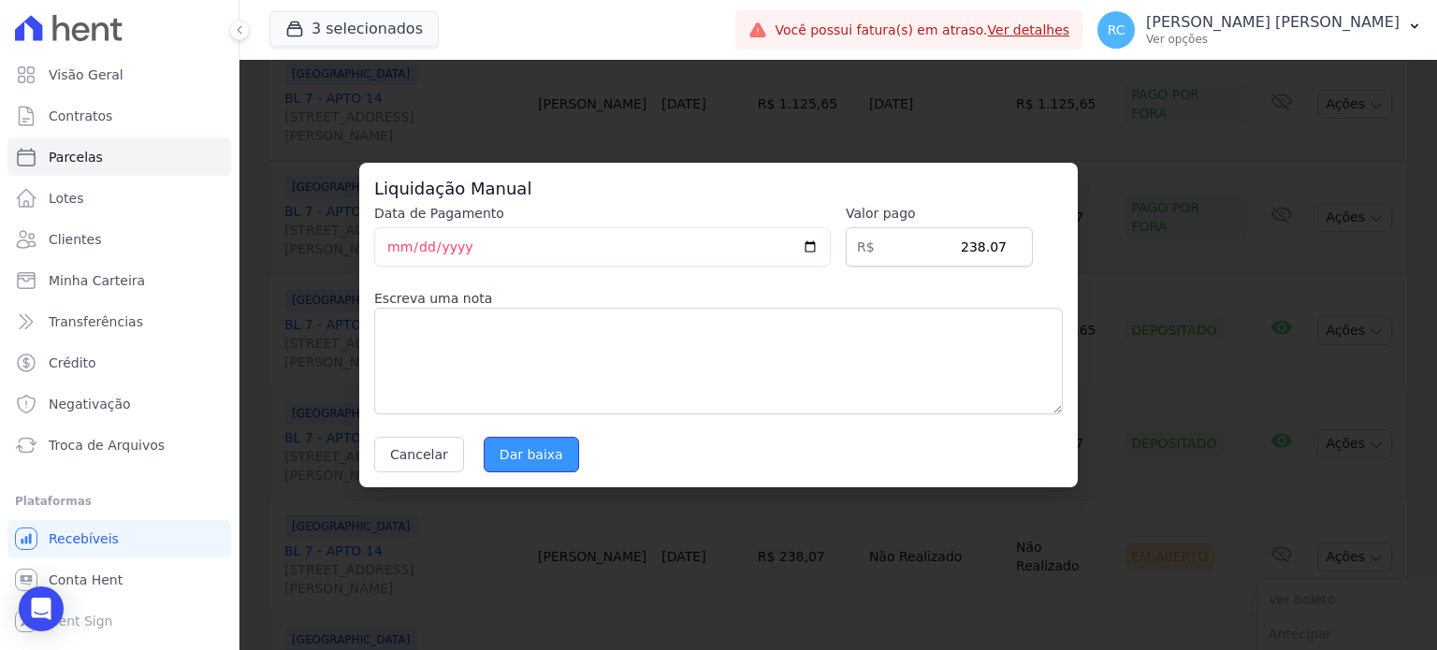
click at [519, 451] on input "Dar baixa" at bounding box center [531, 455] width 95 height 36
select select
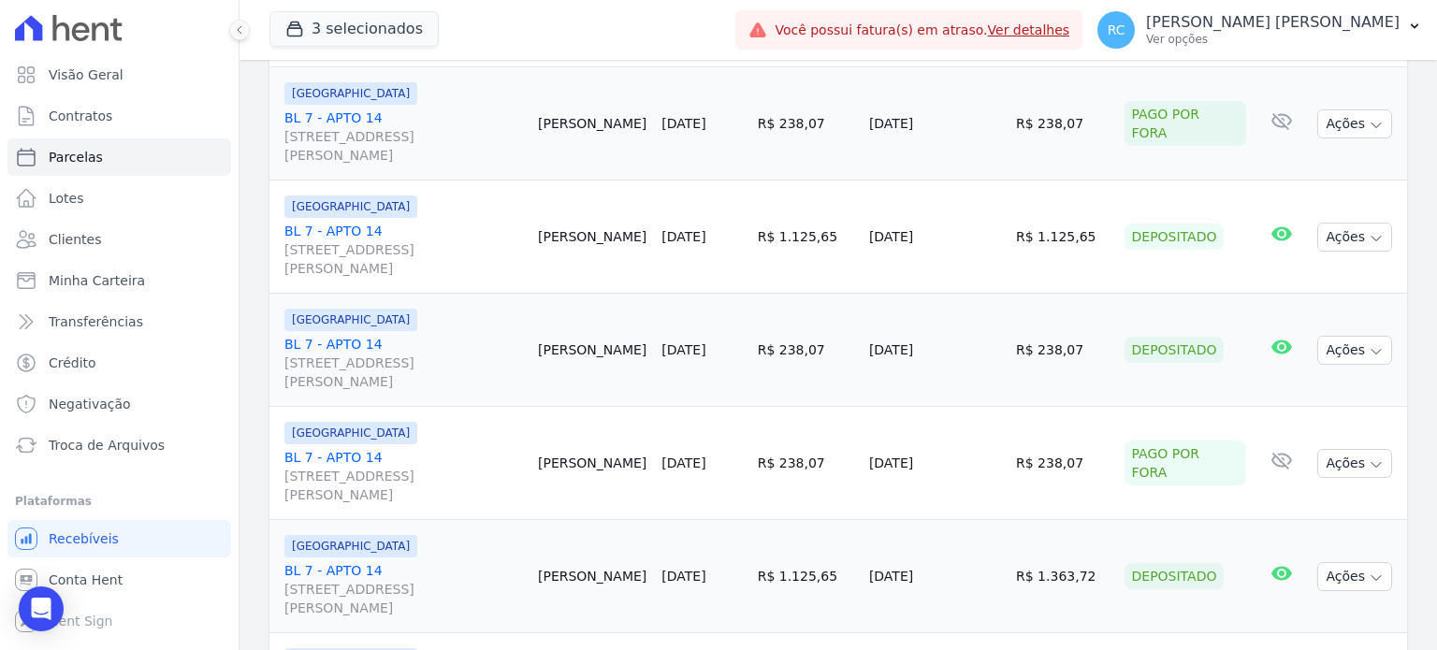
scroll to position [1777, 0]
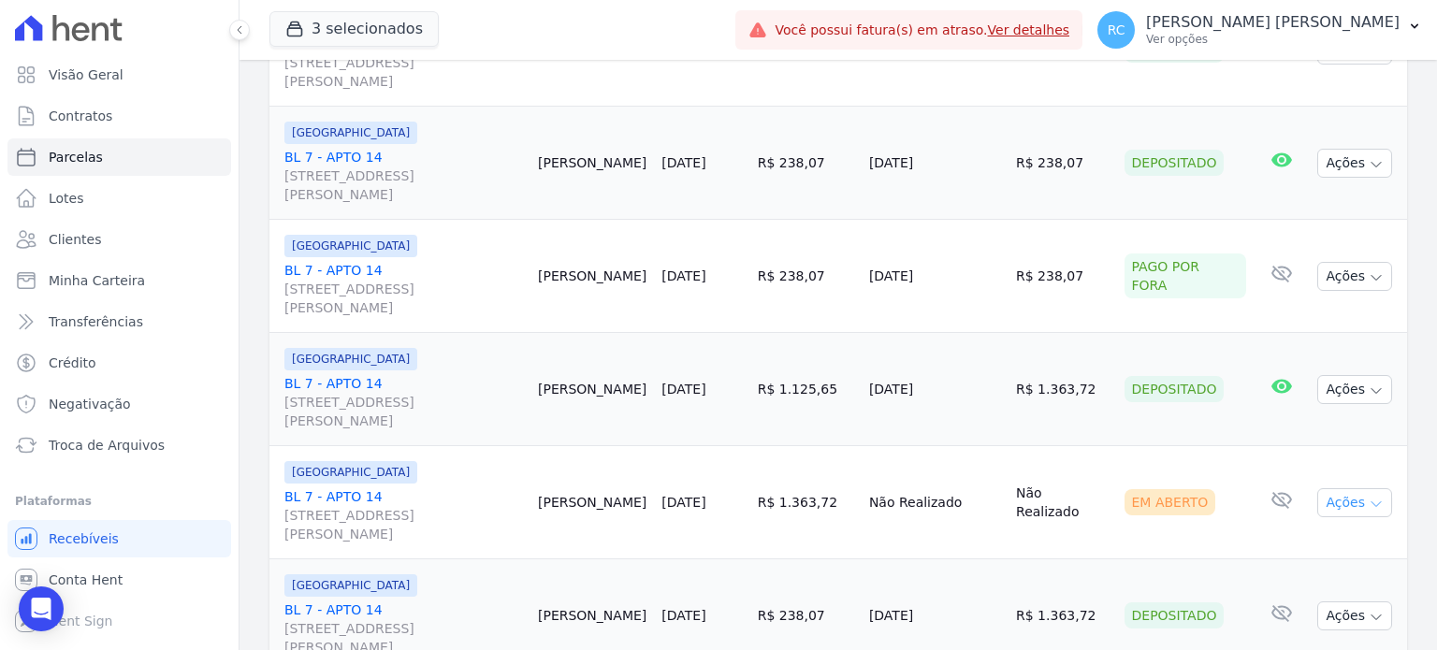
click at [1354, 488] on button "Ações" at bounding box center [1354, 502] width 75 height 29
click at [1294, 632] on link "Liquidação Manual" at bounding box center [1347, 649] width 180 height 35
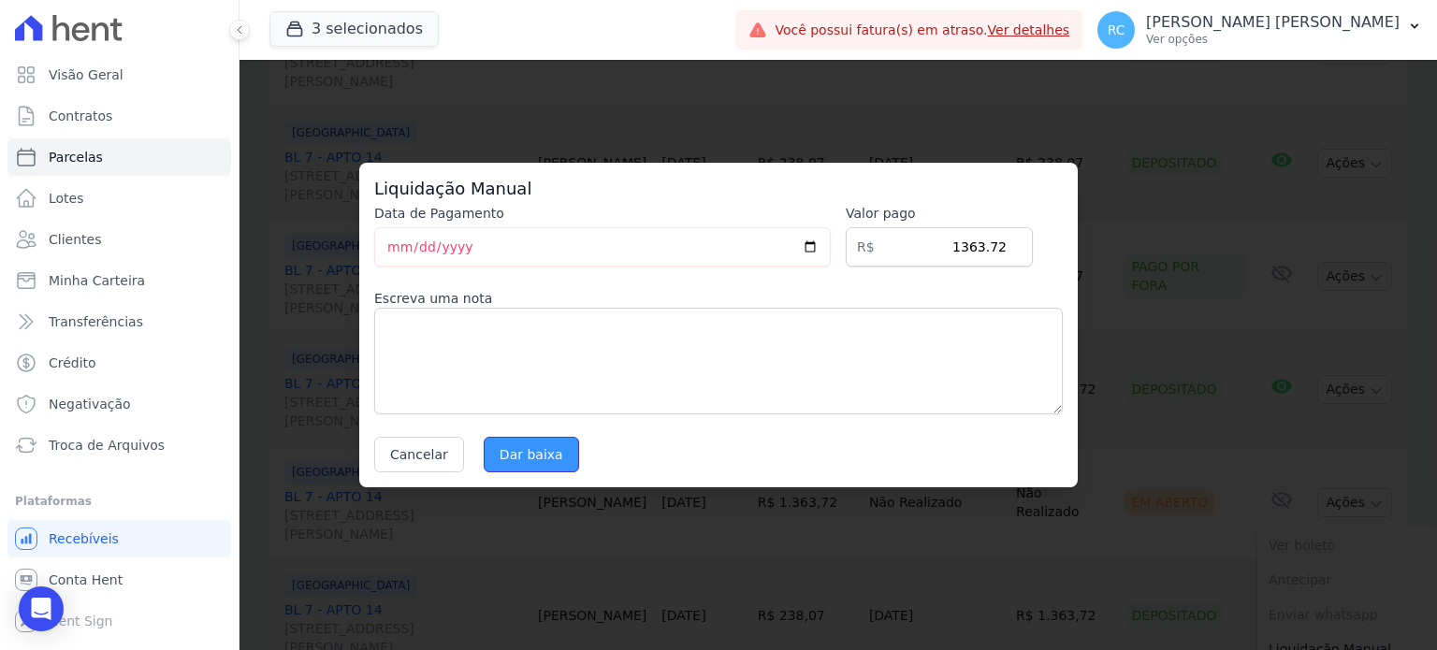
click at [520, 445] on input "Dar baixa" at bounding box center [531, 455] width 95 height 36
select select
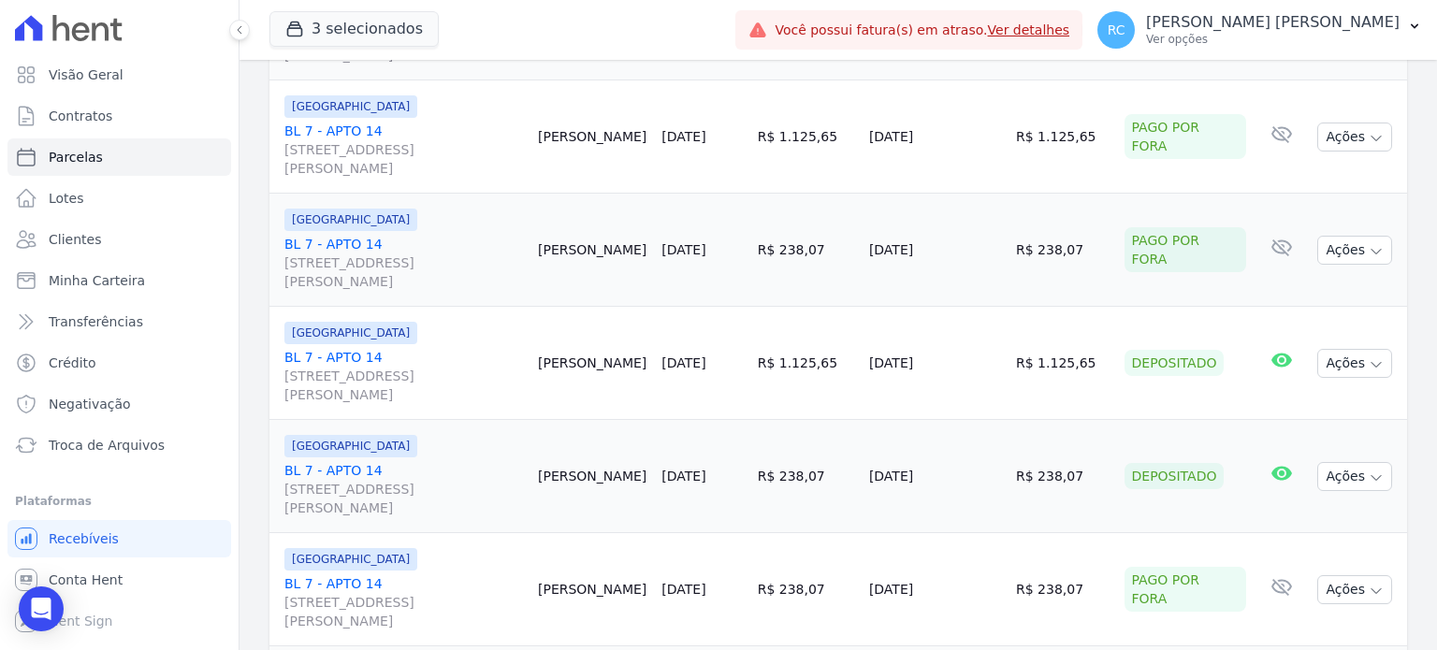
scroll to position [1777, 0]
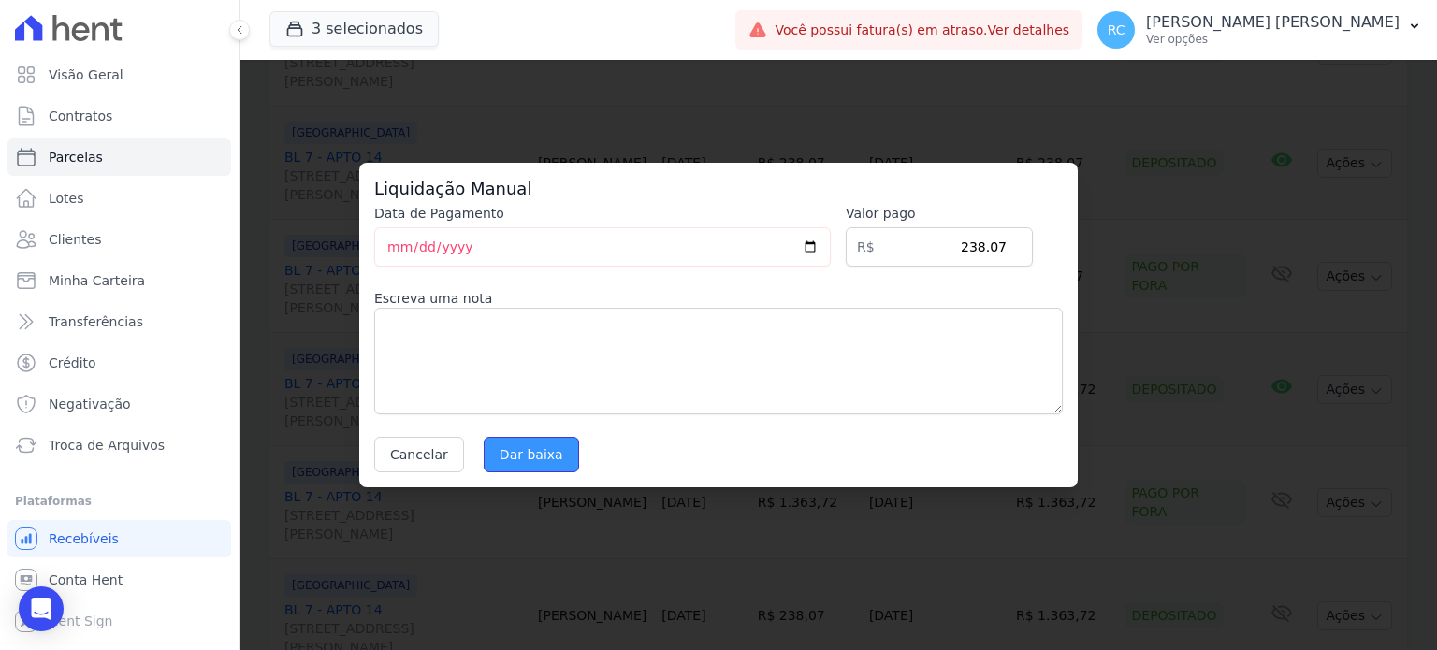
click at [509, 444] on input "Dar baixa" at bounding box center [531, 455] width 95 height 36
select select
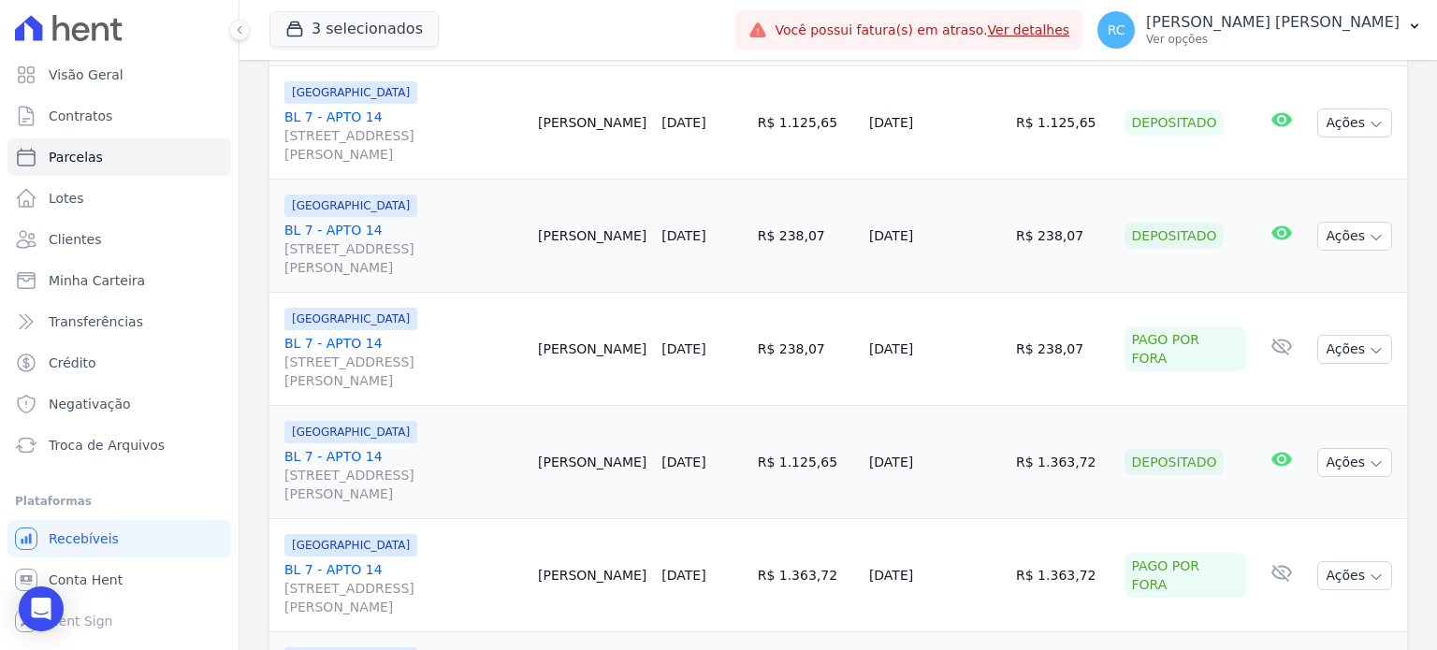
scroll to position [1807, 0]
